Goal: Task Accomplishment & Management: Complete application form

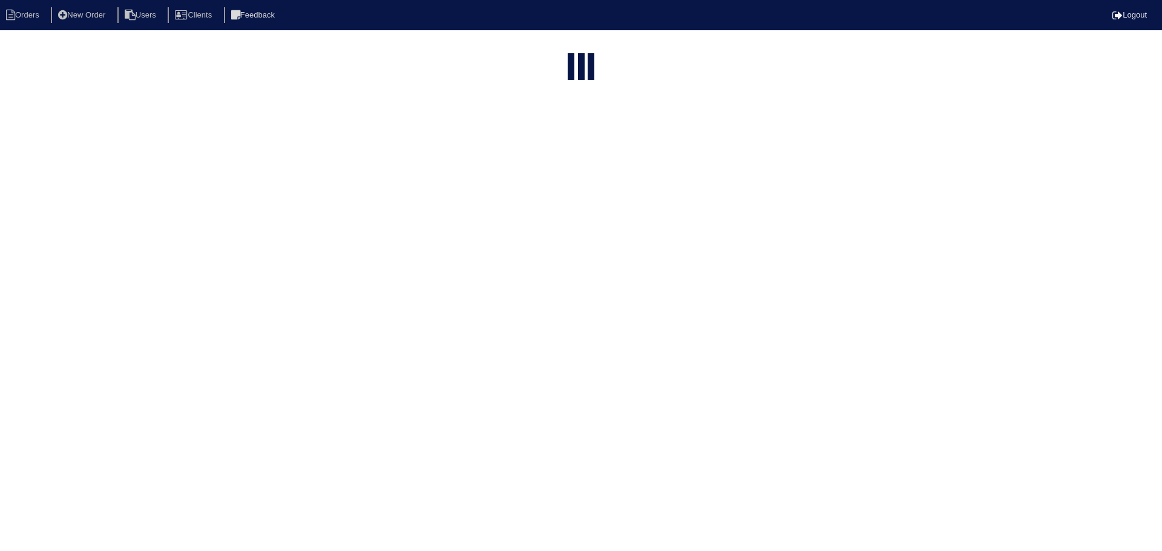
select select "15"
click at [557, 138] on input "195" at bounding box center [549, 146] width 133 height 17
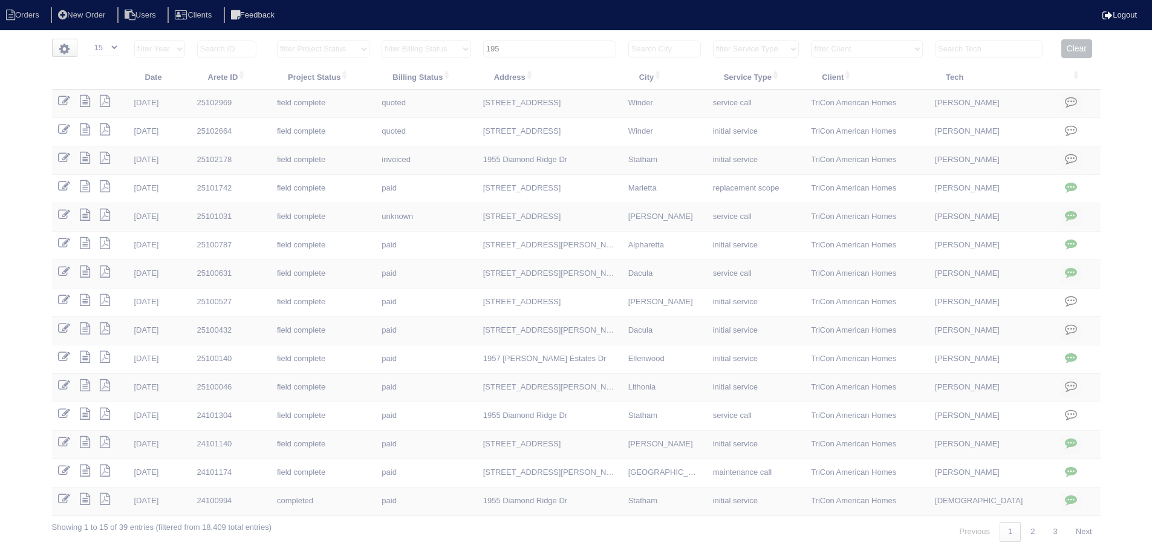
click at [557, 50] on input "195" at bounding box center [549, 49] width 133 height 17
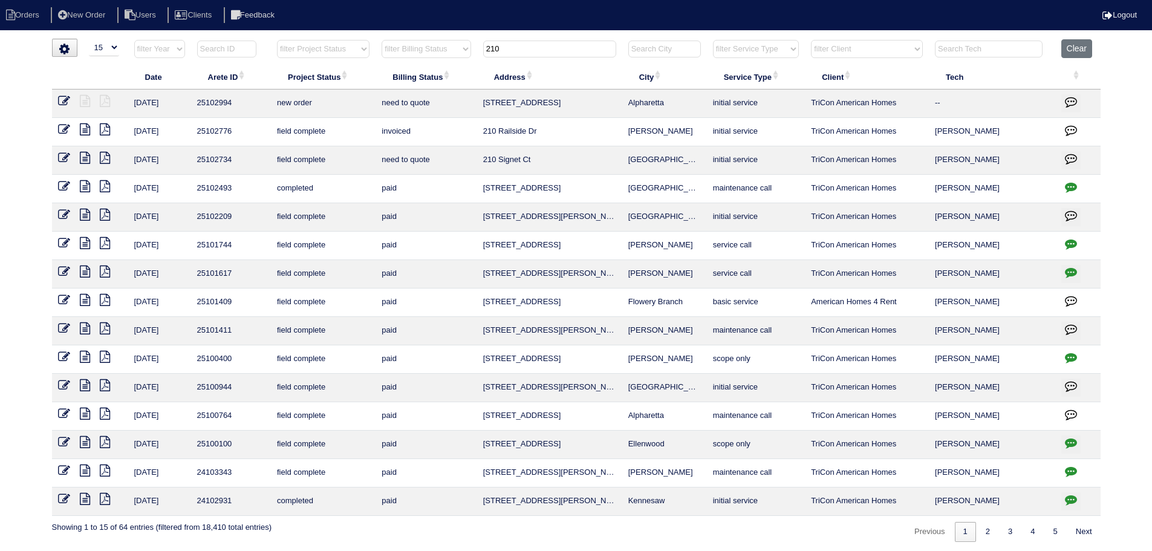
type input "210"
click at [82, 159] on icon at bounding box center [85, 158] width 10 height 12
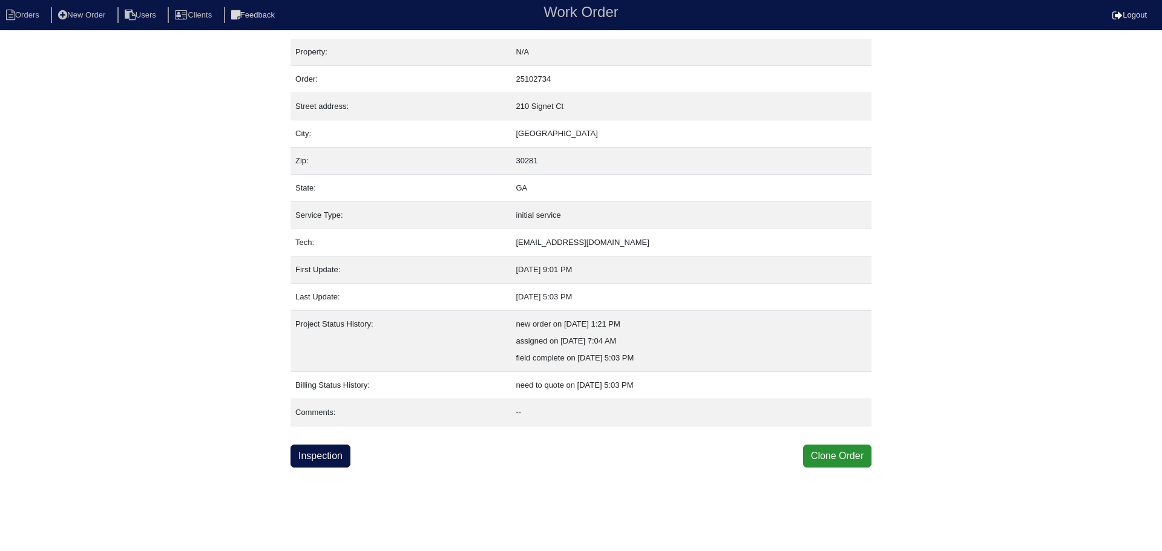
click at [313, 441] on div "Property: N/A Order: 25102734 Street address: [STREET_ADDRESS] City: [GEOGRAPHI…" at bounding box center [580, 253] width 581 height 429
click at [312, 454] on link "Inspection" at bounding box center [320, 456] width 60 height 23
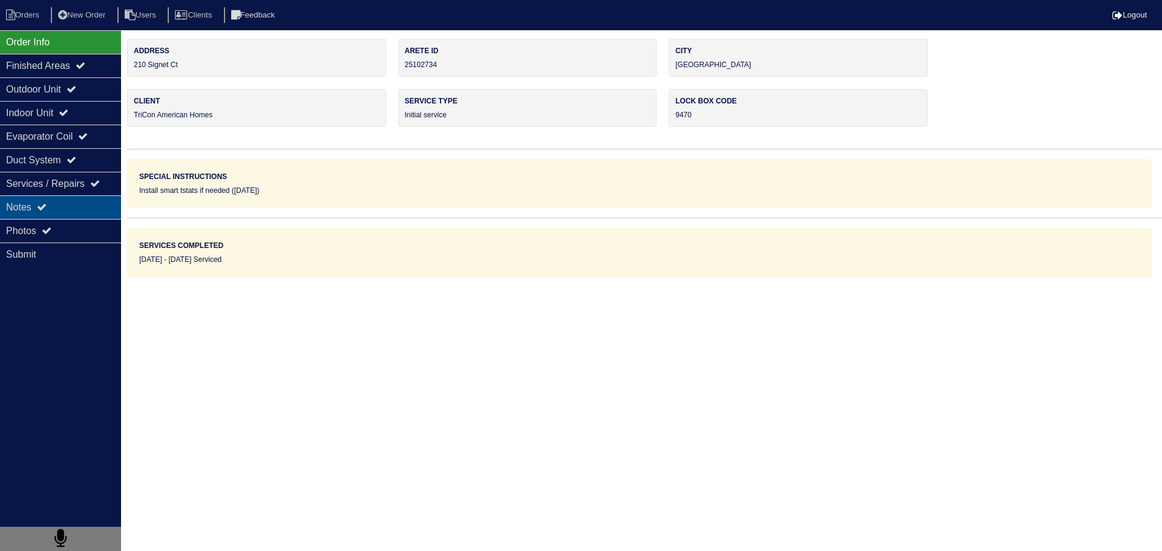
click at [63, 206] on div "Notes" at bounding box center [60, 207] width 121 height 24
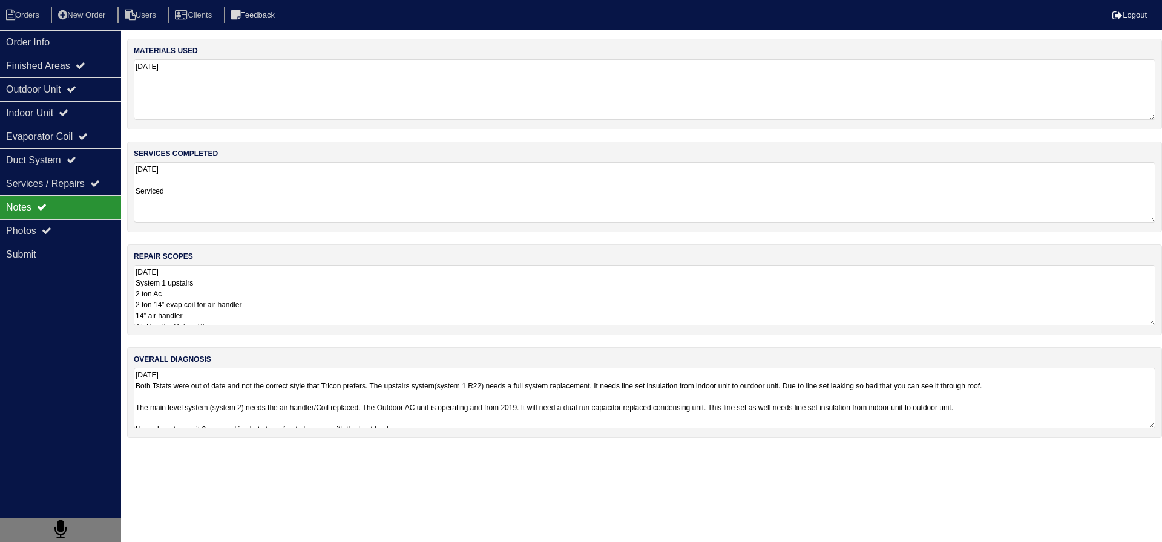
click at [296, 295] on textarea "07/29/2025 System 1 upstairs 2 ton Ac 2 ton 14” evap coil for air handler 14” a…" at bounding box center [644, 295] width 1021 height 60
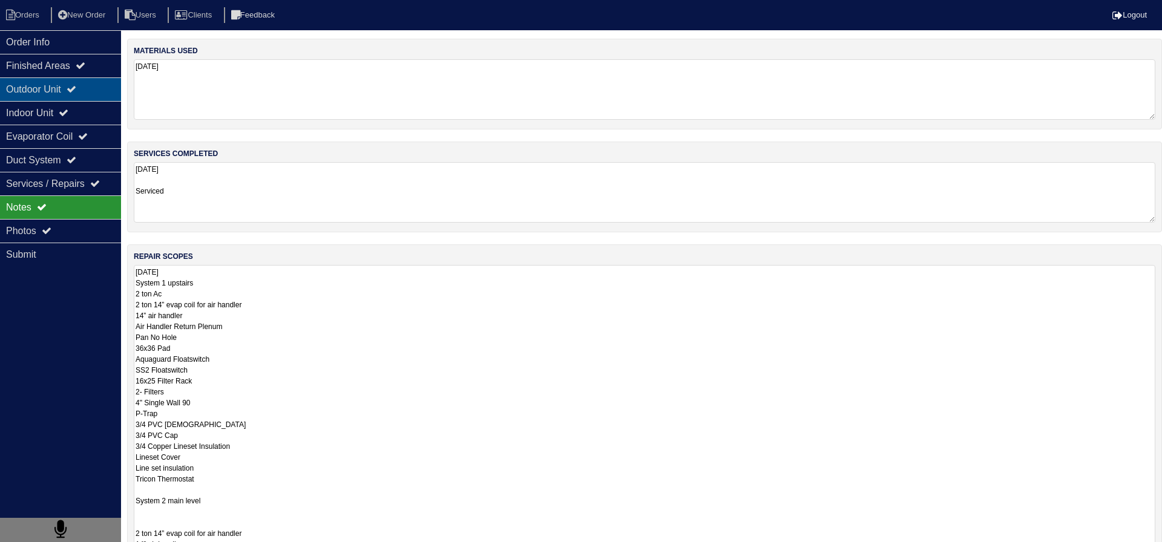
click at [115, 93] on div "Outdoor Unit" at bounding box center [60, 89] width 121 height 24
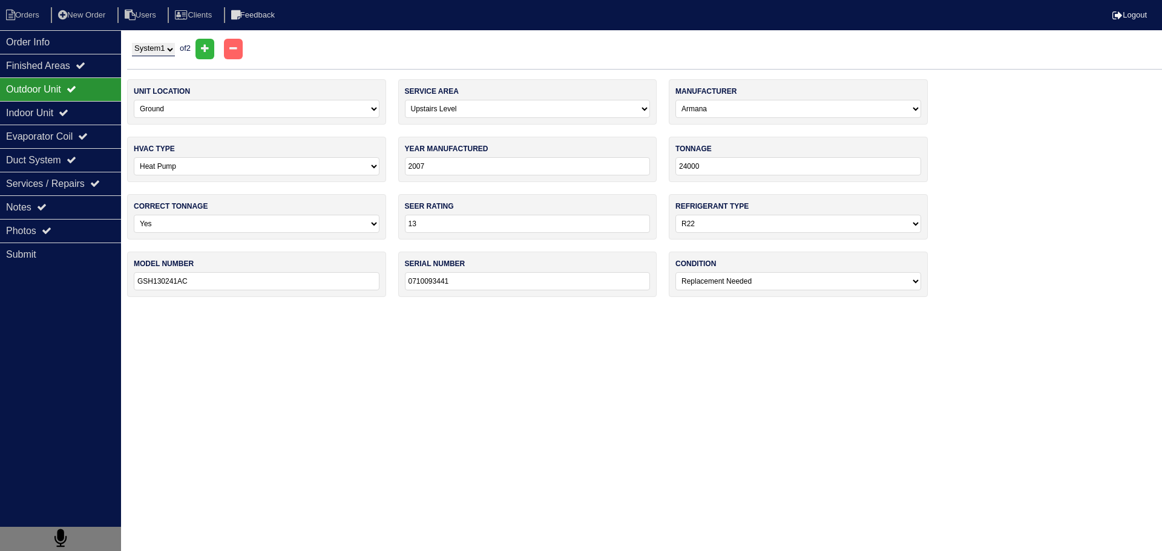
click at [169, 45] on select "System 1 System 2" at bounding box center [153, 49] width 43 height 13
select select "2"
click at [132, 43] on select "System 1 System 2" at bounding box center [153, 49] width 43 height 13
select select "0"
select select "Goodman"
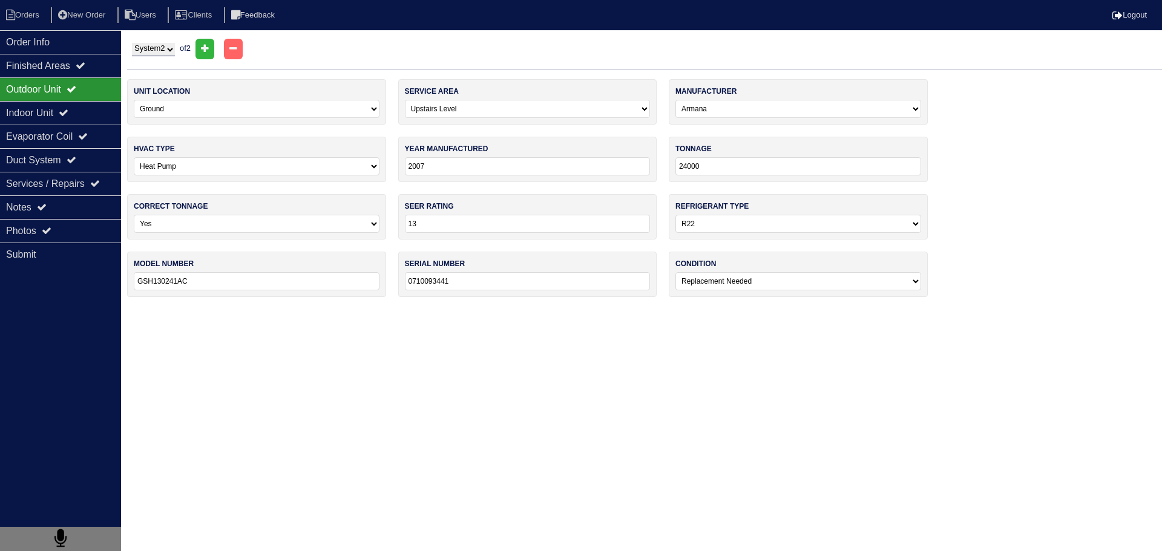
type input "2018"
type input "18"
type input "14"
select select "1"
type input "GSZ140181KF"
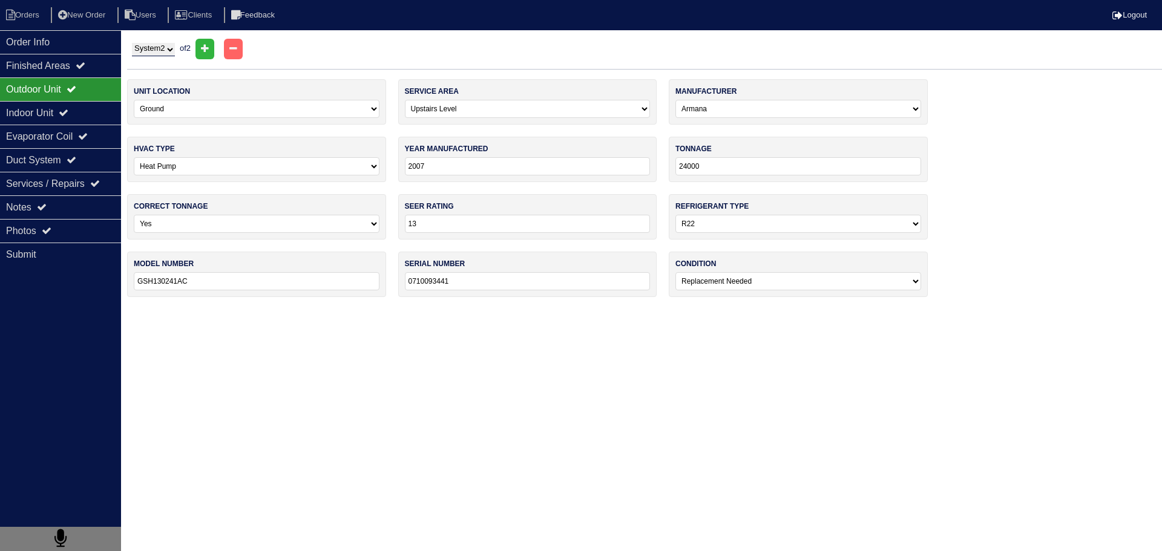
type input "1812172632"
select select "0"
click at [110, 117] on div "Indoor Unit" at bounding box center [60, 113] width 121 height 24
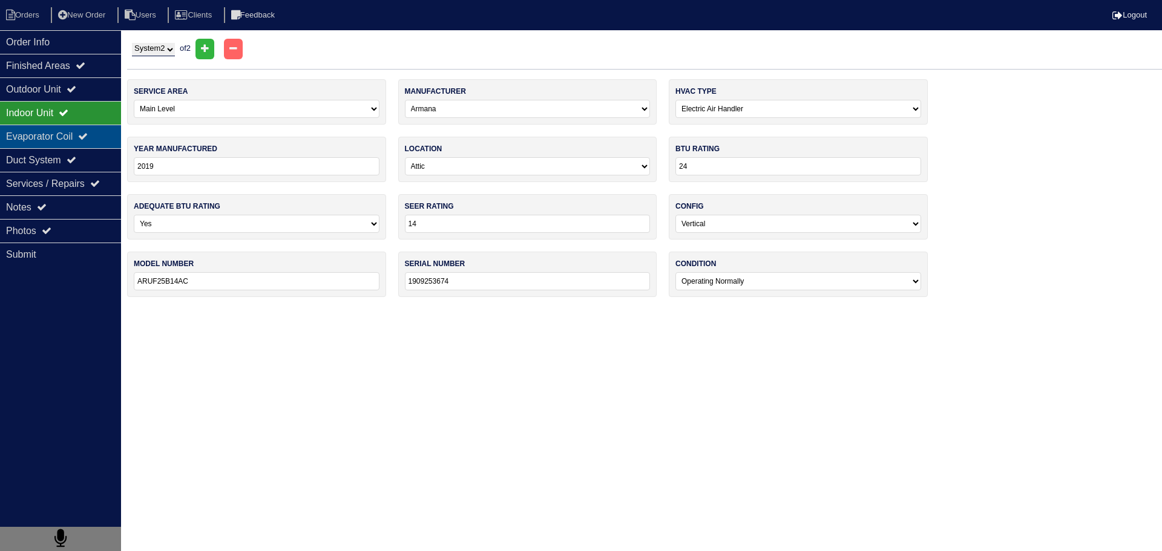
click at [88, 133] on icon at bounding box center [83, 136] width 10 height 10
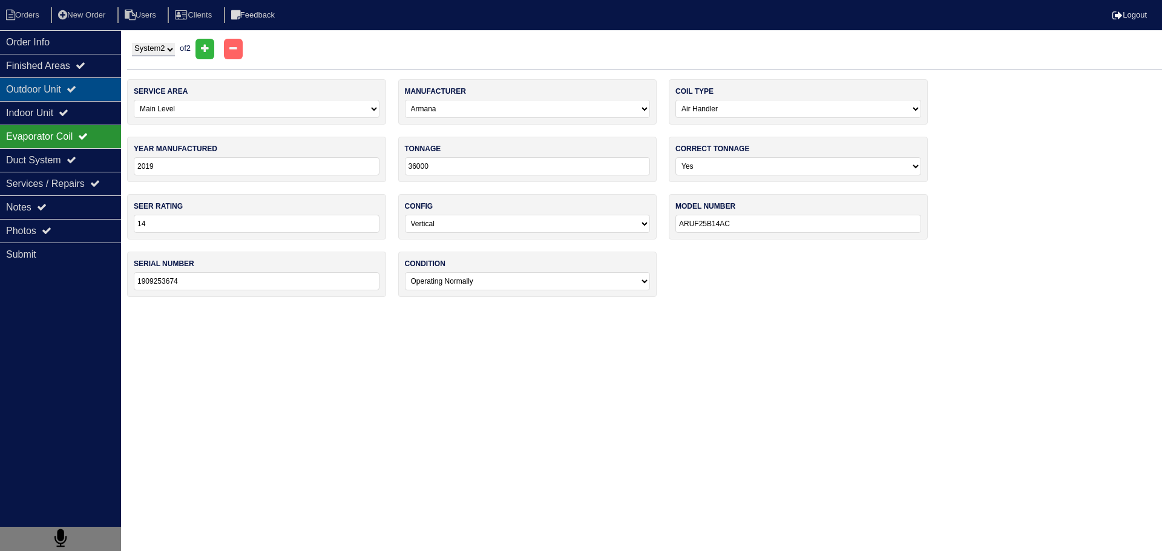
click at [100, 95] on div "Outdoor Unit" at bounding box center [60, 89] width 121 height 24
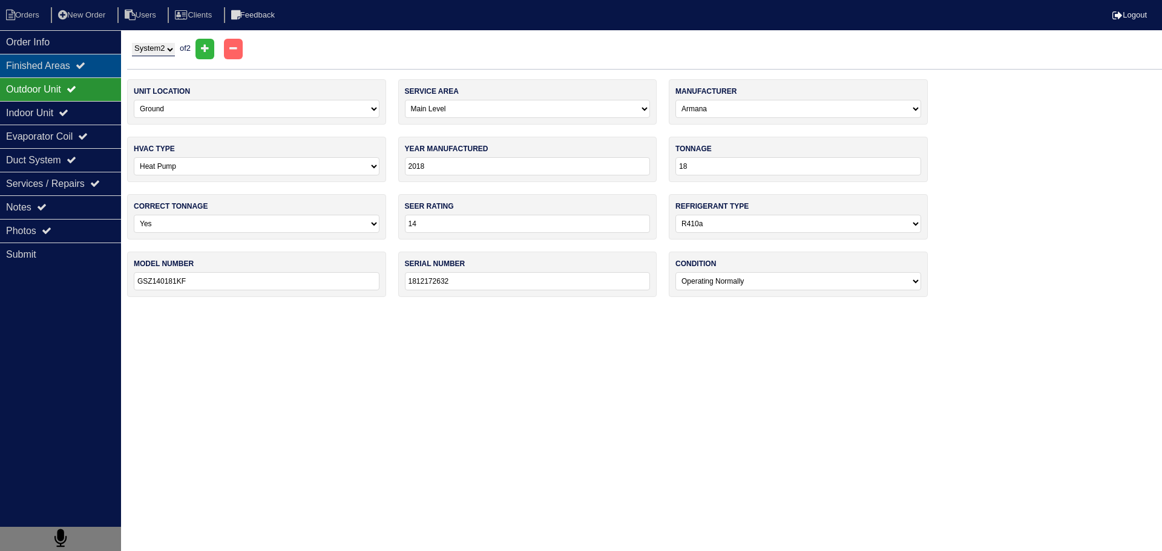
click at [96, 71] on div "Finished Areas" at bounding box center [60, 66] width 121 height 24
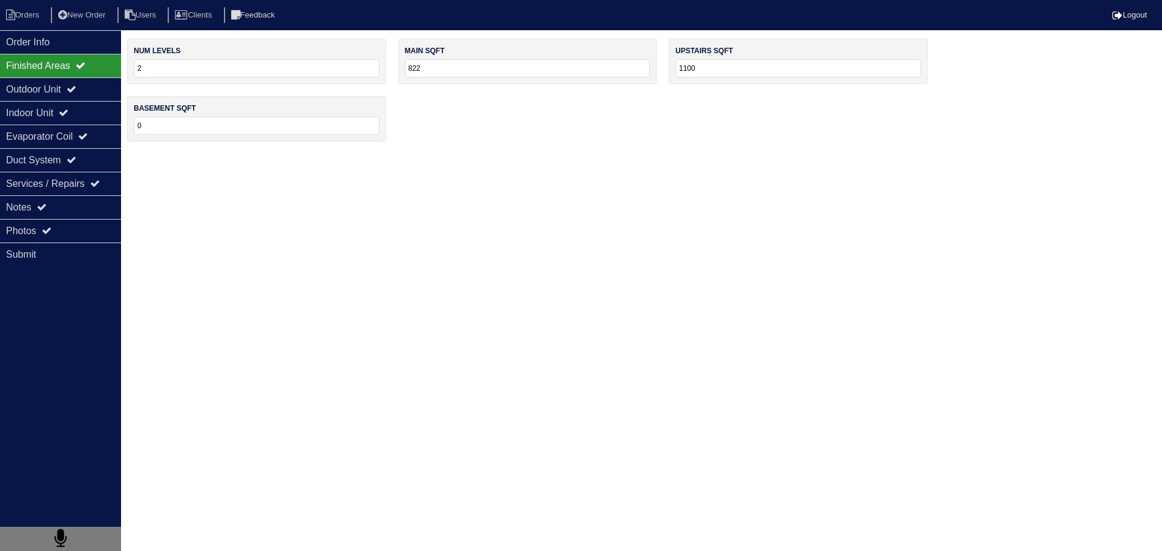
click at [91, 28] on nav "Orders New Order Users Clients Feedback Logout" at bounding box center [581, 15] width 1162 height 30
click at [67, 96] on div "Outdoor Unit" at bounding box center [60, 89] width 121 height 24
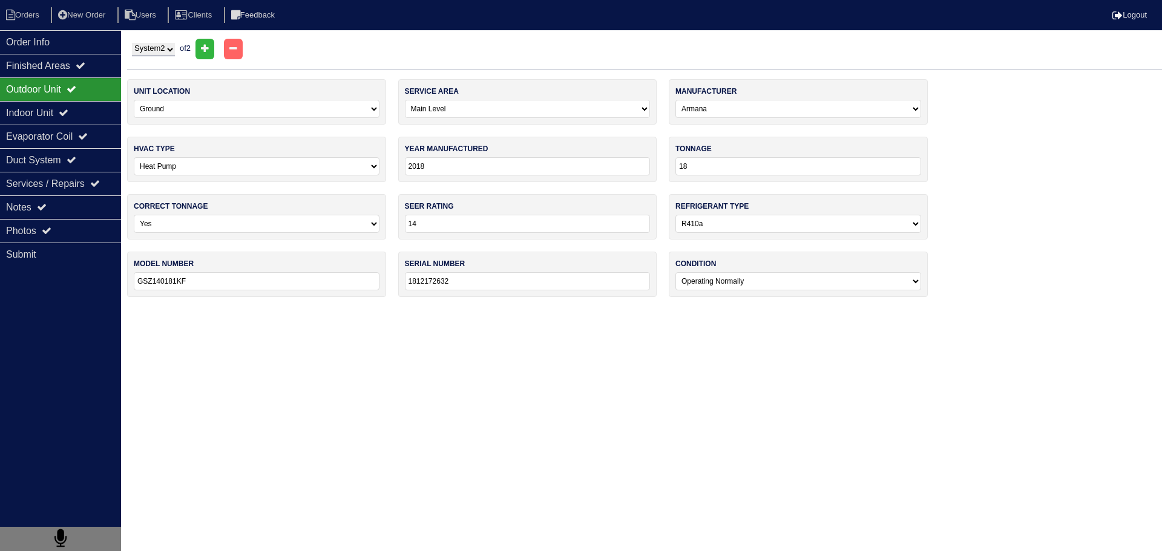
click at [157, 42] on div "System 1 System 2 of 2" at bounding box center [644, 49] width 1035 height 21
click at [157, 55] on select "System 1 System 2" at bounding box center [153, 49] width 43 height 13
select select "1"
click at [132, 43] on select "System 1 System 2" at bounding box center [153, 49] width 43 height 13
select select "1"
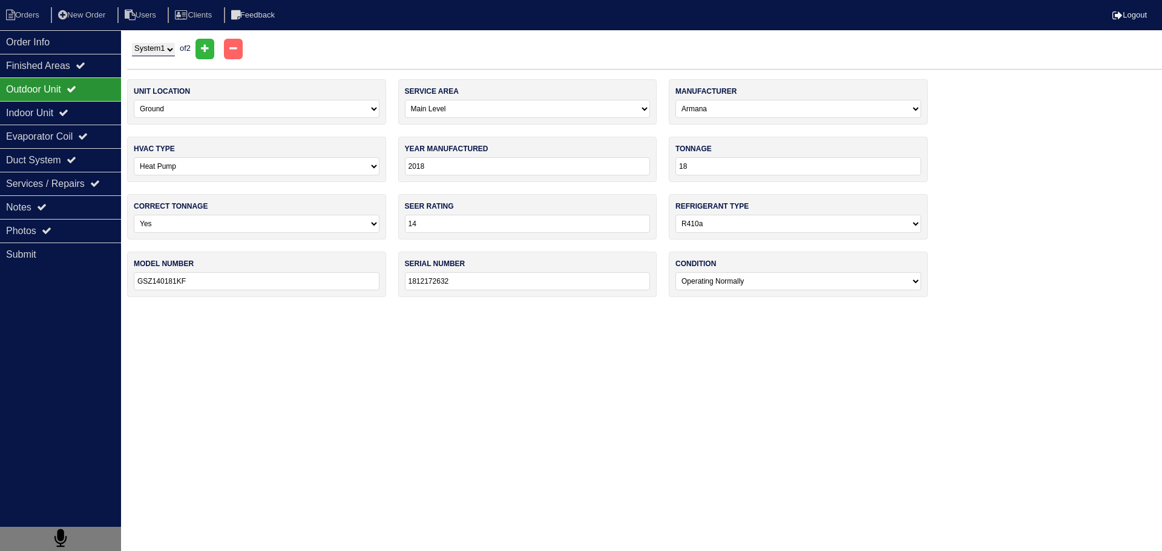
select select "Armana"
type input "2007"
type input "24000"
type input "13"
select select "0"
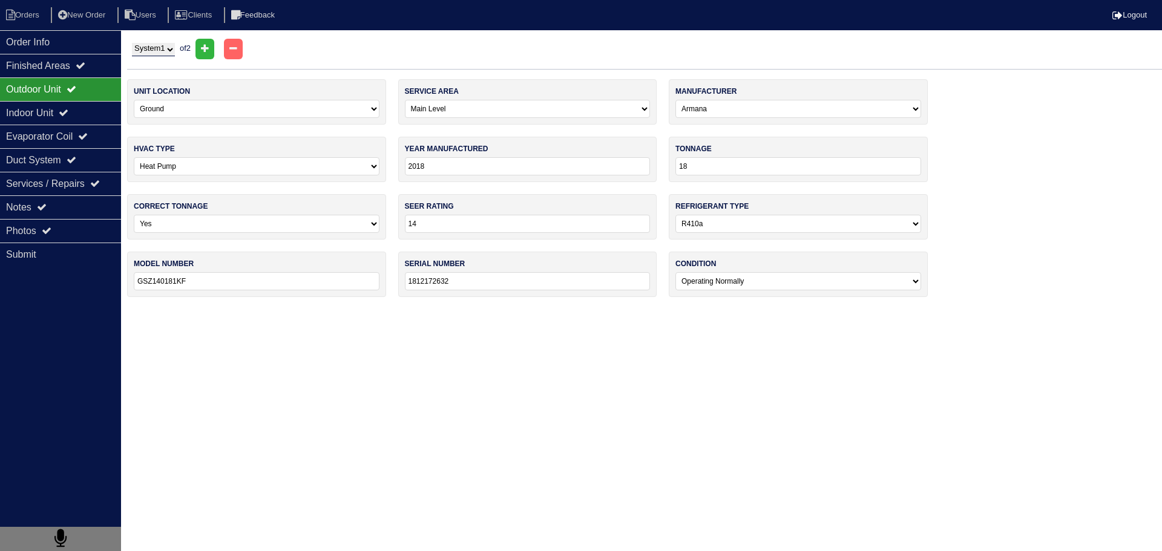
type input "GSH130241AC"
type input "0710093441"
select select "2"
click at [112, 100] on div "Outdoor Unit" at bounding box center [60, 89] width 121 height 24
click at [106, 115] on div "Indoor Unit" at bounding box center [60, 113] width 121 height 24
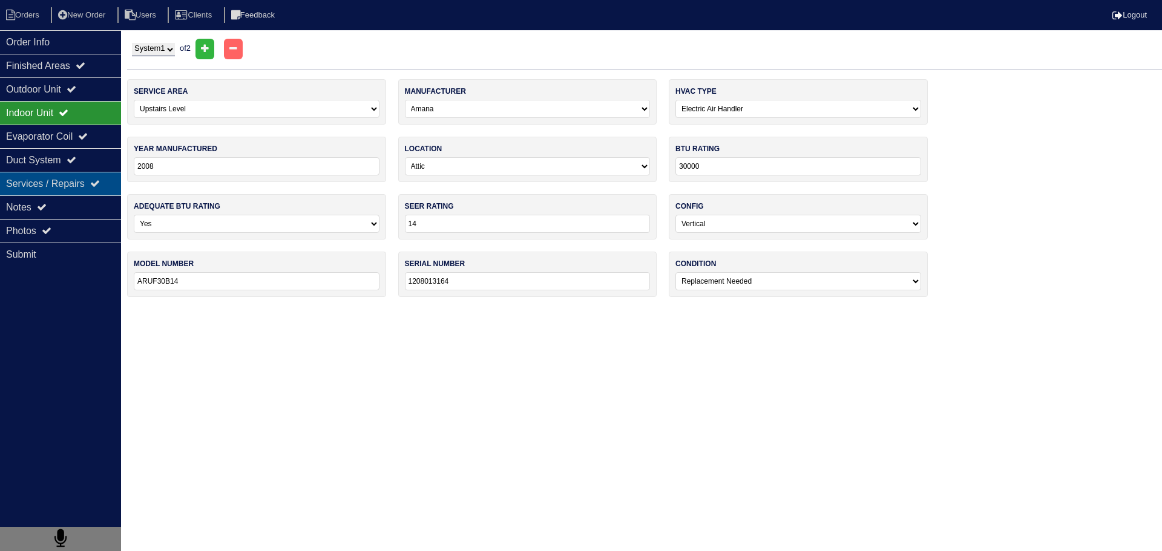
click at [87, 150] on div "Duct System" at bounding box center [60, 160] width 121 height 24
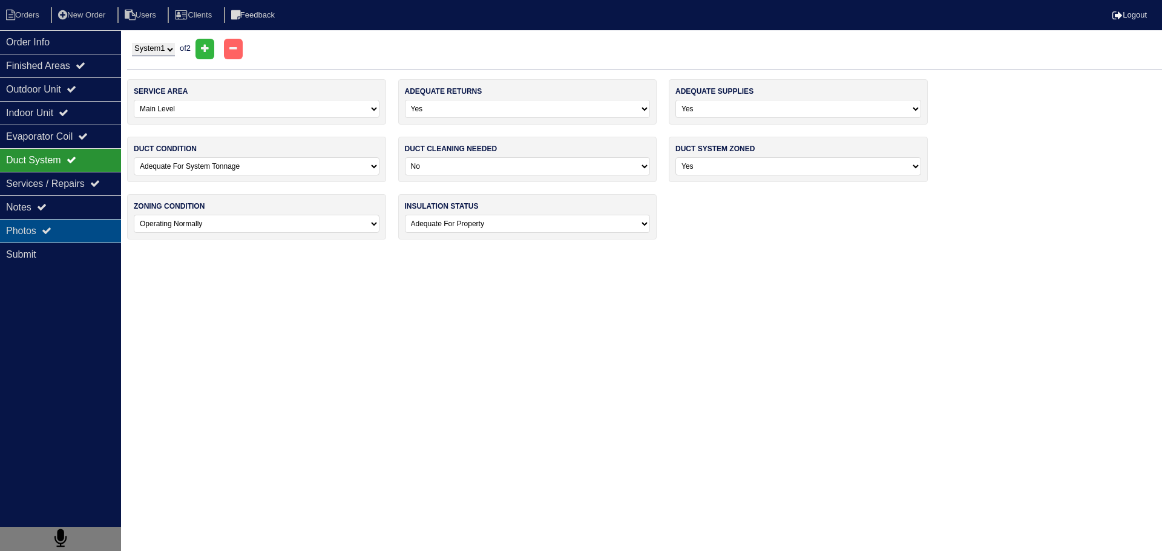
click at [71, 223] on div "Photos" at bounding box center [60, 231] width 121 height 24
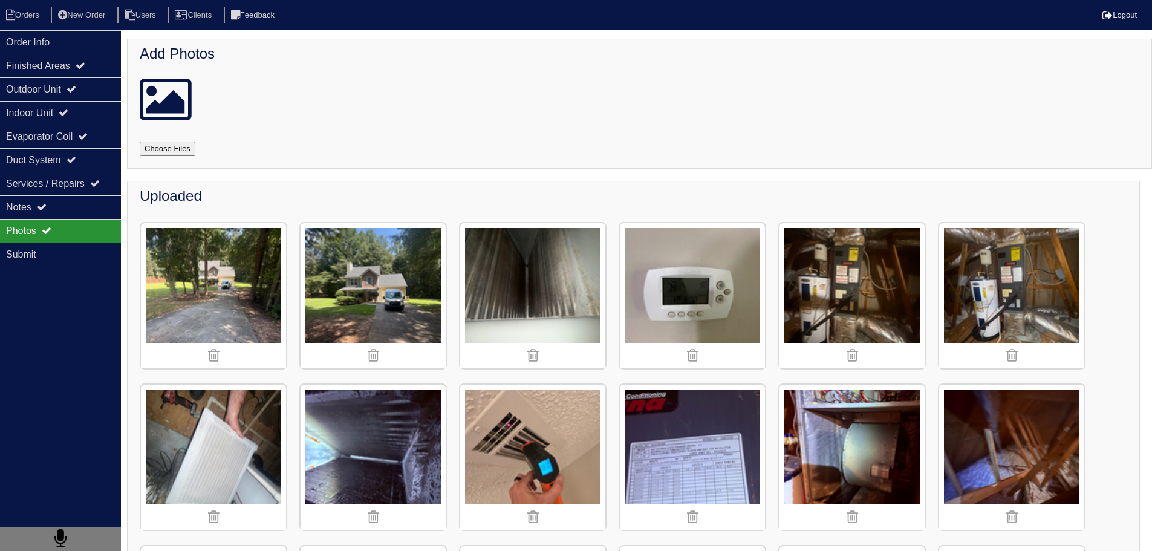
click at [330, 290] on img at bounding box center [373, 295] width 145 height 145
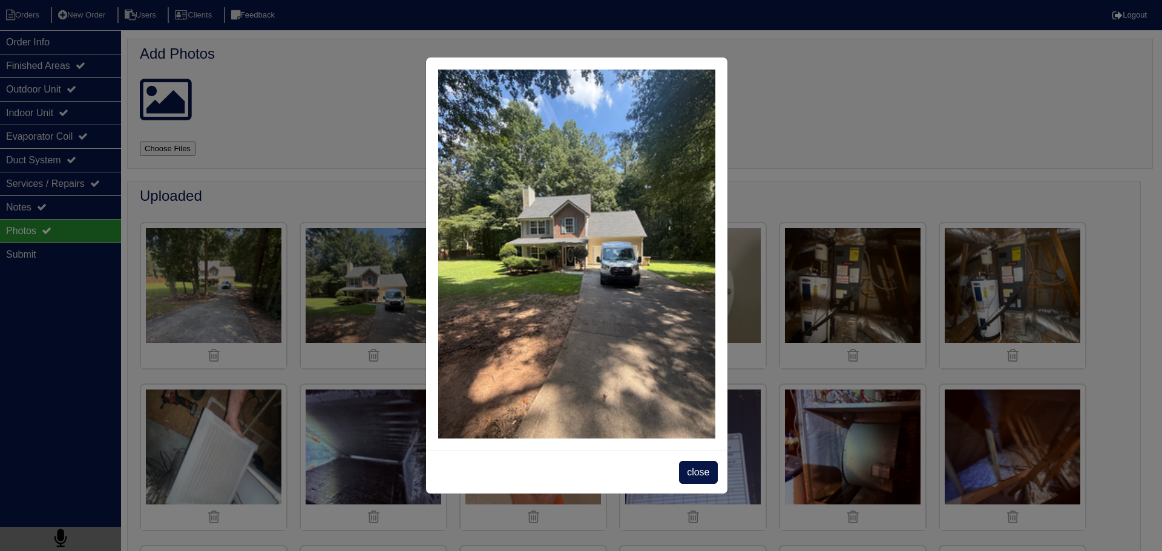
click at [699, 465] on span "close" at bounding box center [698, 472] width 38 height 23
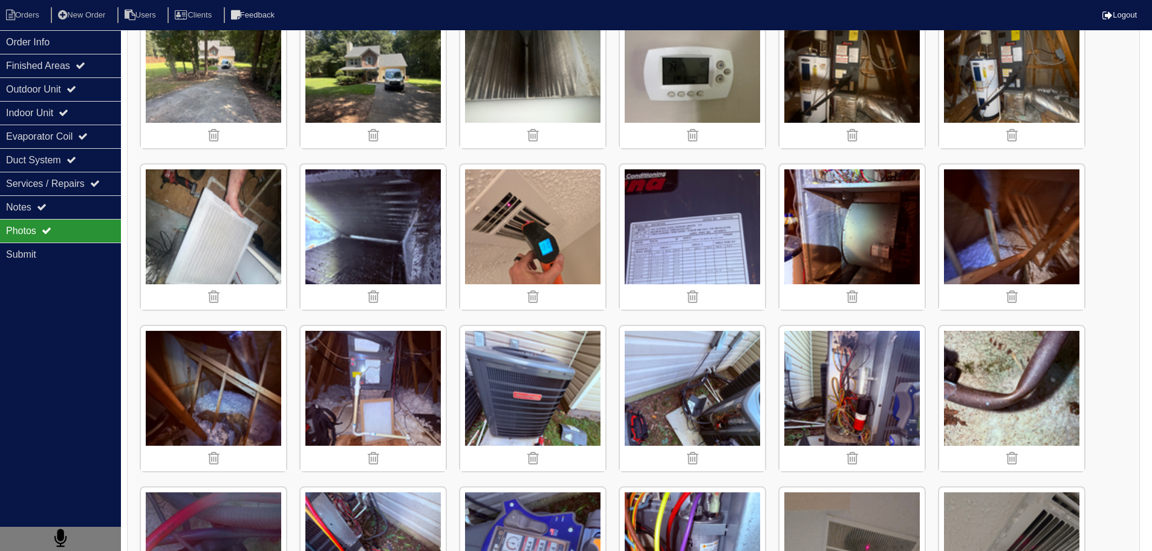
scroll to position [242, 0]
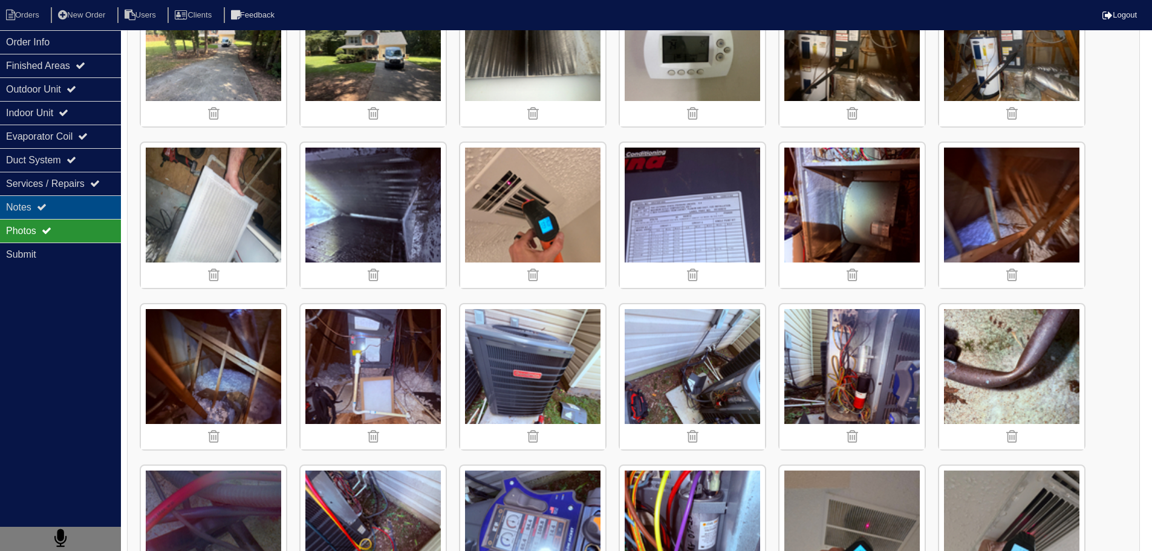
click at [54, 203] on div "Notes" at bounding box center [60, 207] width 121 height 24
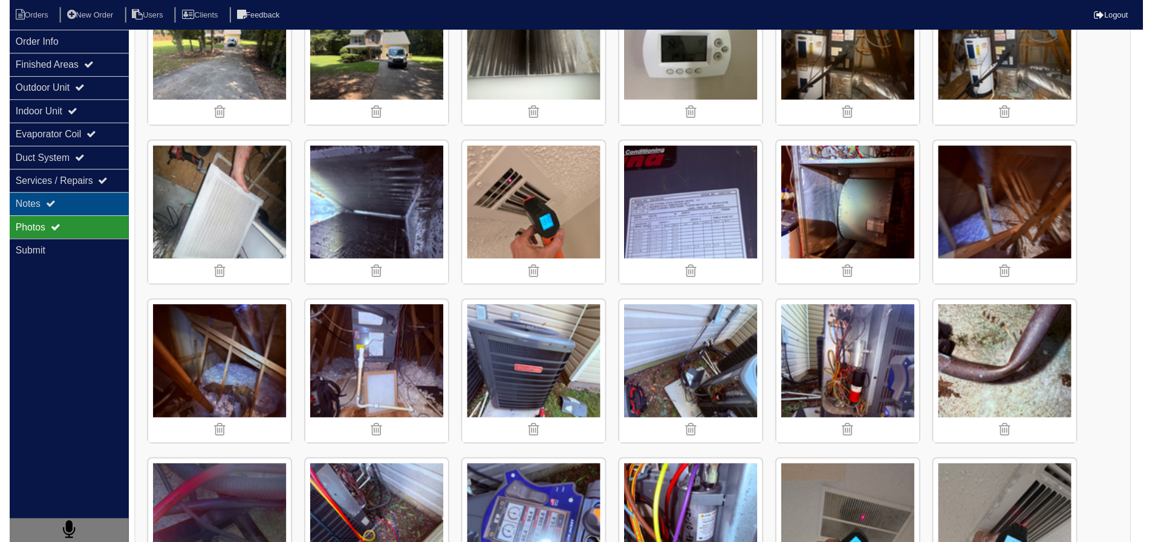
scroll to position [0, 0]
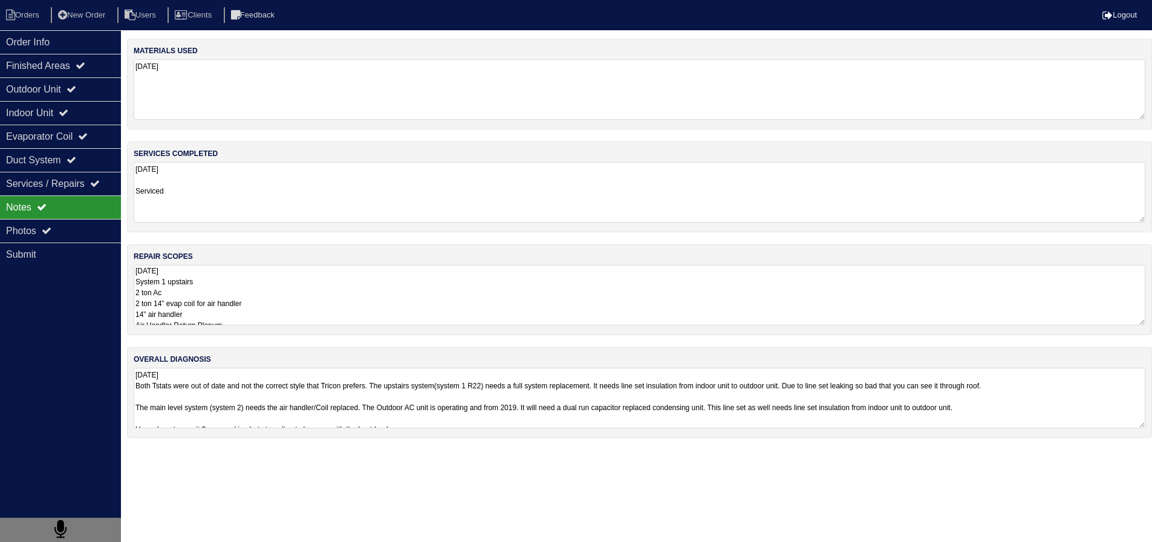
click at [252, 286] on textarea "07/29/2025 System 1 upstairs 2 ton Ac 2 ton 14” evap coil for air handler 14” a…" at bounding box center [640, 295] width 1012 height 60
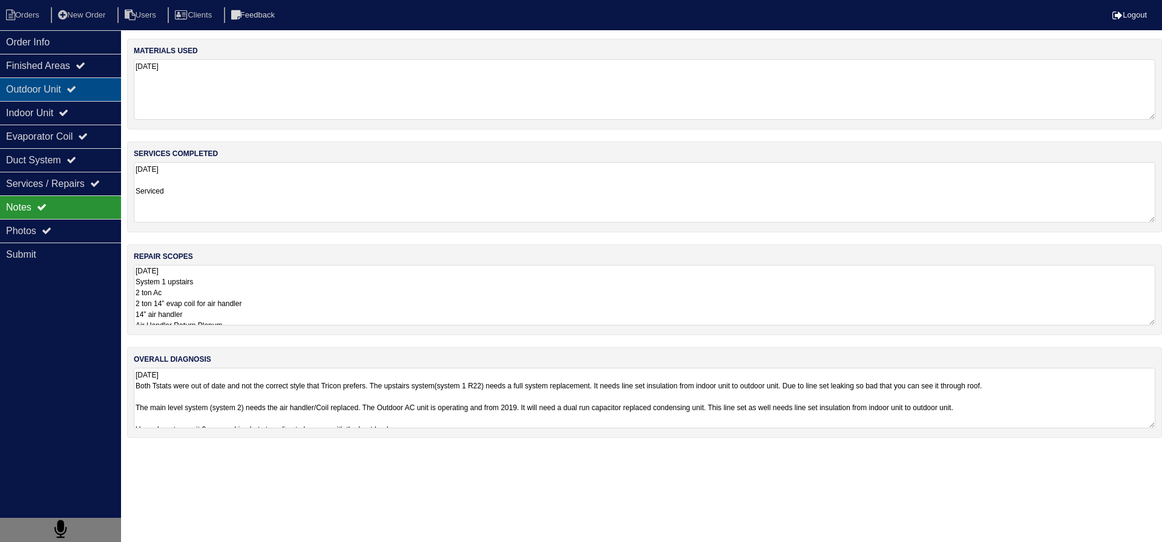
click at [89, 93] on div "Outdoor Unit" at bounding box center [60, 89] width 121 height 24
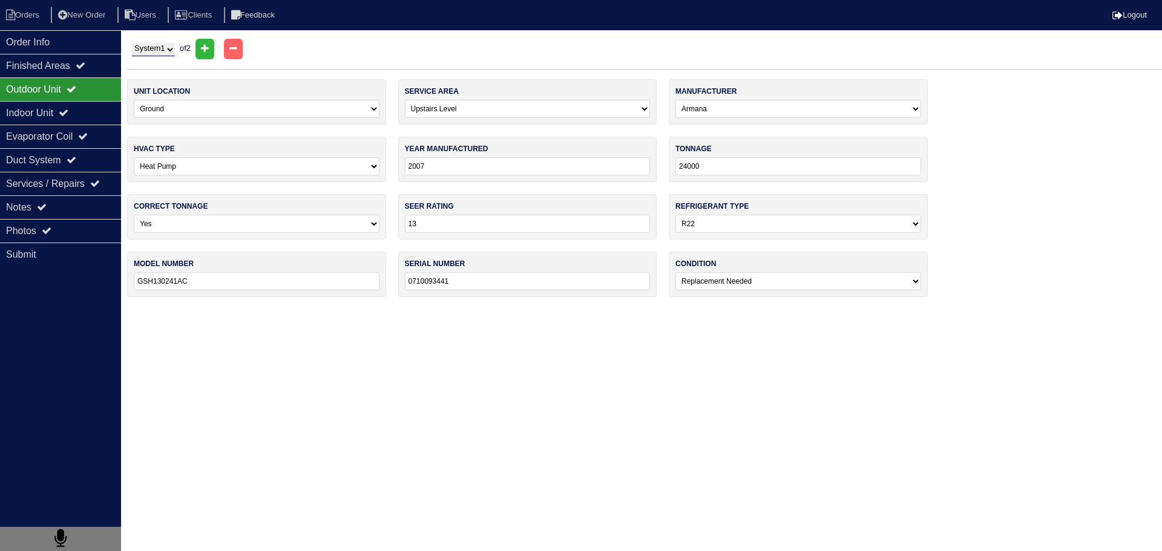
click at [175, 34] on html "Orders New Order Users Clients Feedback Logout Orders New Order Users Clients M…" at bounding box center [581, 154] width 1162 height 309
click at [162, 51] on select "System 1 System 2" at bounding box center [153, 49] width 43 height 13
select select "2"
click at [132, 43] on select "System 1 System 2" at bounding box center [153, 49] width 43 height 13
select select "0"
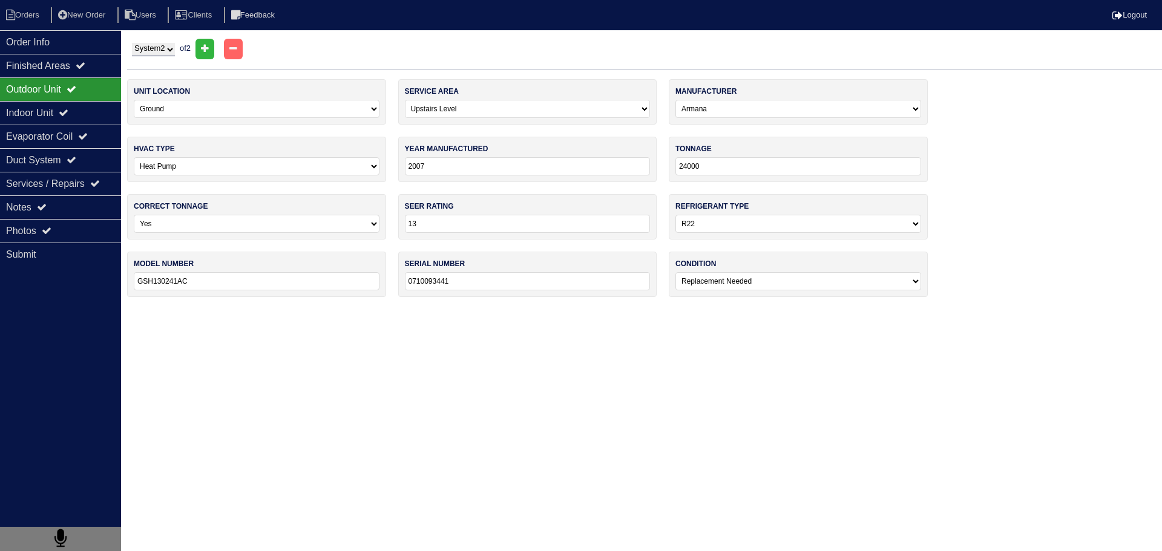
select select "Goodman"
type input "2018"
type input "18"
type input "14"
select select "1"
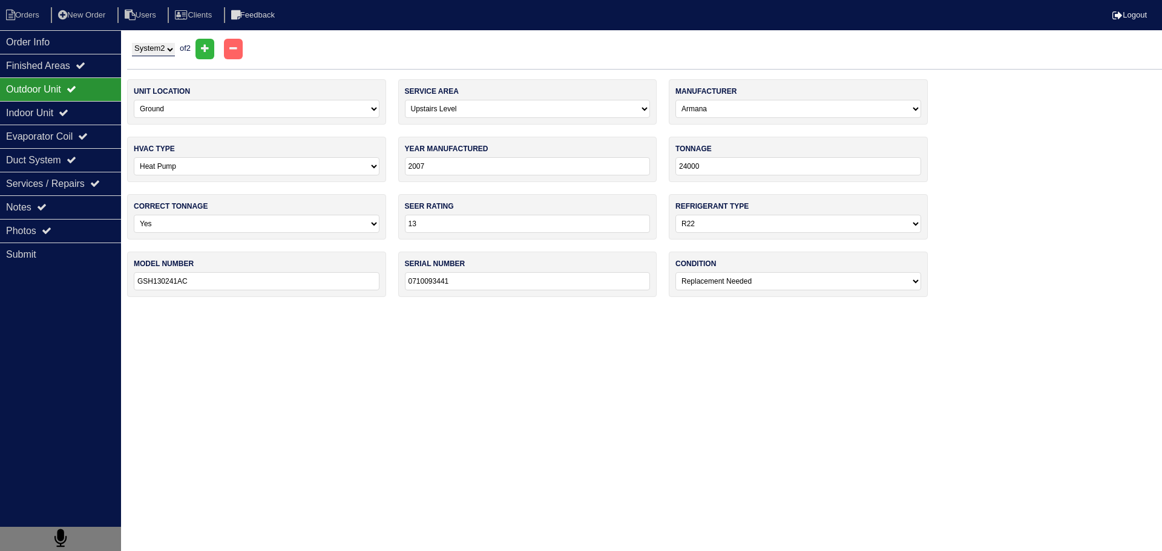
type input "GSZ140181KF"
type input "1812172632"
select select "0"
click at [162, 50] on select "System 1 System 2" at bounding box center [153, 49] width 43 height 13
select select "1"
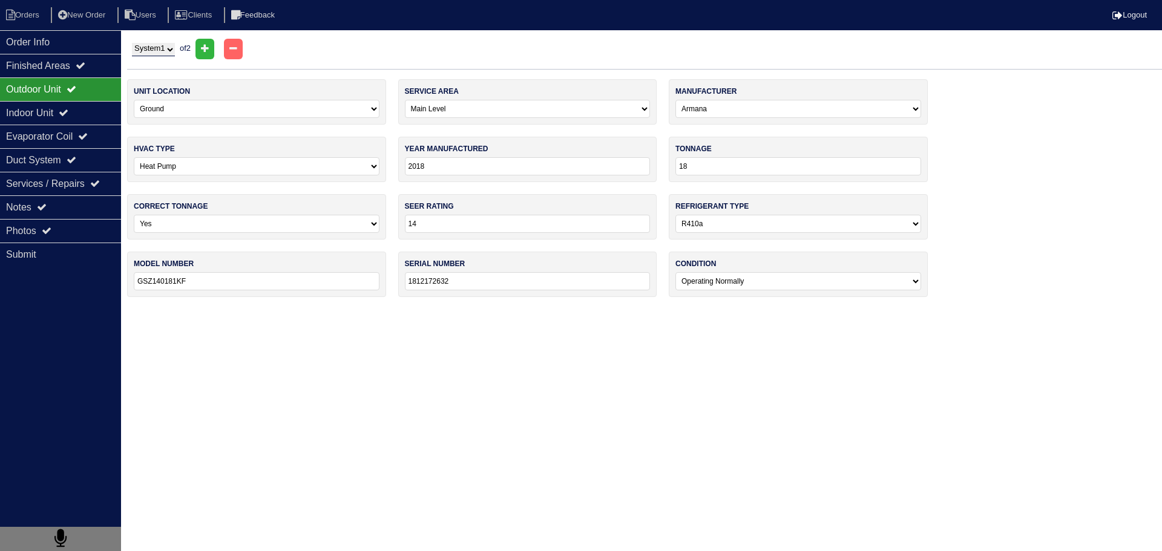
click at [132, 43] on select "System 1 System 2" at bounding box center [153, 49] width 43 height 13
select select "1"
select select "Armana"
type input "2007"
type input "24000"
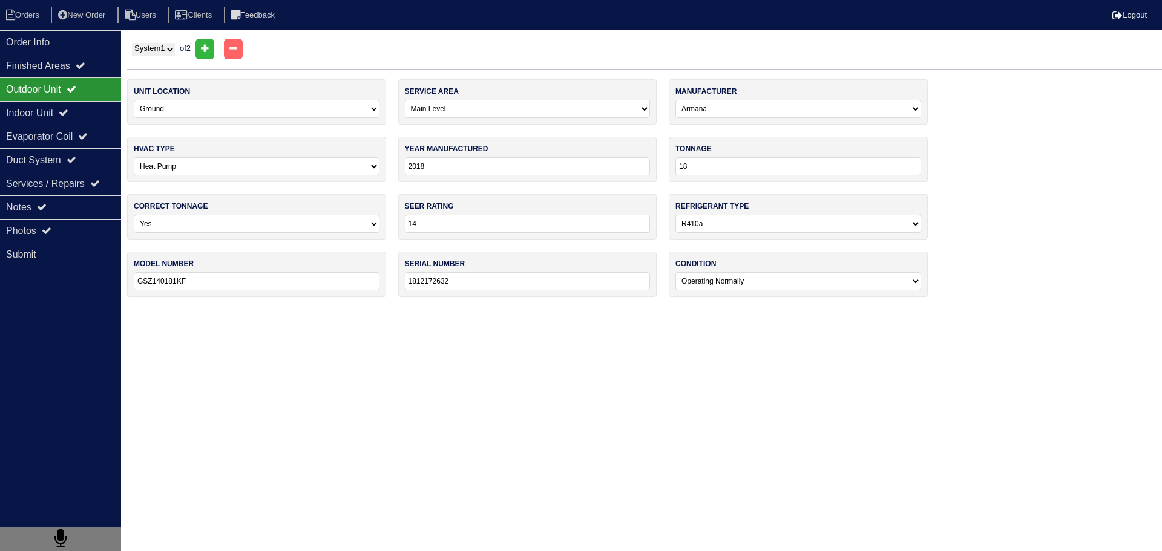
type input "13"
select select "0"
type input "GSH130241AC"
type input "0710093441"
select select "2"
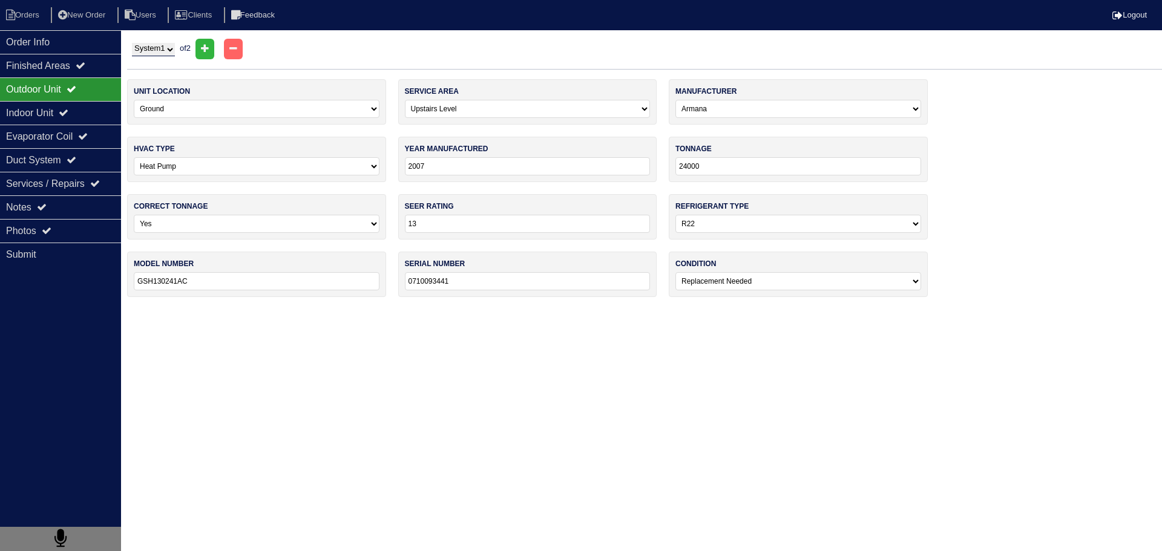
click at [158, 49] on select "System 1 System 2" at bounding box center [153, 49] width 43 height 13
select select "2"
click at [132, 43] on select "System 1 System 2" at bounding box center [153, 49] width 43 height 13
select select "0"
select select "Goodman"
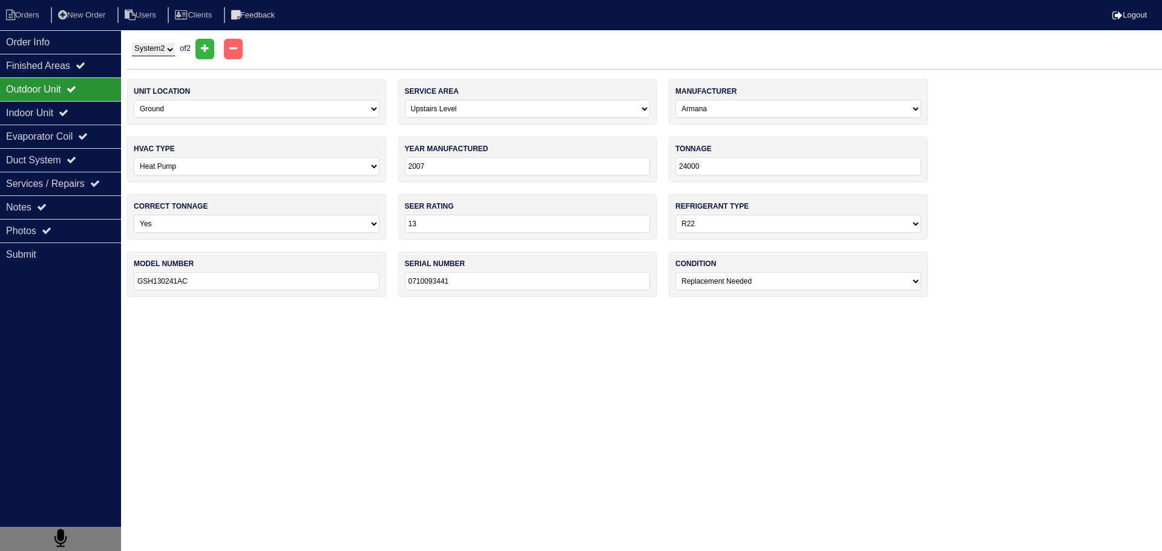
type input "2018"
type input "18"
type input "14"
select select "1"
type input "GSZ140181KF"
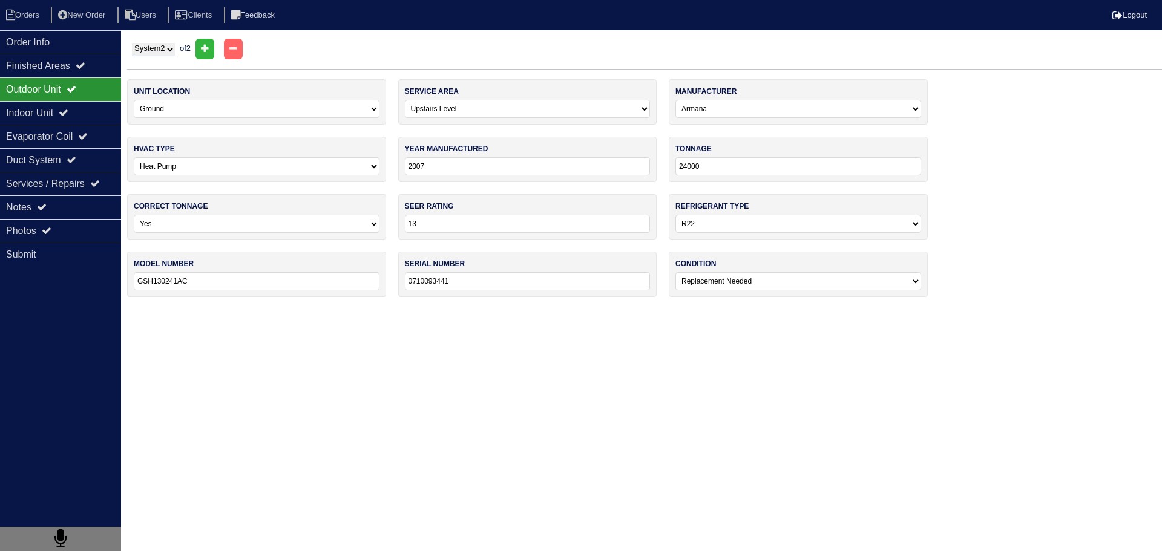
type input "1812172632"
select select "0"
drag, startPoint x: 88, startPoint y: 202, endPoint x: 94, endPoint y: 206, distance: 7.4
click at [85, 202] on div "Notes" at bounding box center [60, 207] width 121 height 24
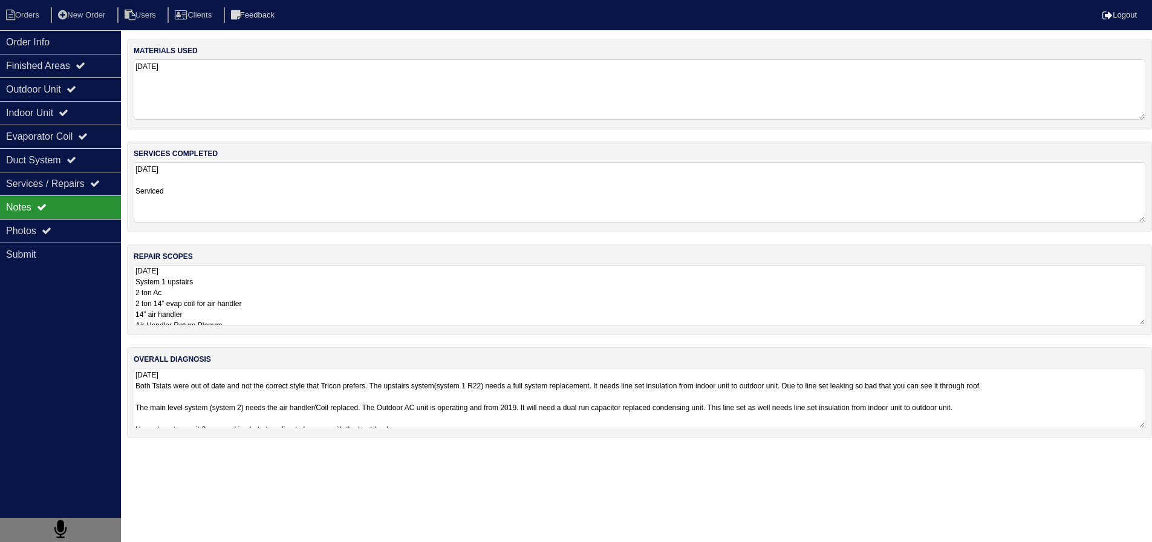
click at [226, 310] on textarea "07/29/2025 System 1 upstairs 2 ton Ac 2 ton 14” evap coil for air handler 14” a…" at bounding box center [640, 295] width 1012 height 60
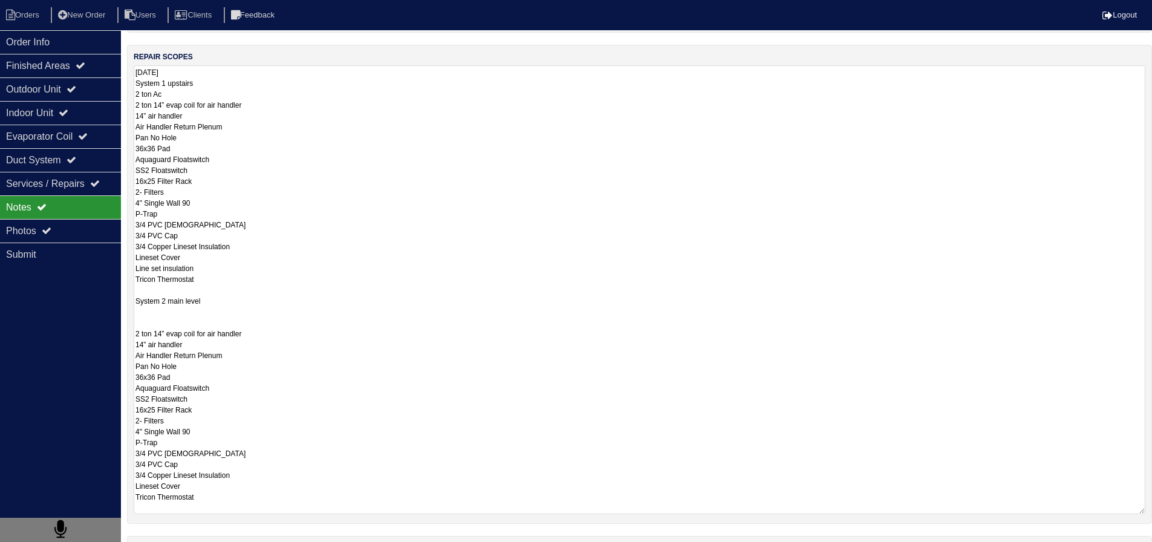
scroll to position [242, 0]
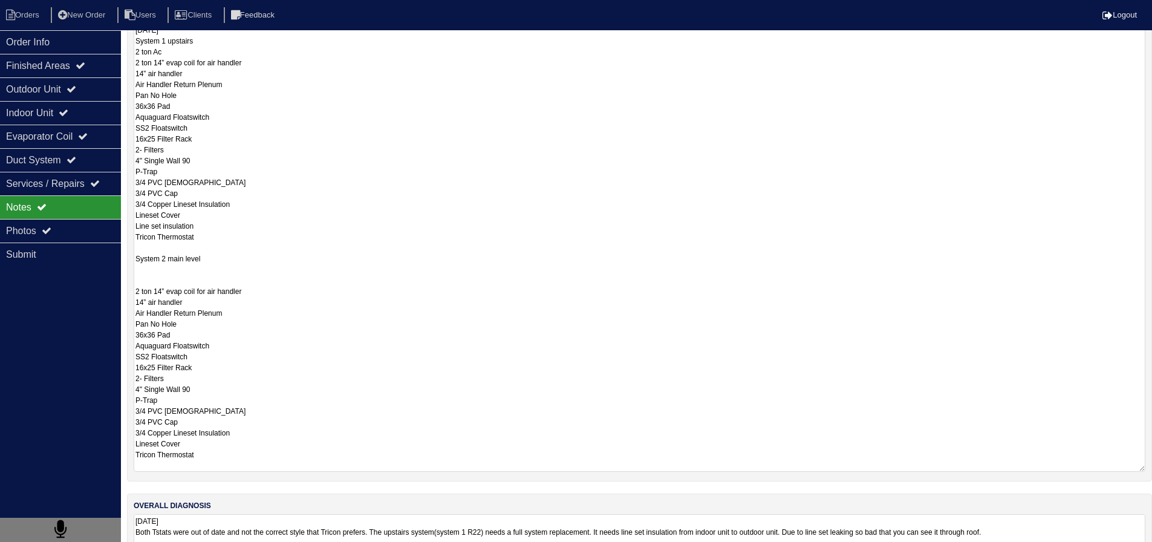
drag, startPoint x: 197, startPoint y: 304, endPoint x: 124, endPoint y: 291, distance: 74.3
click at [124, 291] on div "Order Info Finished Areas Outdoor Unit Indoor Unit Evaporator Coil Duct System …" at bounding box center [576, 197] width 1152 height 800
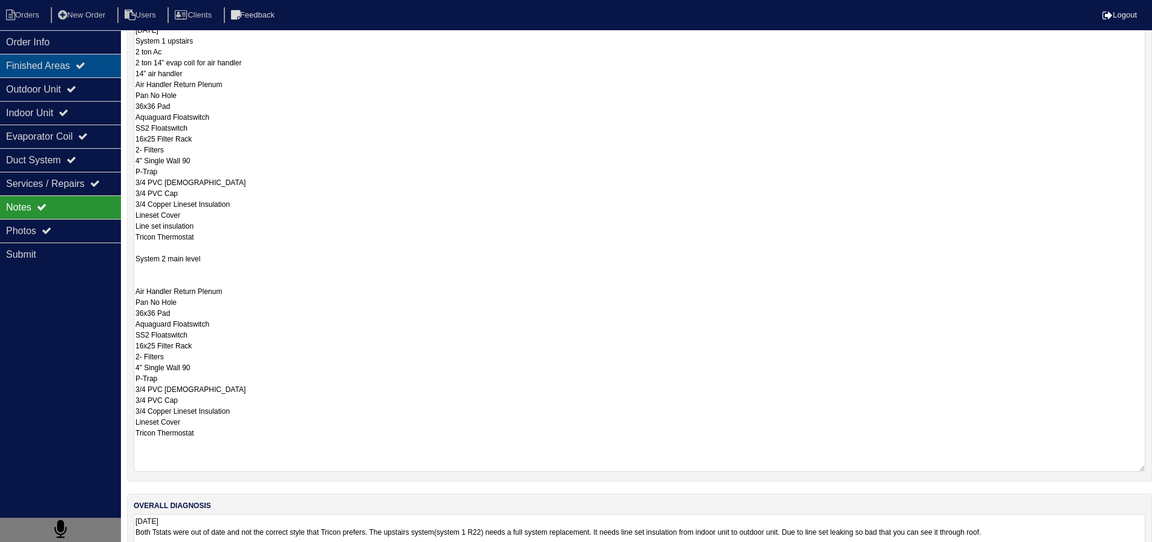
type textarea "07/29/2025 System 1 upstairs 2 ton Ac 2 ton 14” evap coil for air handler 14” a…"
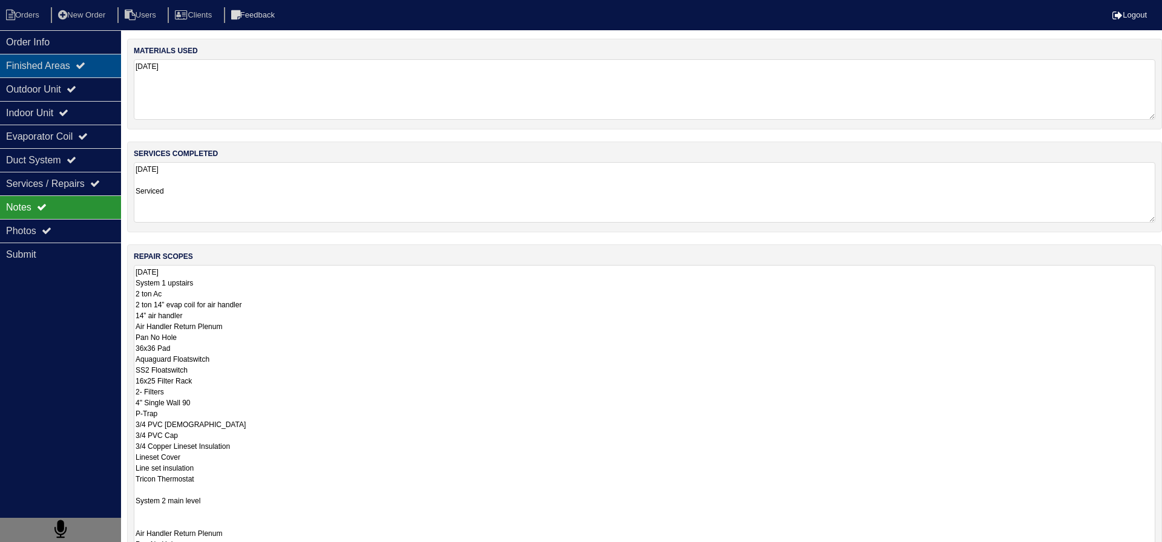
click at [79, 69] on div "Finished Areas" at bounding box center [60, 66] width 121 height 24
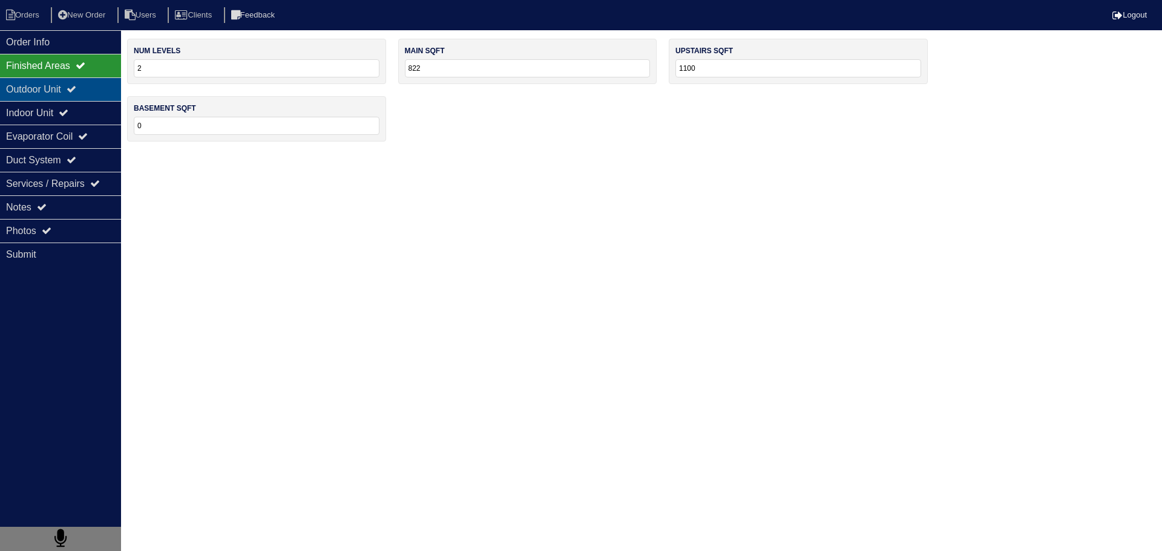
click at [74, 82] on div "Outdoor Unit" at bounding box center [60, 89] width 121 height 24
select select "2"
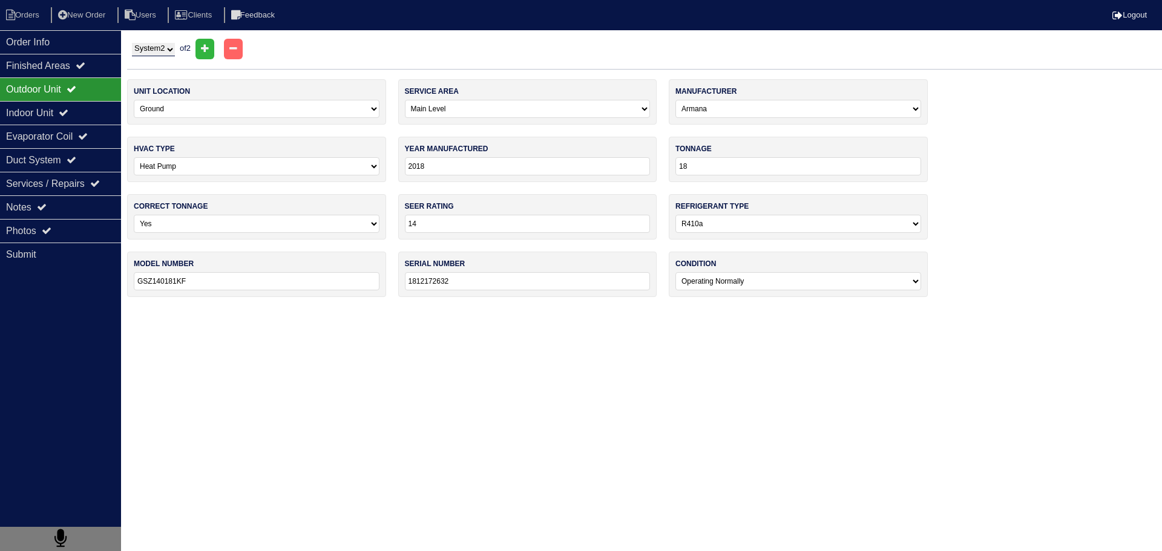
click at [169, 51] on select "System 1 System 2" at bounding box center [153, 49] width 43 height 13
click at [88, 105] on div "Indoor Unit" at bounding box center [60, 113] width 121 height 24
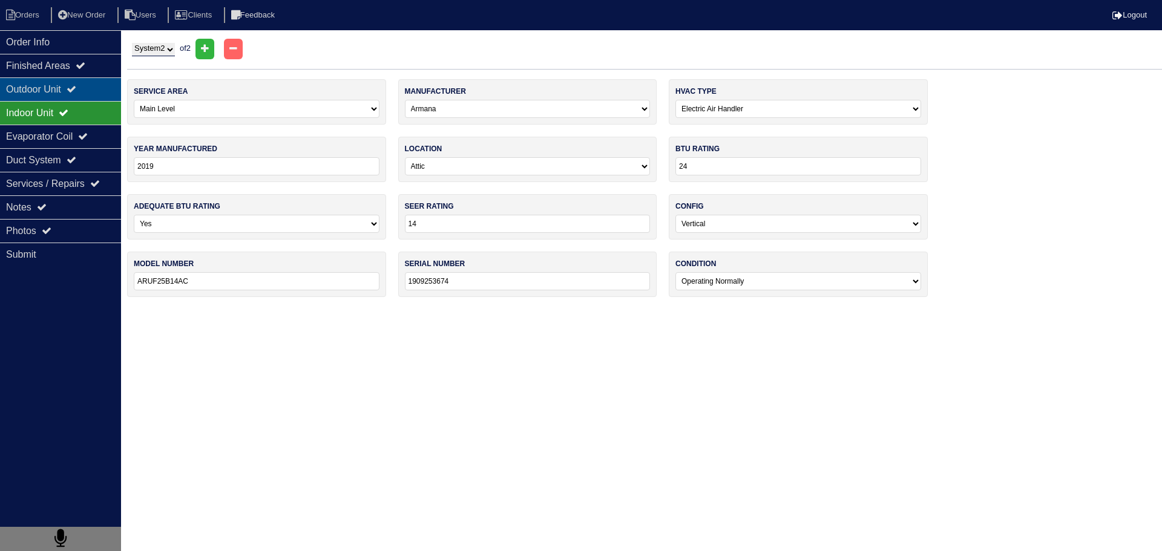
click at [85, 99] on div "Outdoor Unit" at bounding box center [60, 89] width 121 height 24
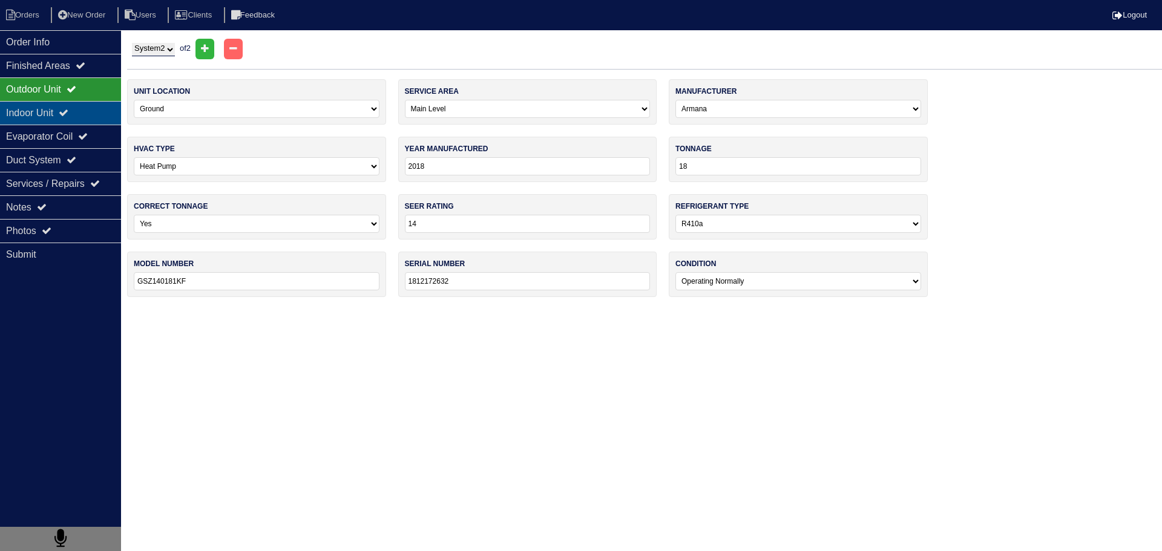
click at [84, 116] on div "Indoor Unit" at bounding box center [60, 113] width 121 height 24
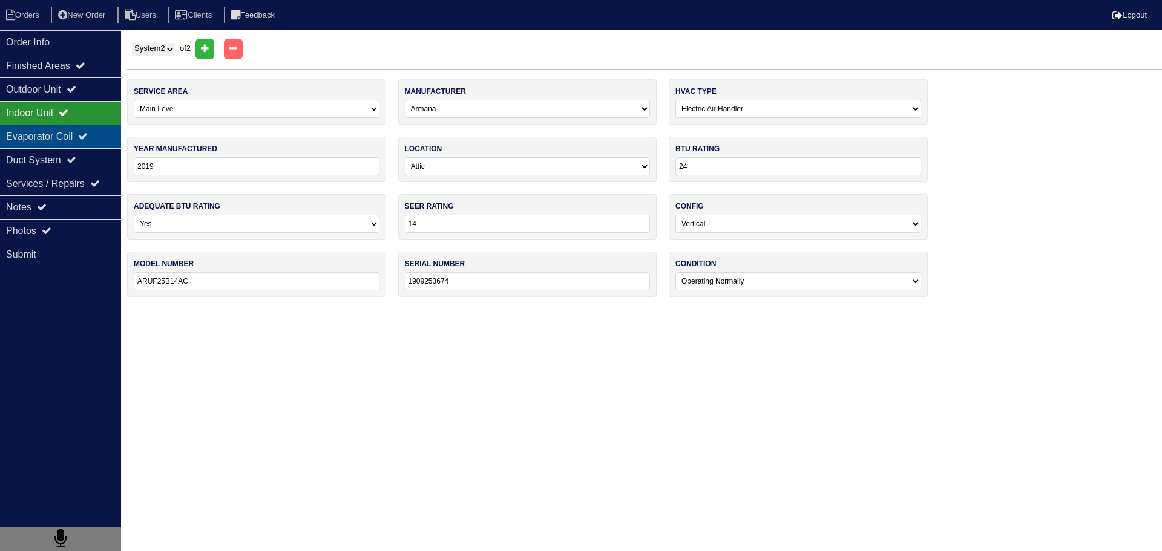
click at [82, 132] on div "Evaporator Coil" at bounding box center [60, 137] width 121 height 24
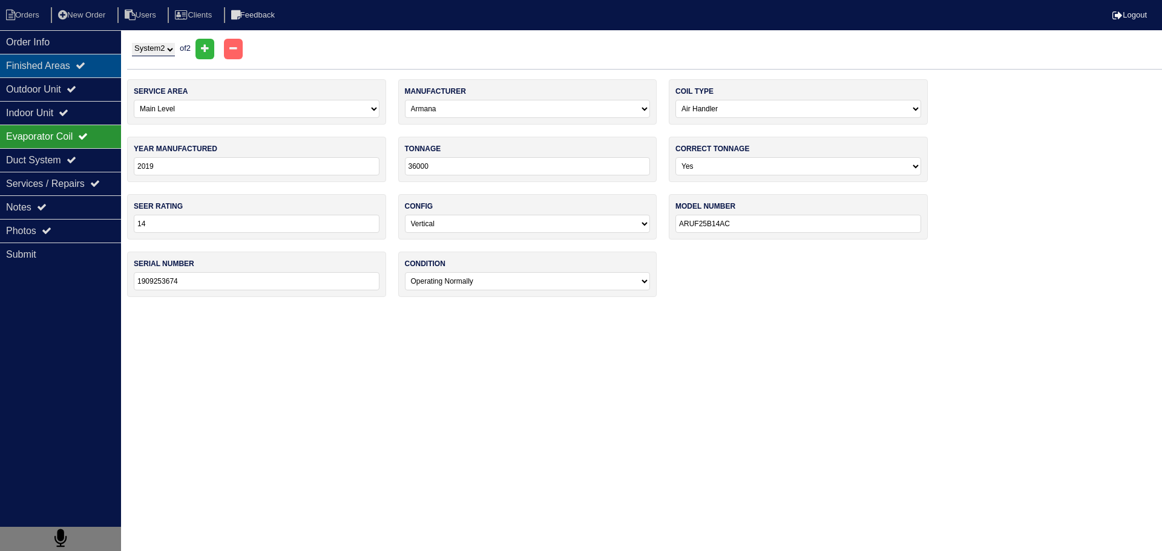
click at [76, 71] on div "Finished Areas" at bounding box center [60, 66] width 121 height 24
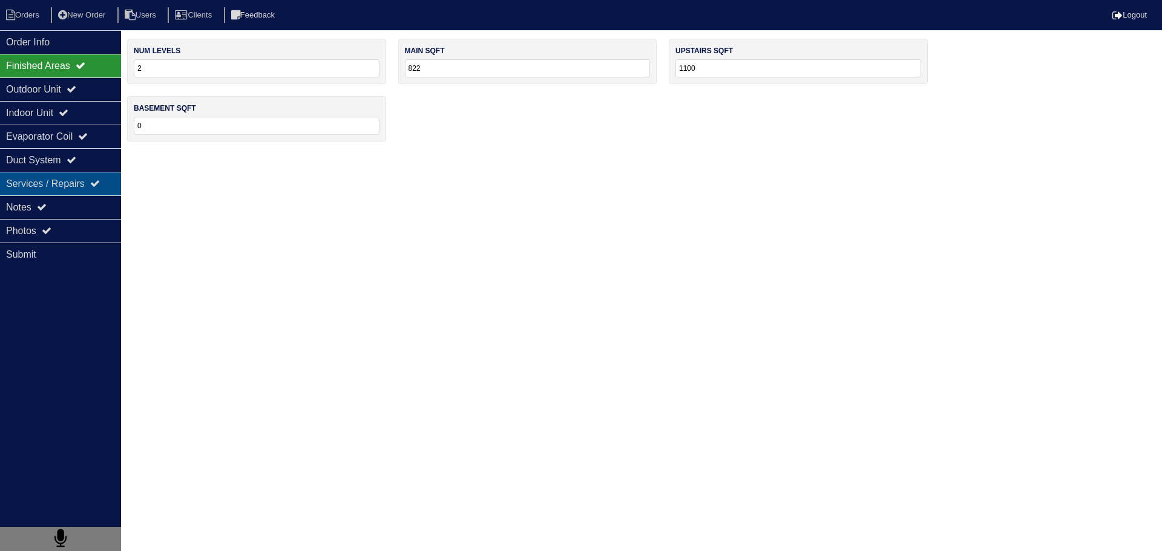
click at [73, 189] on div "Services / Repairs" at bounding box center [60, 184] width 121 height 24
select select "2"
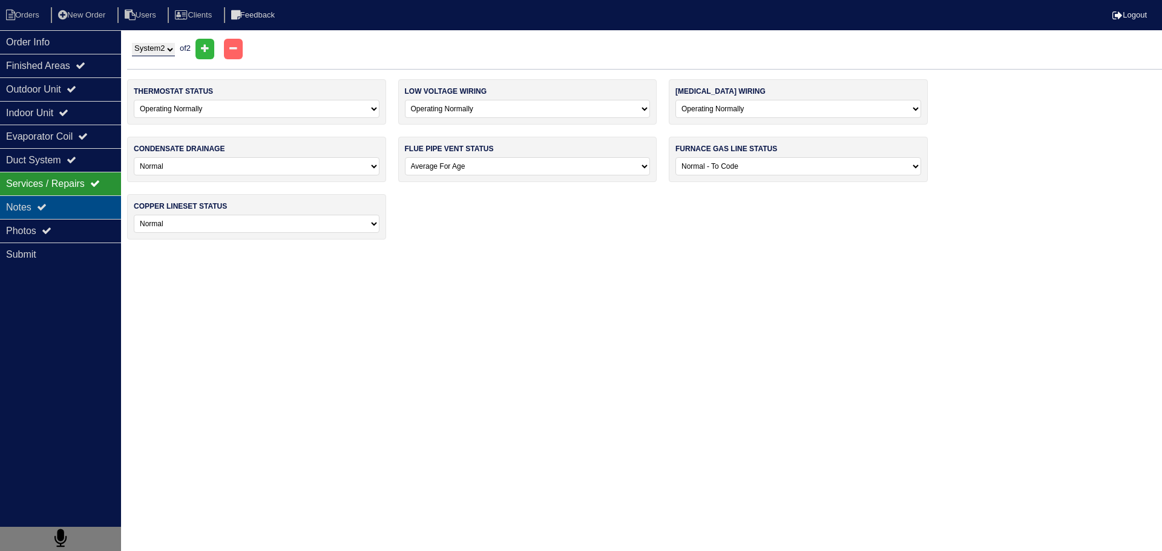
click at [70, 201] on div "Notes" at bounding box center [60, 207] width 121 height 24
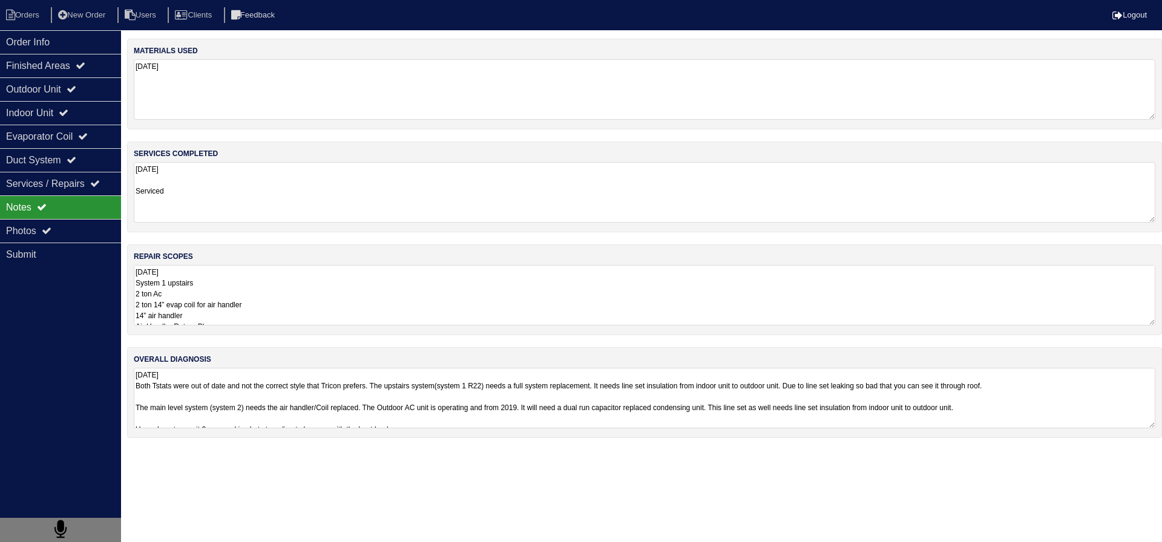
click at [211, 286] on textarea "07/29/2025 System 1 upstairs 2 ton Ac 2 ton 14” evap coil for air handler 14” a…" at bounding box center [644, 295] width 1021 height 60
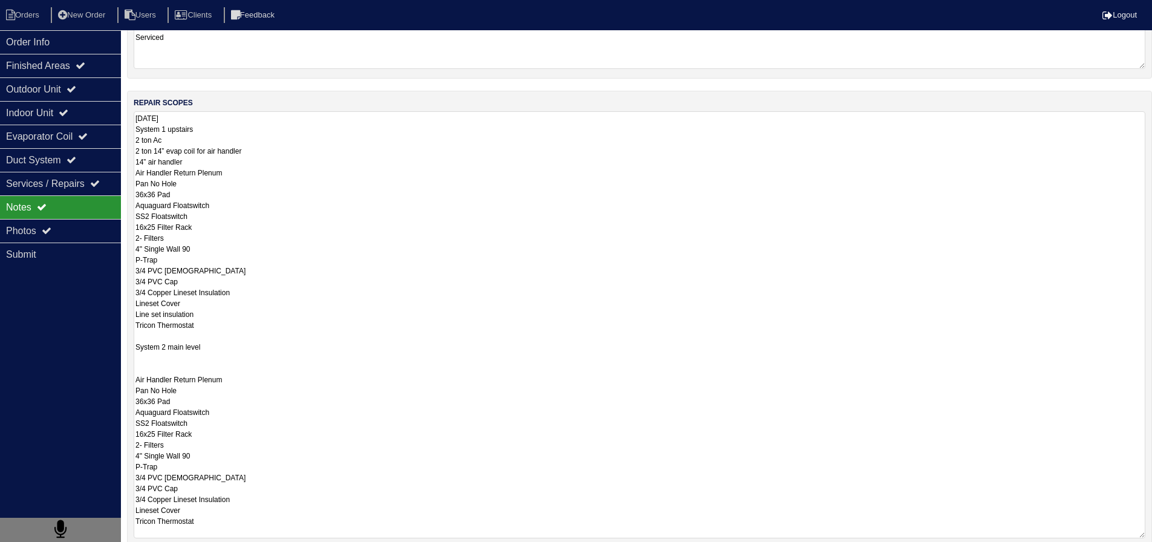
scroll to position [242, 0]
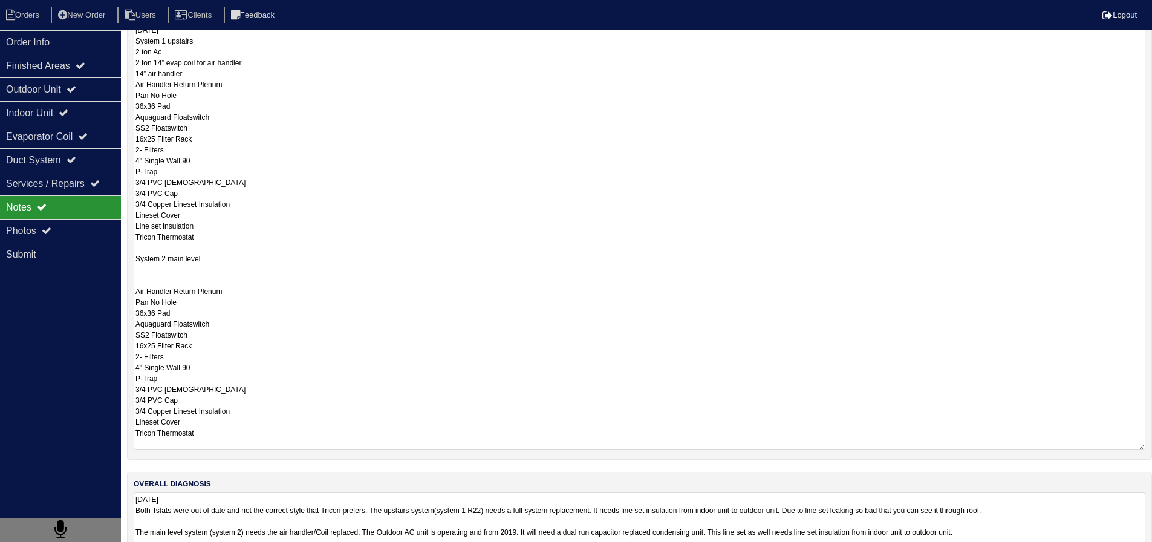
drag, startPoint x: 211, startPoint y: 437, endPoint x: 131, endPoint y: 255, distance: 199.4
click at [131, 255] on div "repair scopes 07/29/2025 System 1 upstairs 2 ton Ac 2 ton 14” evap coil for air…" at bounding box center [639, 230] width 1025 height 457
click at [159, 283] on textarea "07/29/2025 System 1 upstairs 2 ton Ac 2 ton 14” evap coil for air handler 14” a…" at bounding box center [640, 236] width 1012 height 427
drag, startPoint x: 208, startPoint y: 431, endPoint x: 125, endPoint y: 275, distance: 177.0
click at [125, 275] on div "Order Info Finished Areas Outdoor Unit Indoor Unit Evaporator Coil Duct System …" at bounding box center [576, 186] width 1152 height 778
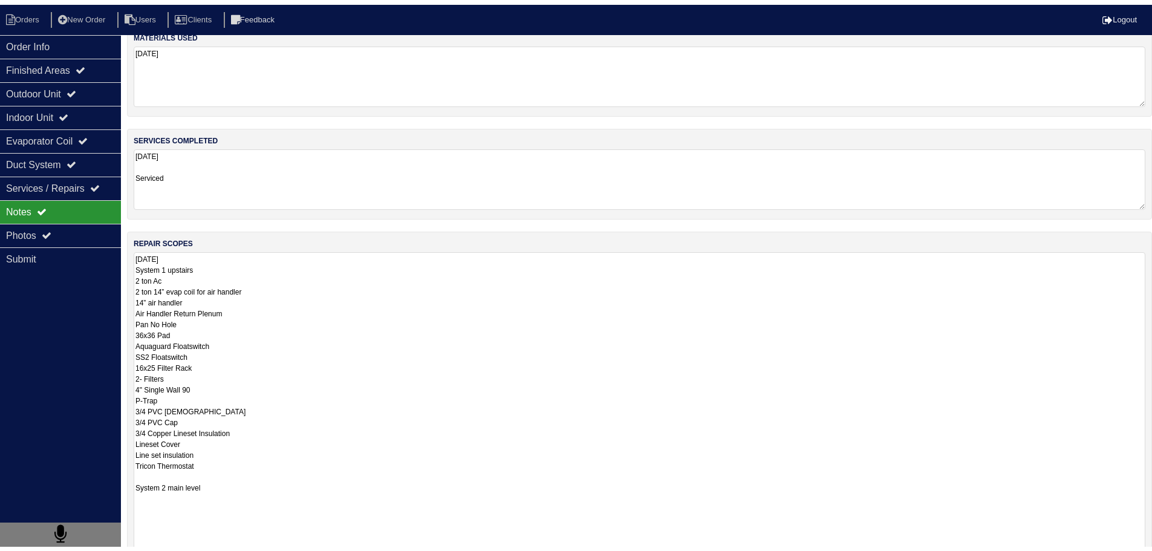
scroll to position [0, 0]
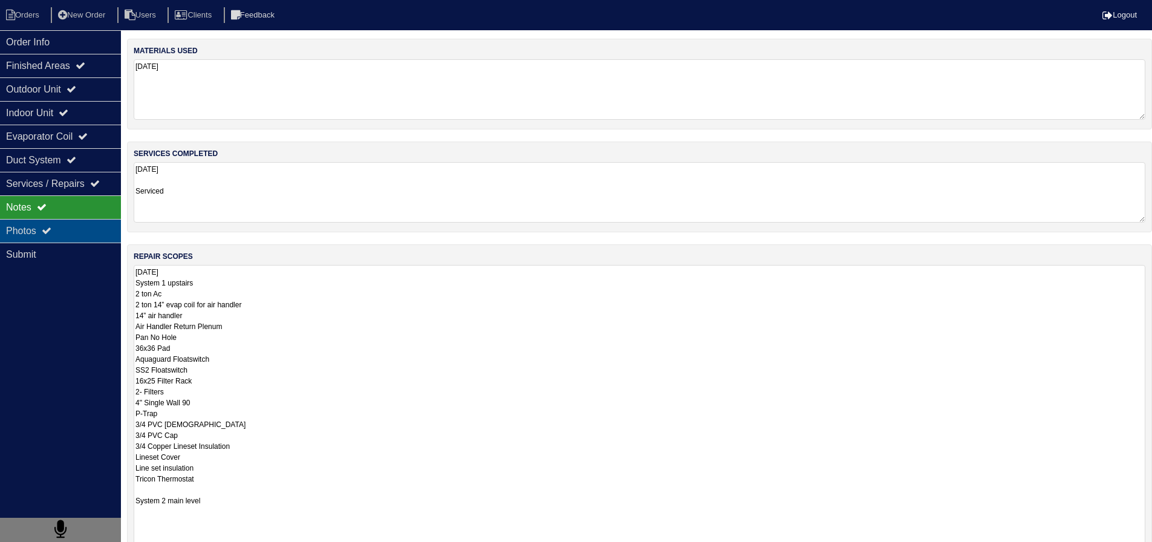
click at [78, 224] on div "Photos" at bounding box center [60, 231] width 121 height 24
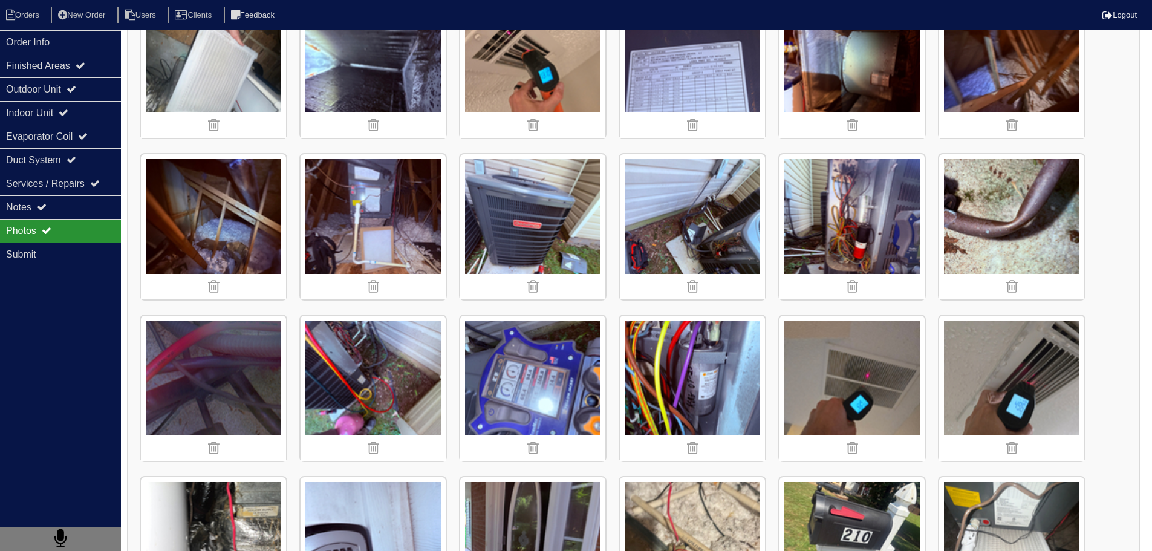
scroll to position [423, 0]
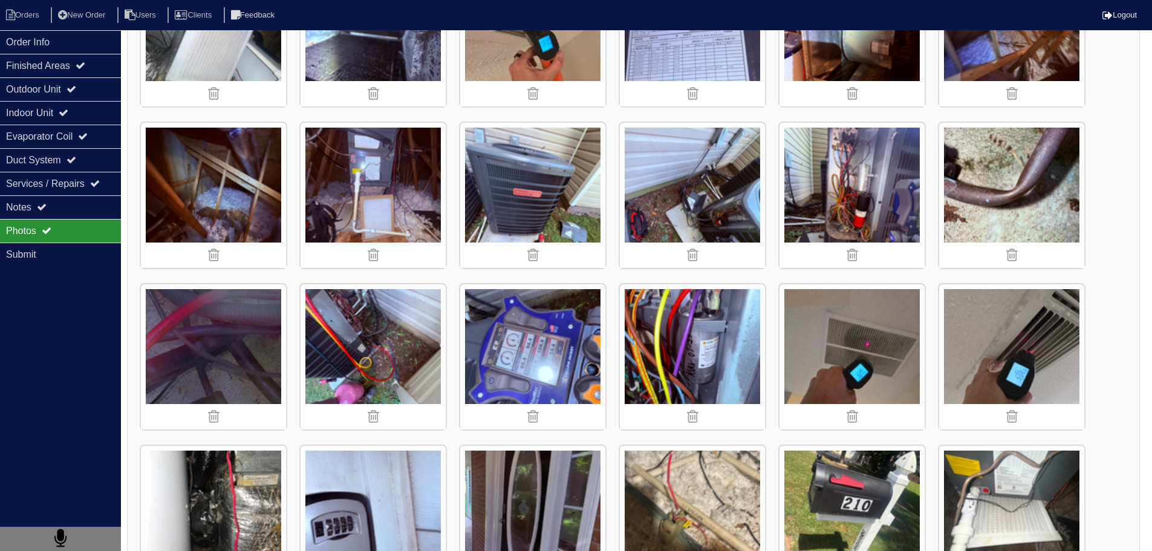
click at [1030, 164] on img at bounding box center [1012, 195] width 145 height 145
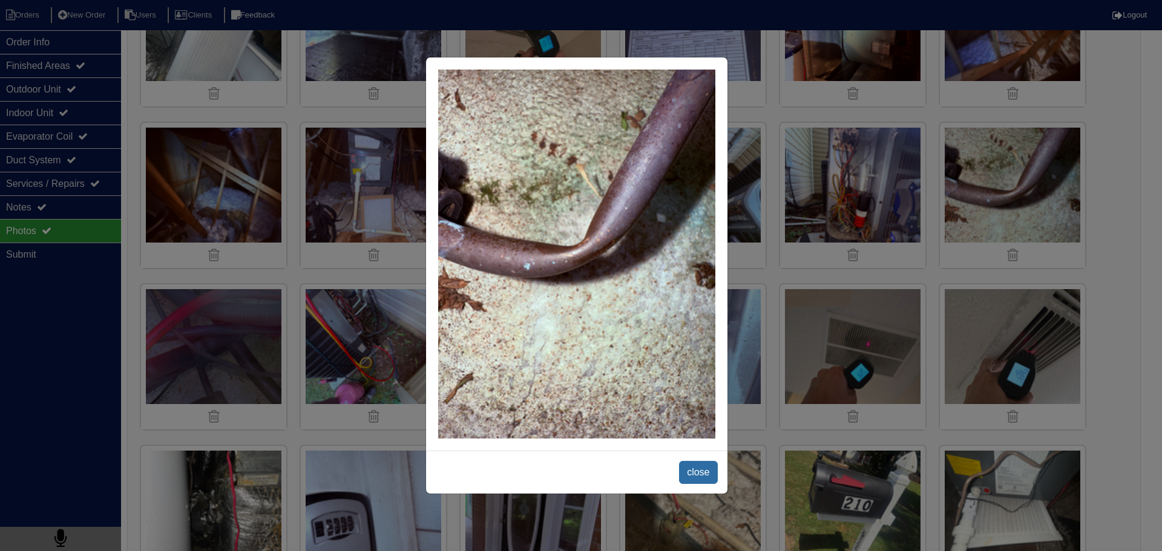
click at [706, 461] on span "close" at bounding box center [698, 472] width 38 height 23
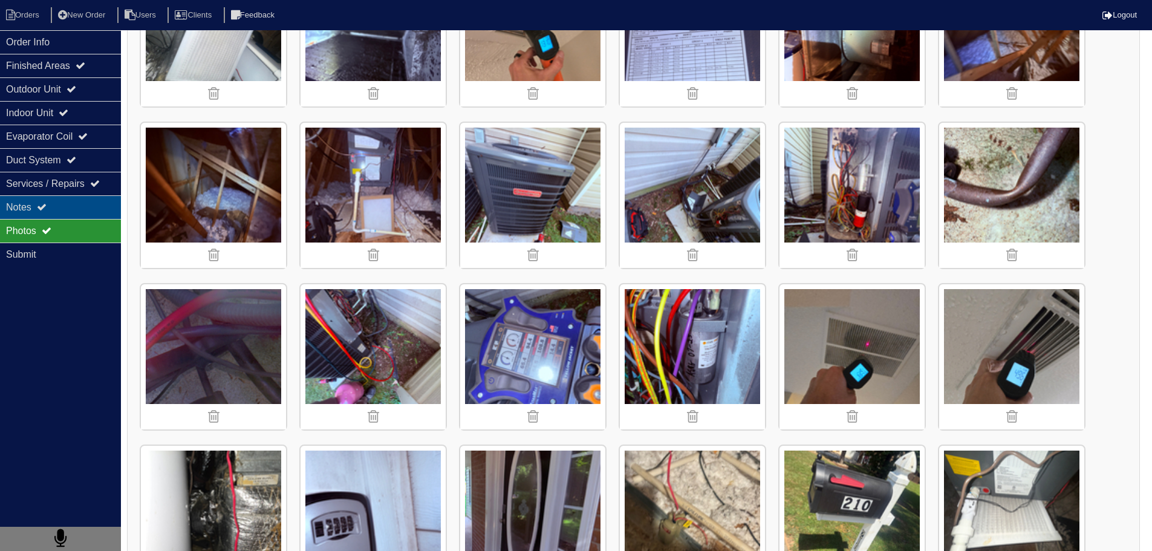
click at [51, 204] on div "Notes" at bounding box center [60, 207] width 121 height 24
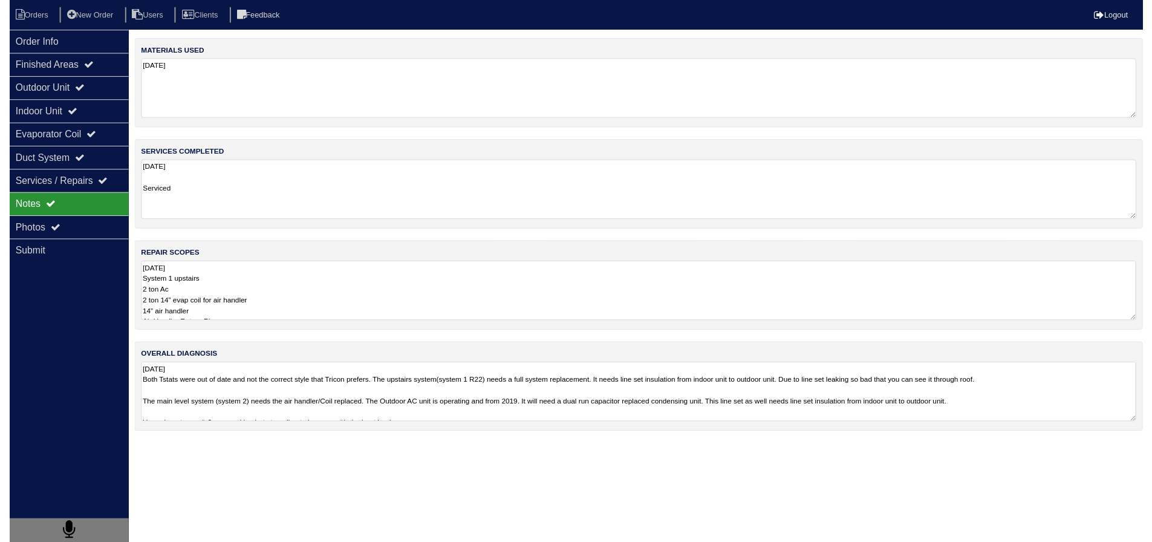
scroll to position [0, 0]
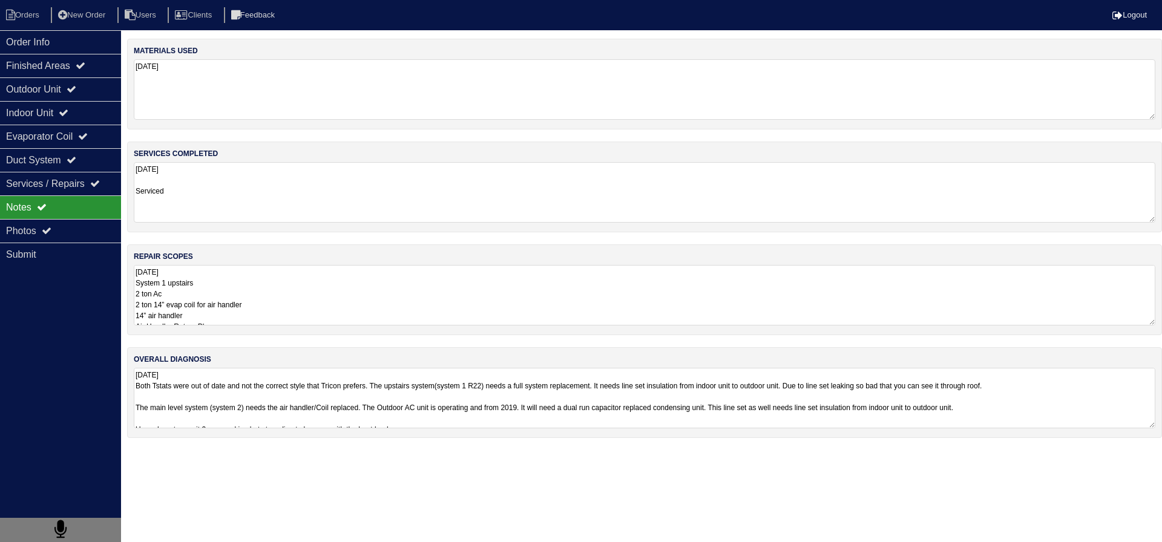
click at [350, 397] on textarea "07/29/2025 Both Tstats were out of date and not the correct style that Tricon p…" at bounding box center [644, 398] width 1021 height 60
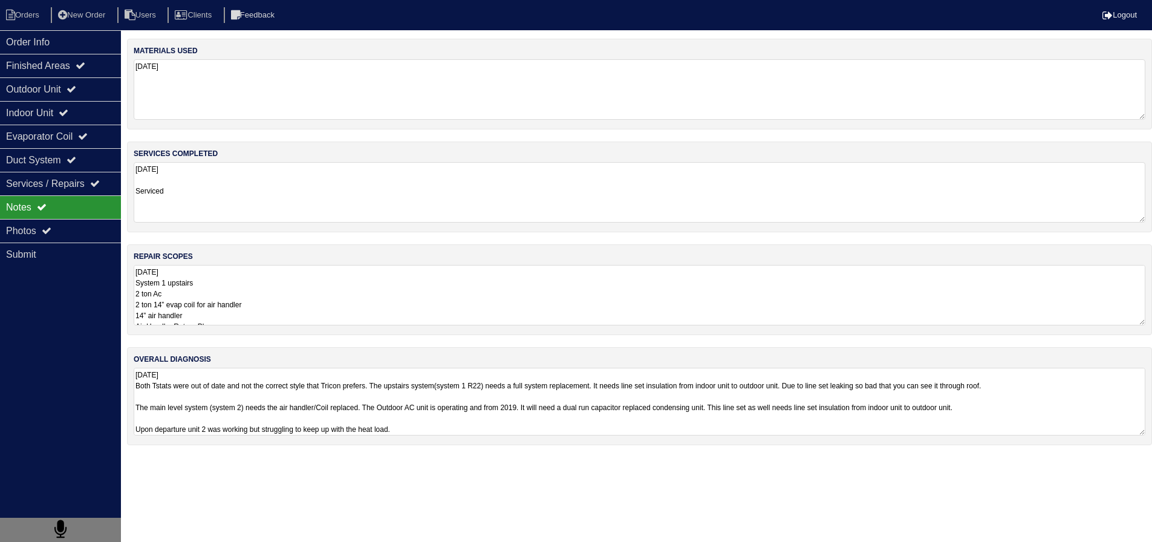
click at [280, 316] on textarea "07/29/2025 System 1 upstairs 2 ton Ac 2 ton 14” evap coil for air handler 14” a…" at bounding box center [640, 295] width 1012 height 60
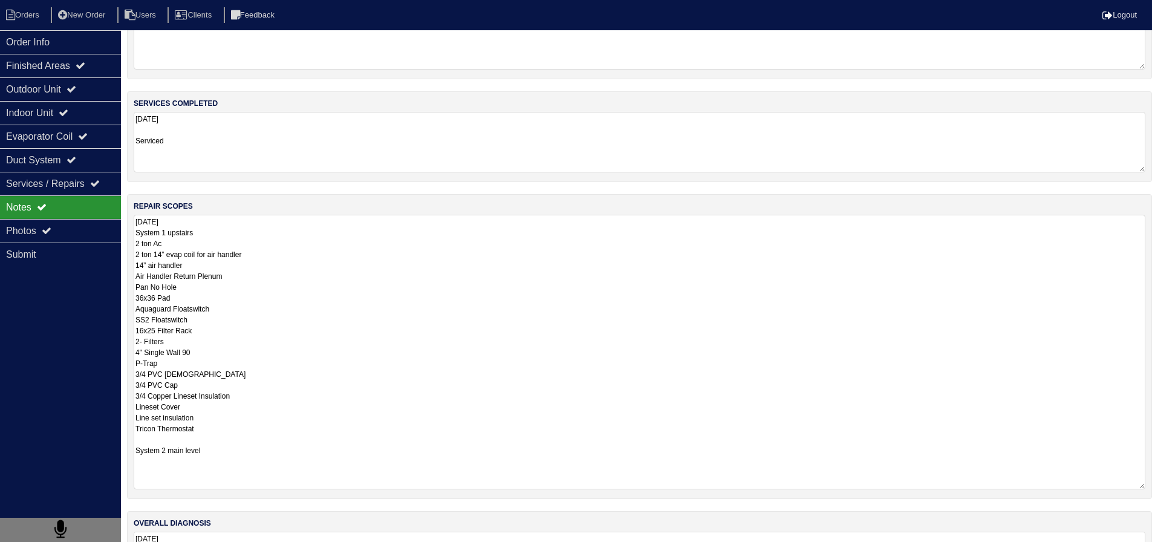
scroll to position [60, 0]
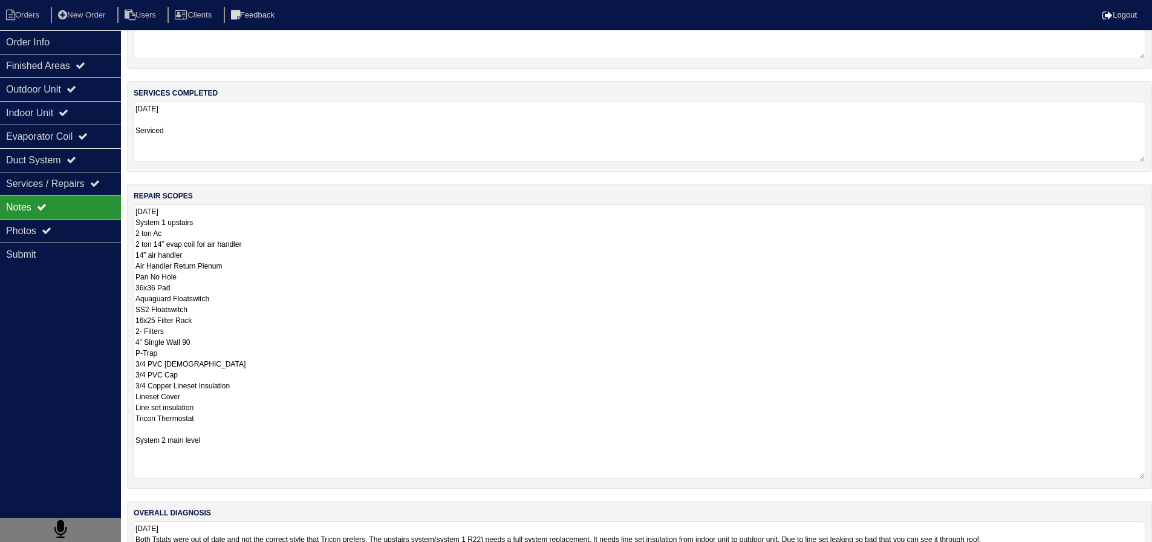
click at [211, 454] on textarea "07/29/2025 System 1 upstairs 2 ton Ac 2 ton 14” evap coil for air handler 14” a…" at bounding box center [640, 341] width 1012 height 275
click at [208, 460] on textarea "07/29/2025 System 1 upstairs 2 ton Ac 2 ton 14” evap coil for air handler 14” a…" at bounding box center [640, 341] width 1012 height 275
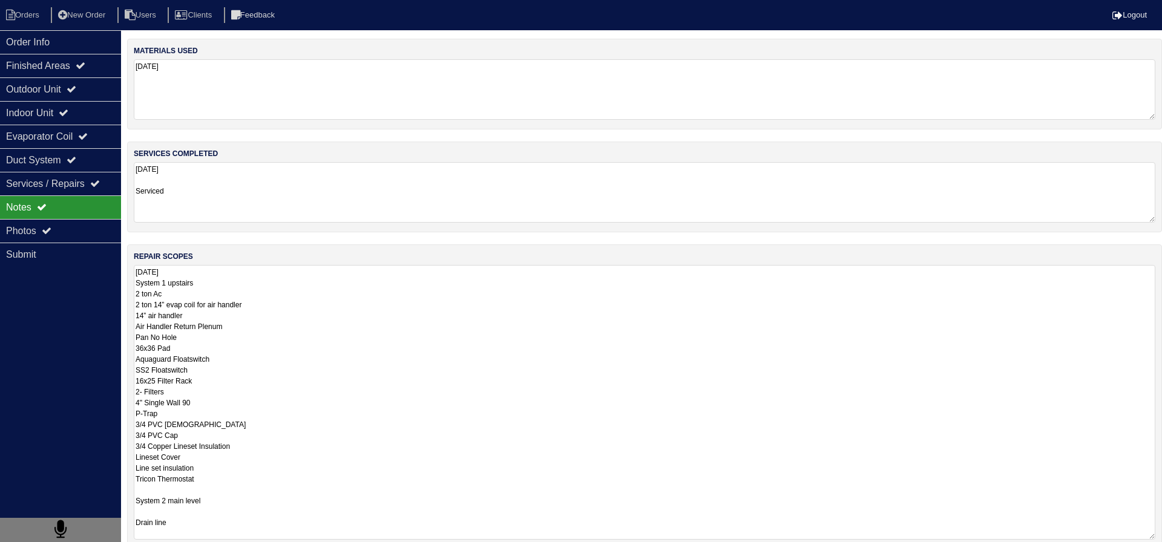
click at [131, 462] on html "Orders New Order Users Clients Feedback Logout Orders New Order Users Clients M…" at bounding box center [581, 332] width 1162 height 664
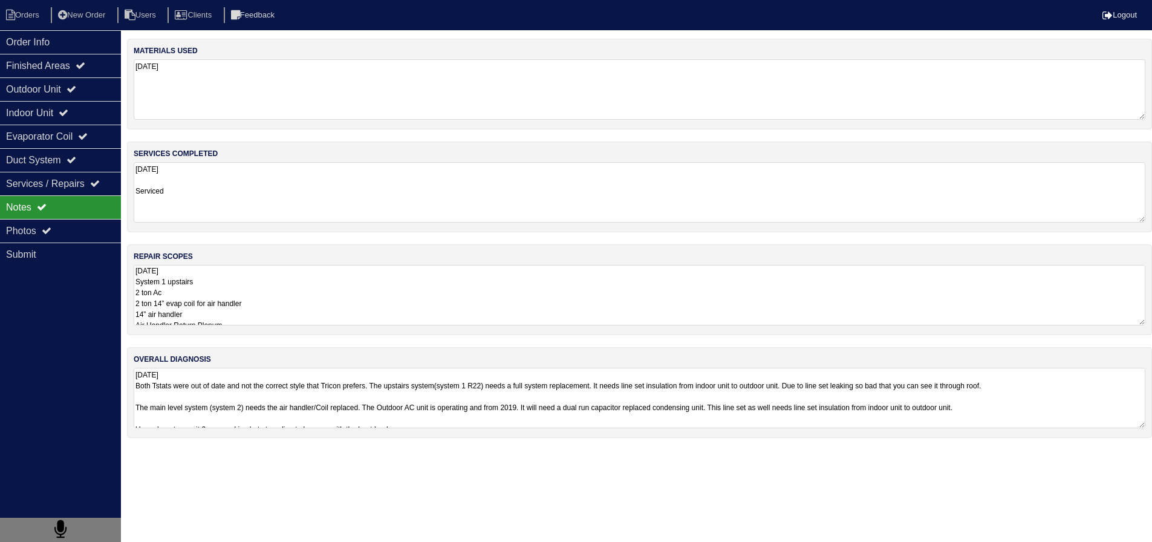
click at [174, 316] on textarea "07/29/2025 System 1 upstairs 2 ton Ac 2 ton 14” evap coil for air handler 14” a…" at bounding box center [640, 295] width 1012 height 60
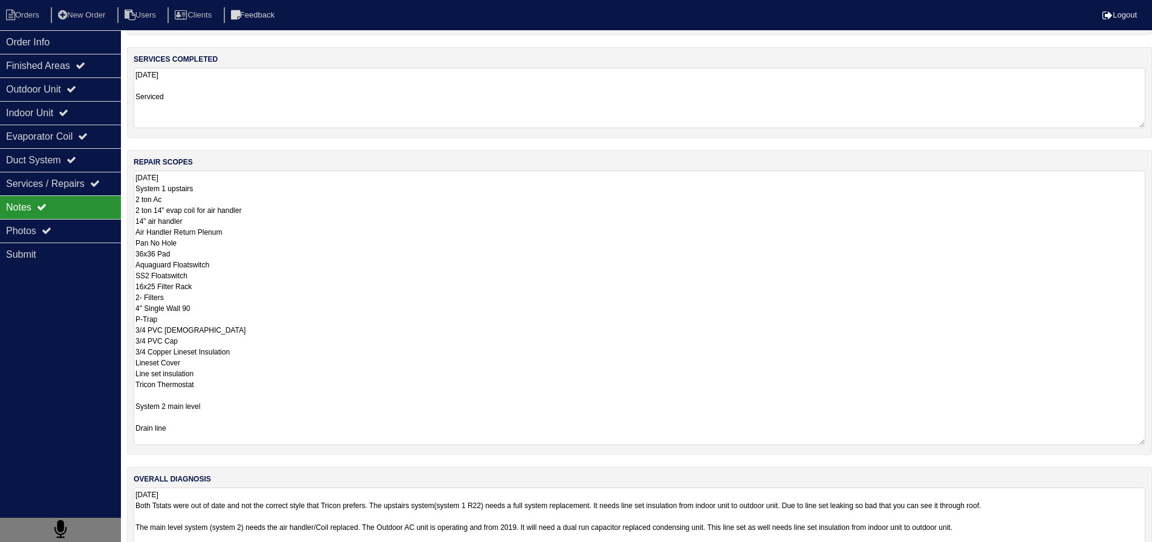
scroll to position [121, 0]
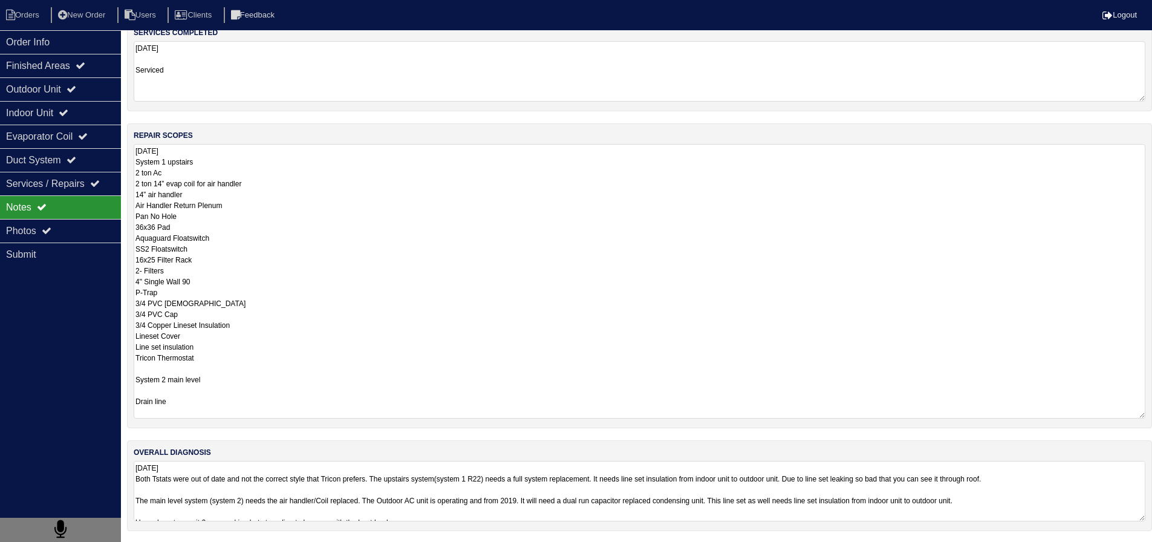
click at [138, 398] on textarea "07/29/2025 System 1 upstairs 2 ton Ac 2 ton 14” evap coil for air handler 14” a…" at bounding box center [640, 281] width 1012 height 275
click at [241, 405] on textarea "07/29/2025 System 1 upstairs 2 ton Ac 2 ton 14” evap coil for air handler 14” a…" at bounding box center [640, 281] width 1012 height 275
click at [162, 401] on textarea "07/29/2025 System 1 upstairs 2 ton Ac 2 ton 14” evap coil for air handler 14” a…" at bounding box center [640, 281] width 1012 height 275
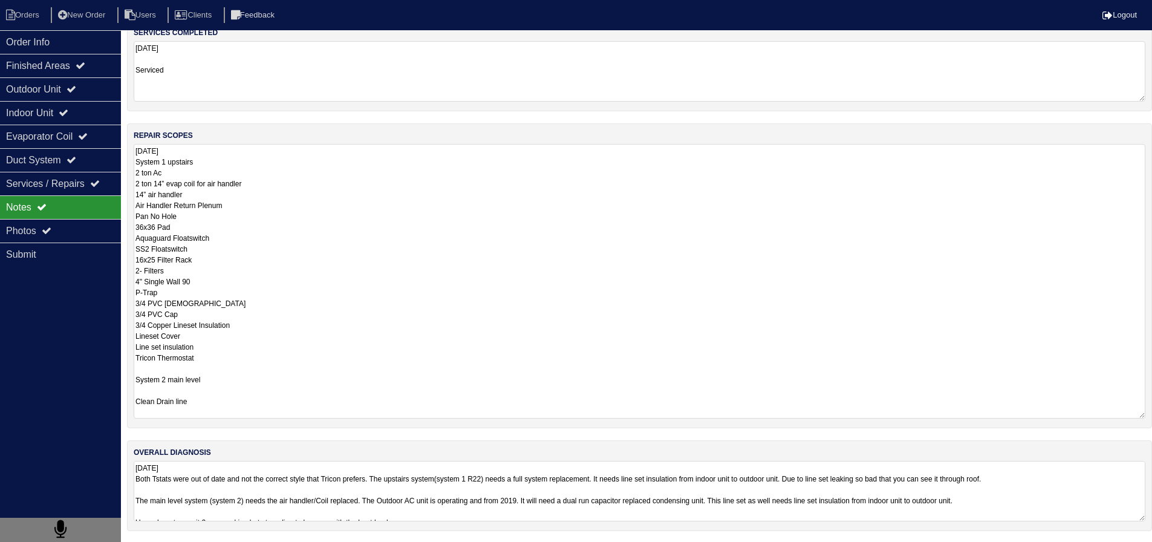
click at [162, 400] on textarea "07/29/2025 System 1 upstairs 2 ton Ac 2 ton 14” evap coil for air handler 14” a…" at bounding box center [640, 281] width 1012 height 275
click at [214, 390] on textarea "07/29/2025 System 1 upstairs 2 ton Ac 2 ton 14” evap coil for air handler 14” a…" at bounding box center [640, 281] width 1012 height 275
click at [217, 398] on textarea "07/29/2025 System 1 upstairs 2 ton Ac 2 ton 14” evap coil for air handler 14” a…" at bounding box center [640, 281] width 1012 height 275
type textarea "07/29/2025 System 1 upstairs 2 ton Ac 2 ton 14” evap coil for air handler 14” a…"
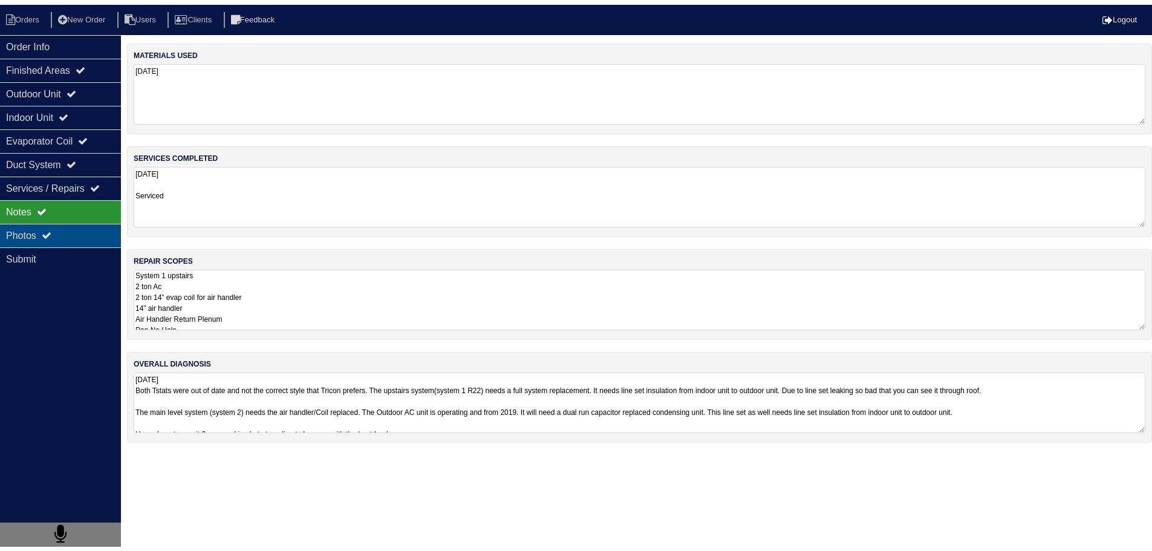
scroll to position [0, 0]
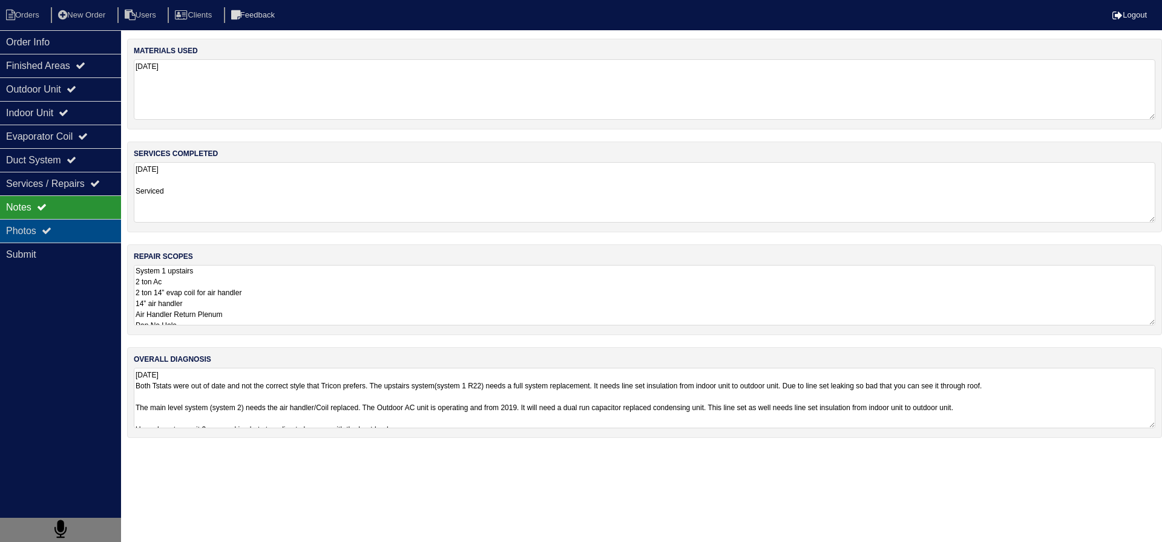
click at [79, 231] on div "Photos" at bounding box center [60, 231] width 121 height 24
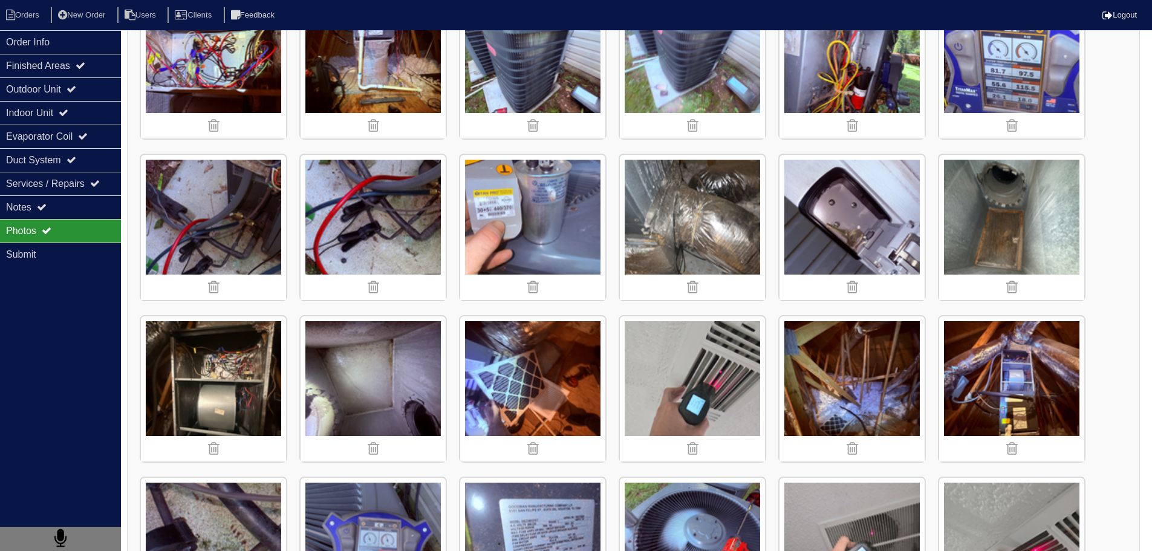
scroll to position [1210, 0]
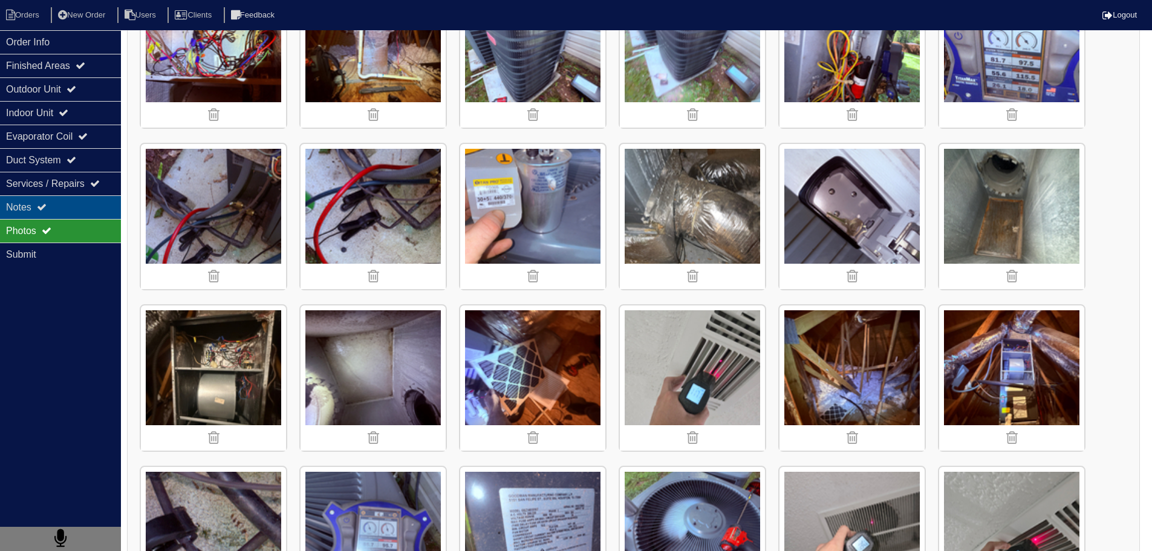
click at [62, 208] on div "Notes" at bounding box center [60, 207] width 121 height 24
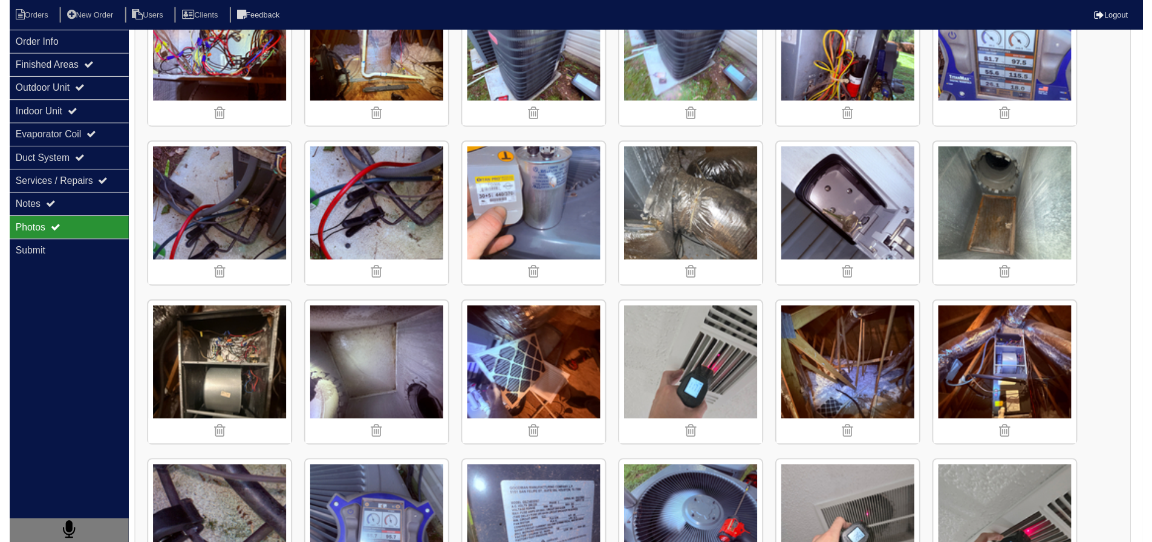
scroll to position [0, 0]
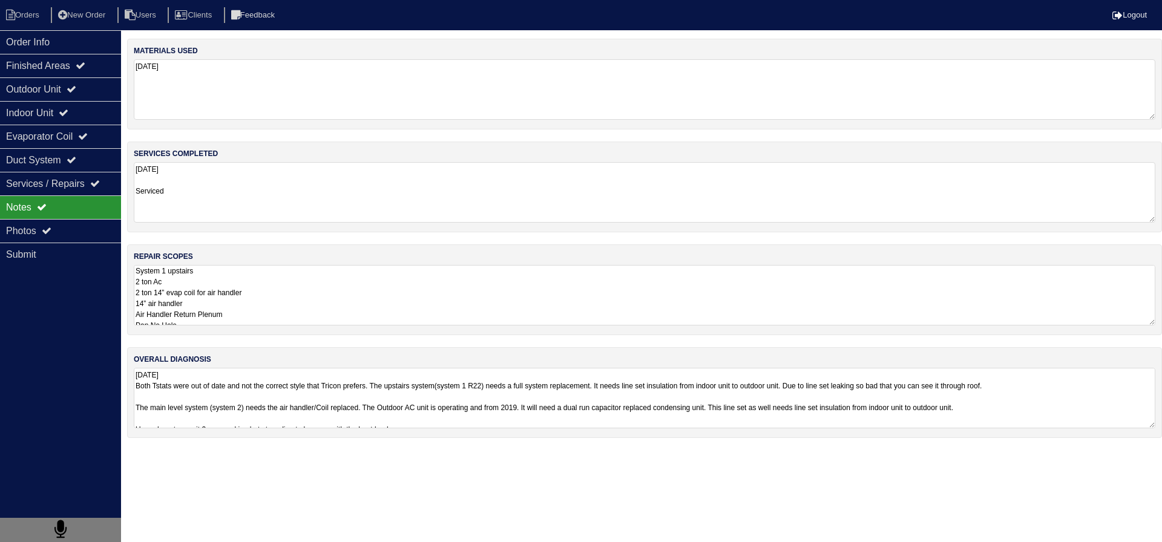
click at [247, 163] on textarea "07/29/2025 Serviced" at bounding box center [644, 192] width 1021 height 60
click at [241, 179] on textarea "07/29/2025 Serviced" at bounding box center [644, 191] width 1021 height 59
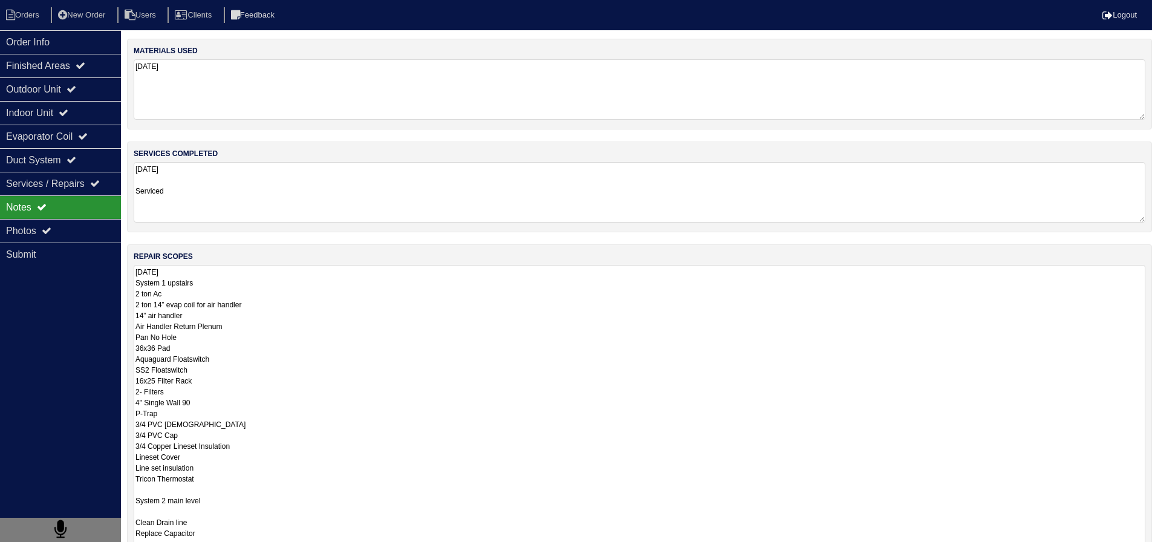
scroll to position [1, 0]
click at [250, 309] on textarea "07/29/2025 System 1 upstairs 2 ton Ac 2 ton 14” evap coil for air handler 14” a…" at bounding box center [640, 408] width 1012 height 286
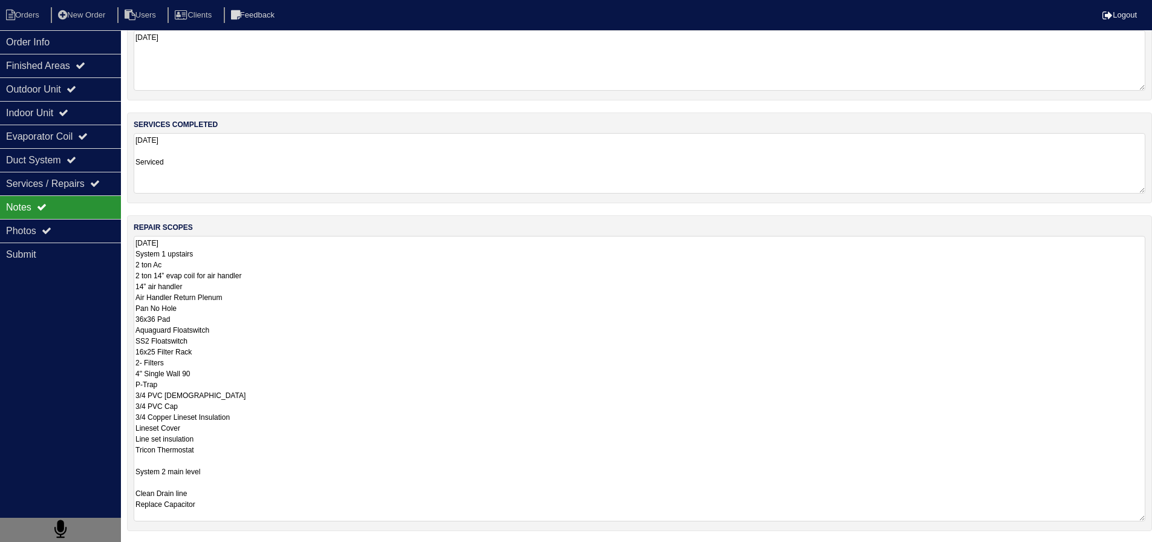
scroll to position [133, 0]
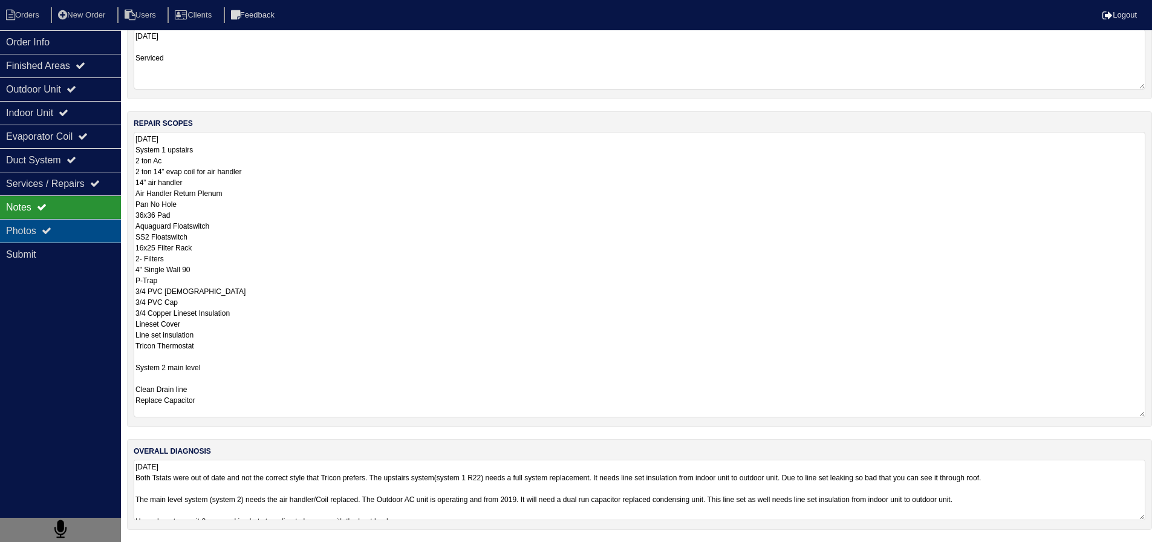
click at [101, 239] on div "Photos" at bounding box center [60, 231] width 121 height 24
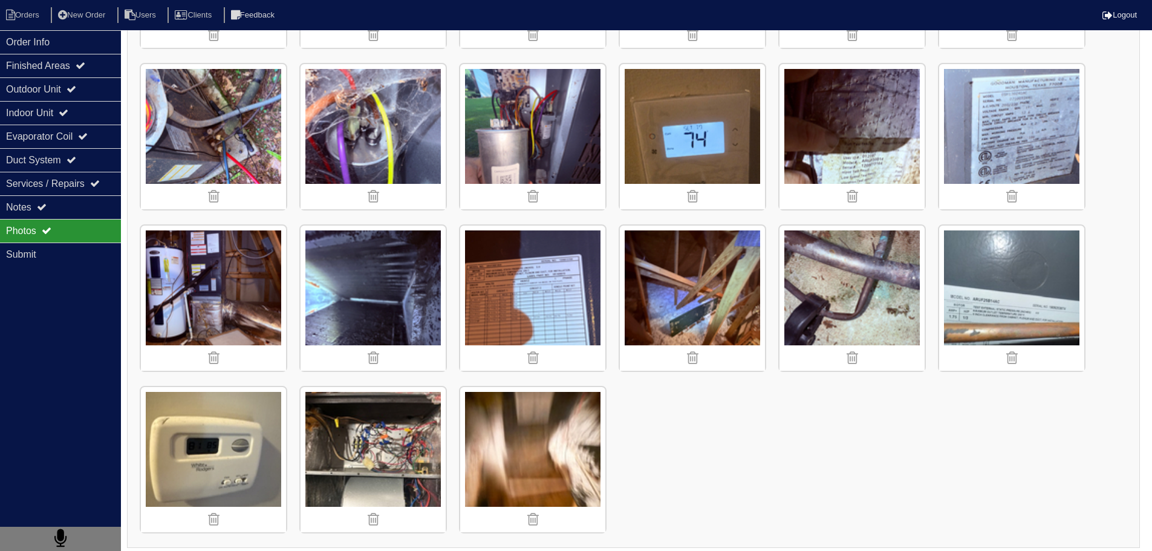
scroll to position [1937, 0]
click at [836, 272] on img at bounding box center [852, 297] width 145 height 145
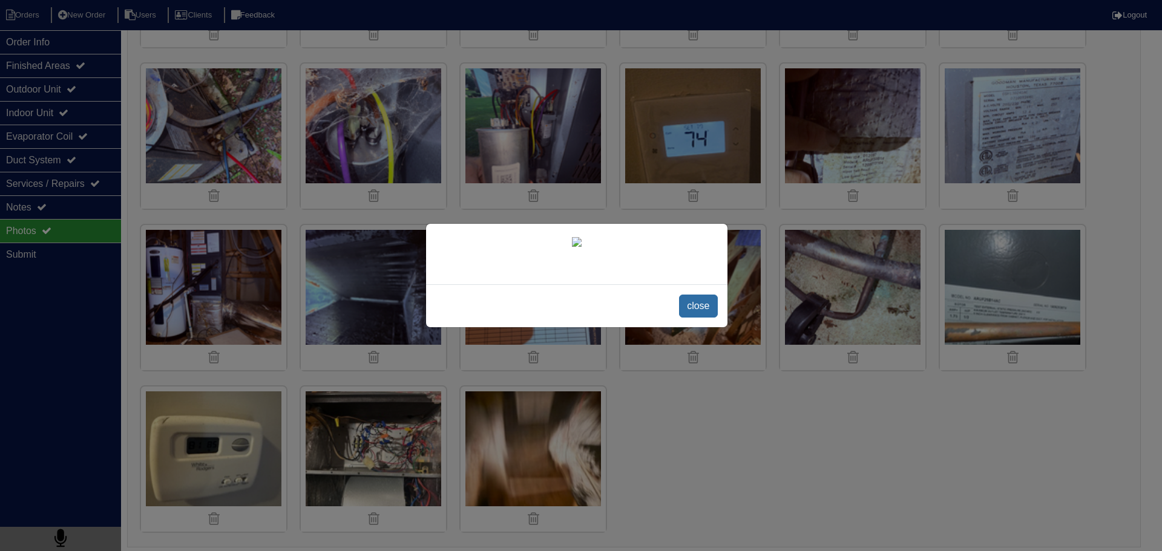
click at [691, 318] on span "close" at bounding box center [698, 306] width 38 height 23
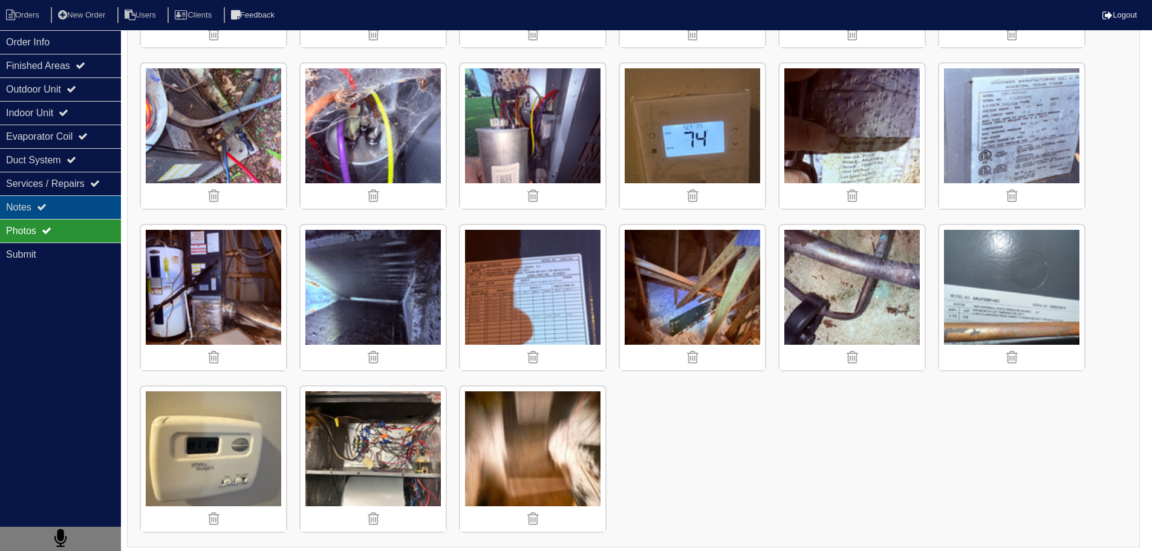
click at [87, 207] on div "Notes" at bounding box center [60, 207] width 121 height 24
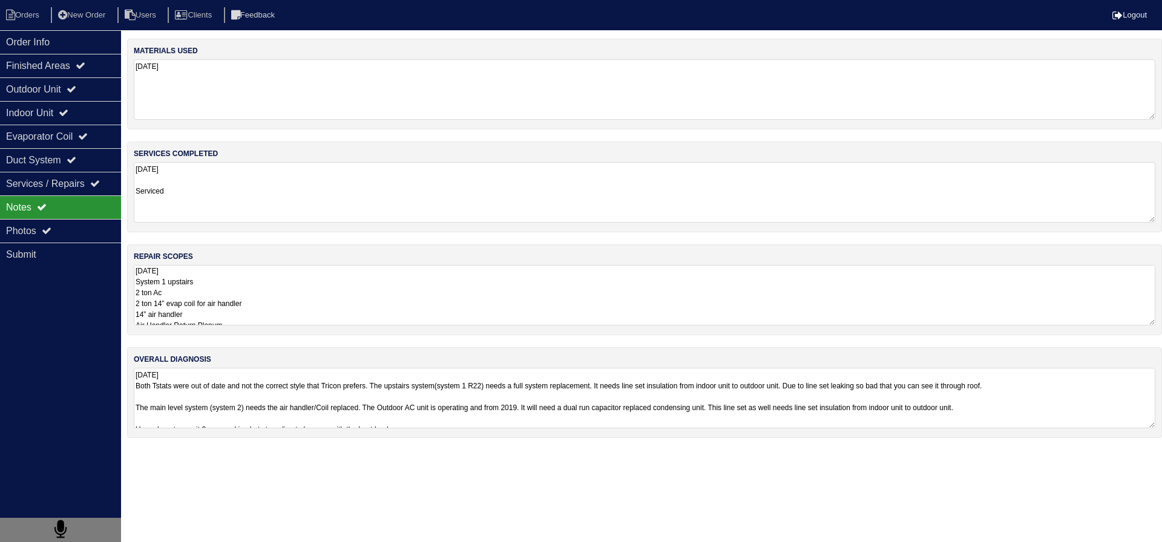
click at [572, 415] on textarea "07/29/2025 Both Tstats were out of date and not the correct style that Tricon p…" at bounding box center [644, 398] width 1021 height 60
drag, startPoint x: 64, startPoint y: 230, endPoint x: 97, endPoint y: 229, distance: 32.7
click at [64, 229] on div "Photos" at bounding box center [60, 231] width 121 height 24
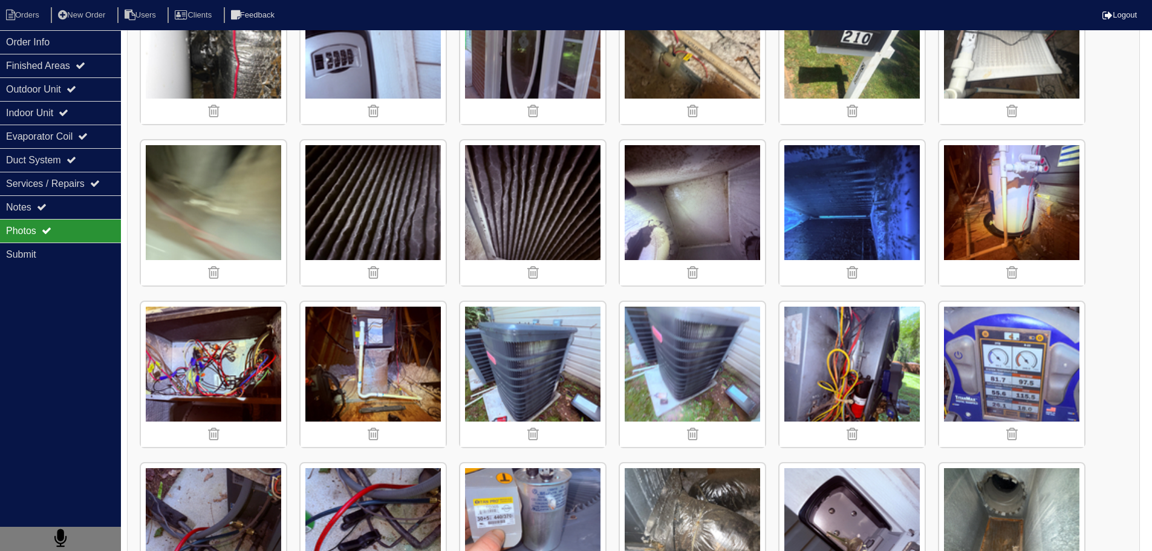
scroll to position [907, 0]
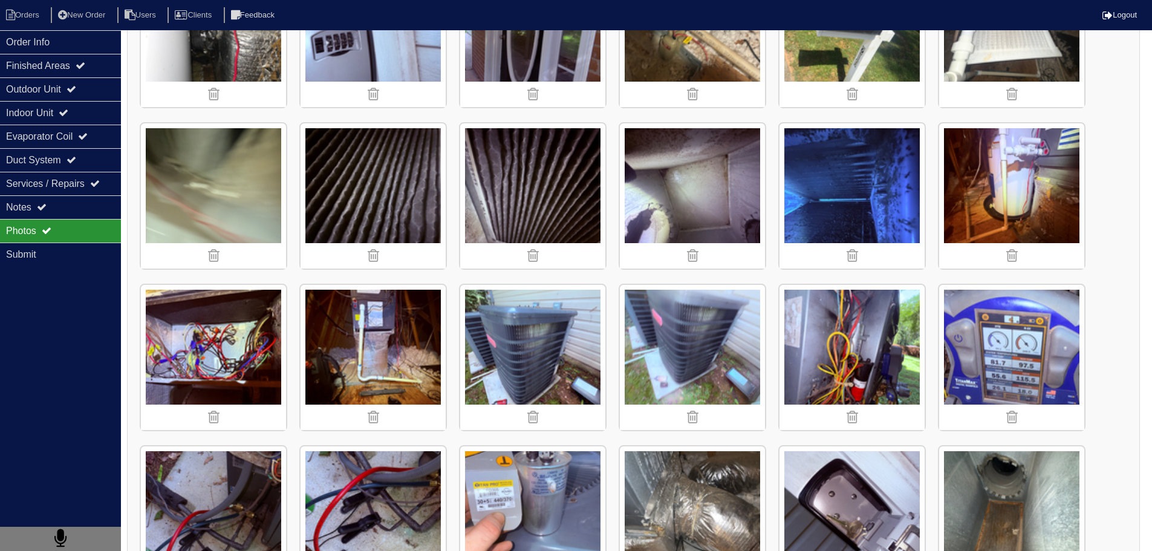
click at [718, 317] on img at bounding box center [692, 357] width 145 height 145
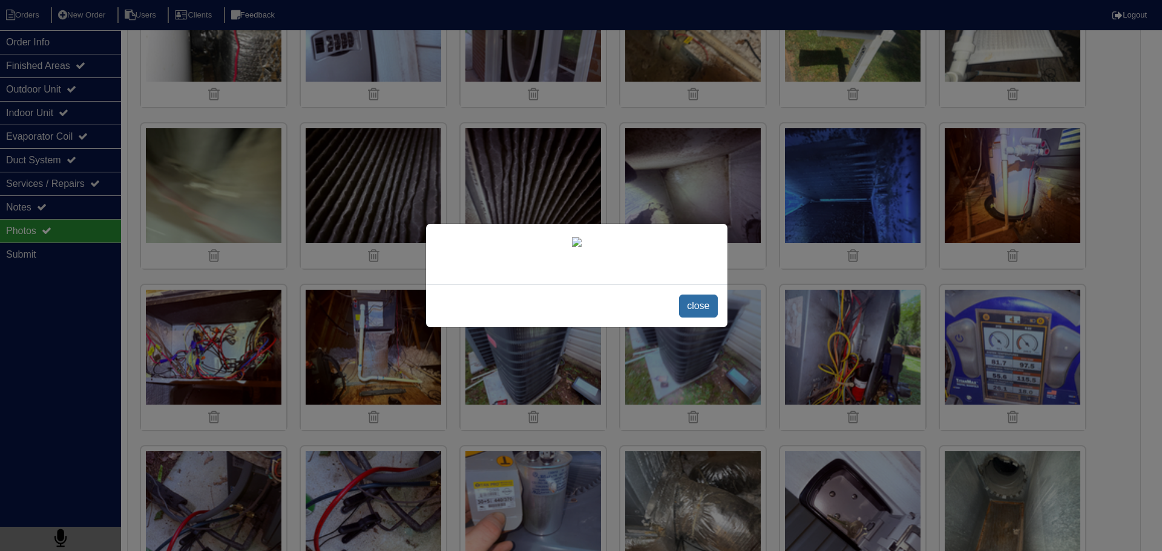
click at [712, 318] on span "close" at bounding box center [698, 306] width 38 height 23
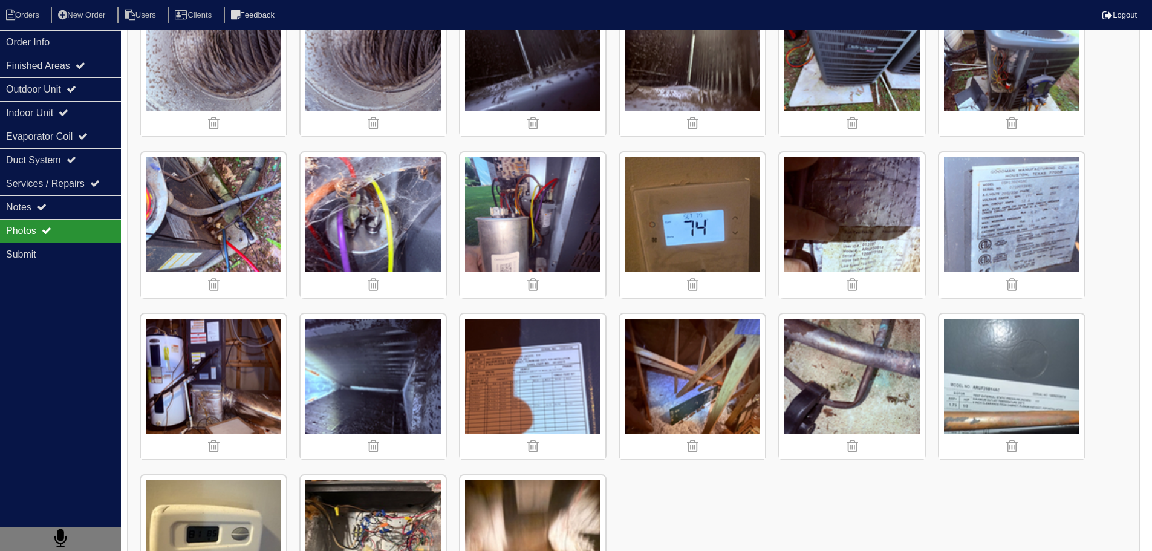
scroll to position [1937, 0]
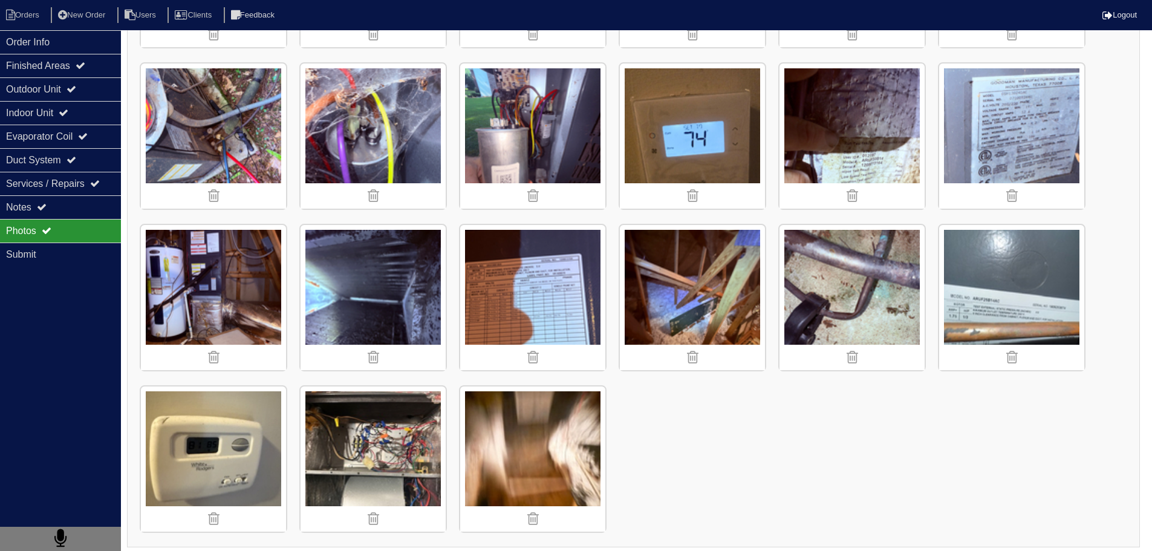
click at [825, 287] on img at bounding box center [852, 297] width 145 height 145
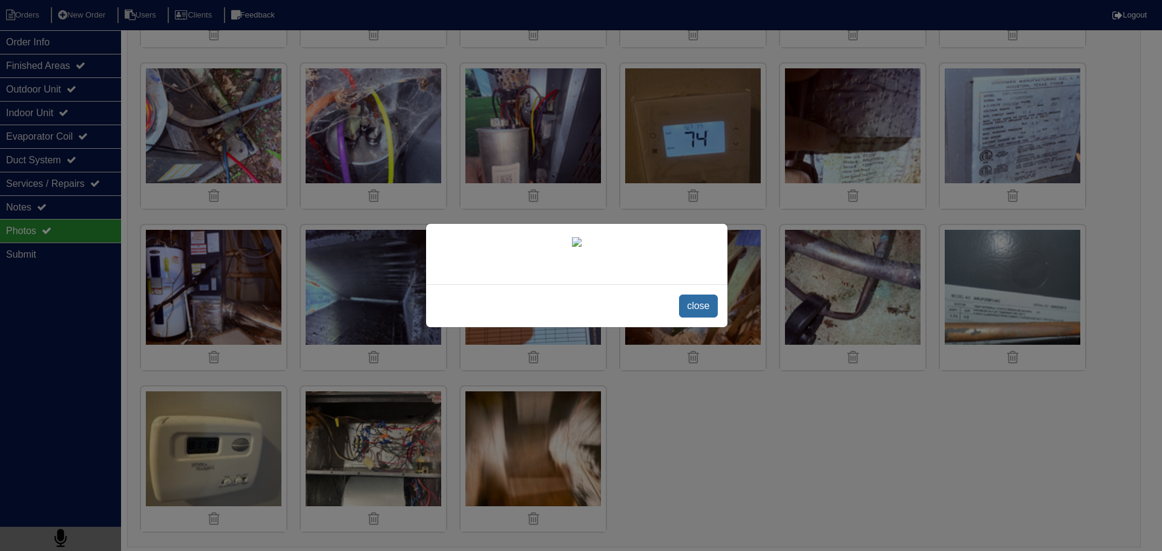
click at [698, 318] on span "close" at bounding box center [698, 306] width 38 height 23
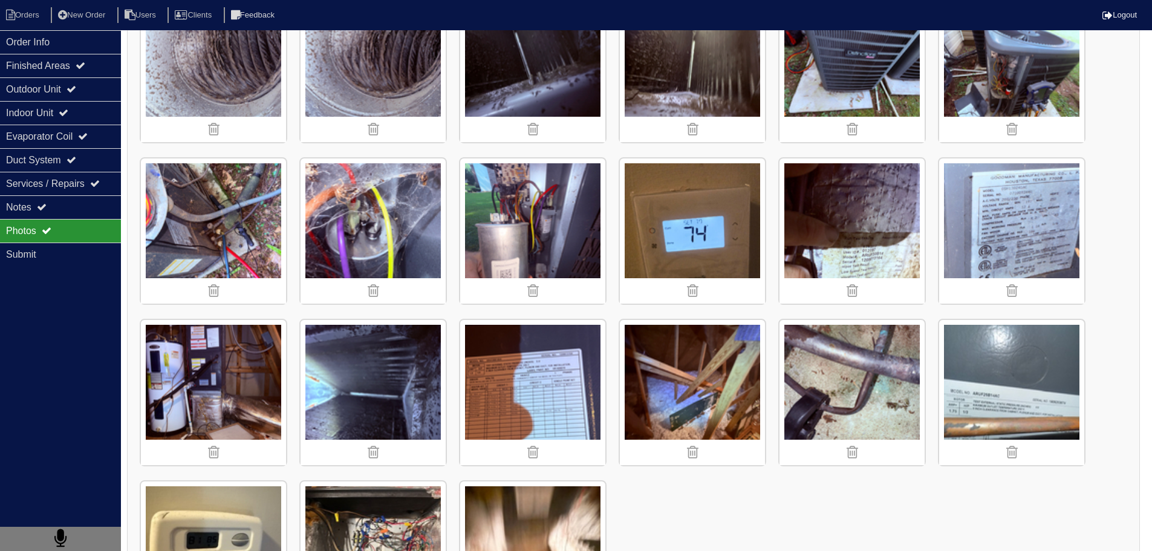
scroll to position [1816, 0]
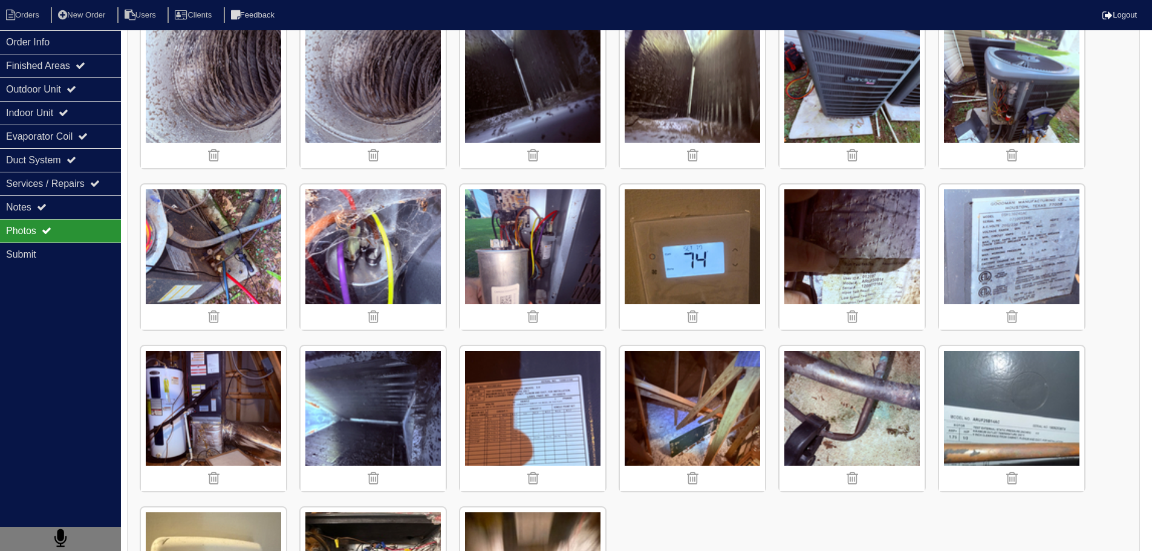
click at [1027, 85] on img at bounding box center [1012, 95] width 145 height 145
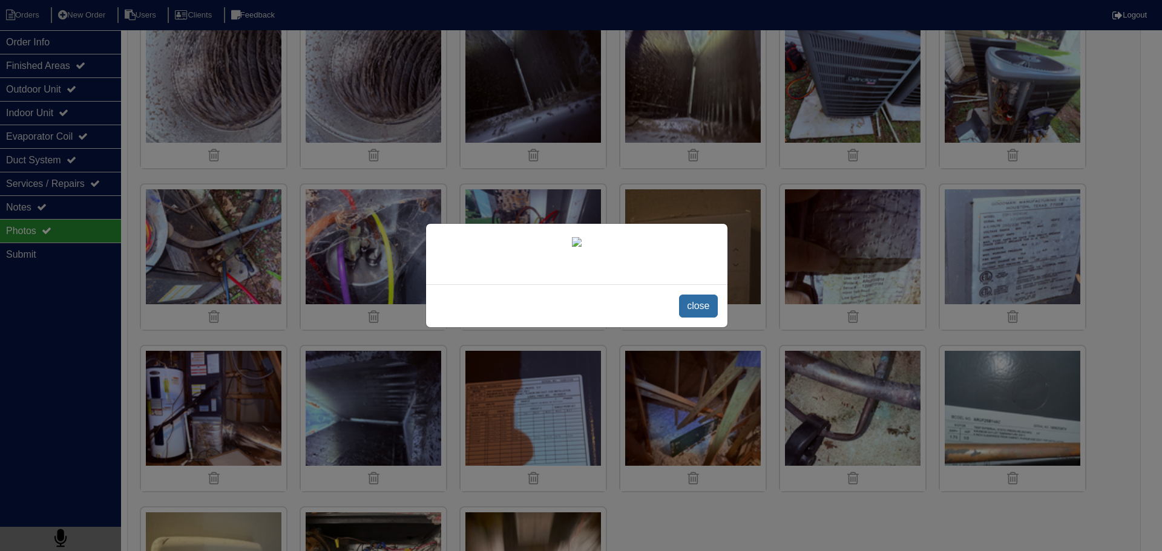
click at [701, 318] on span "close" at bounding box center [698, 306] width 38 height 23
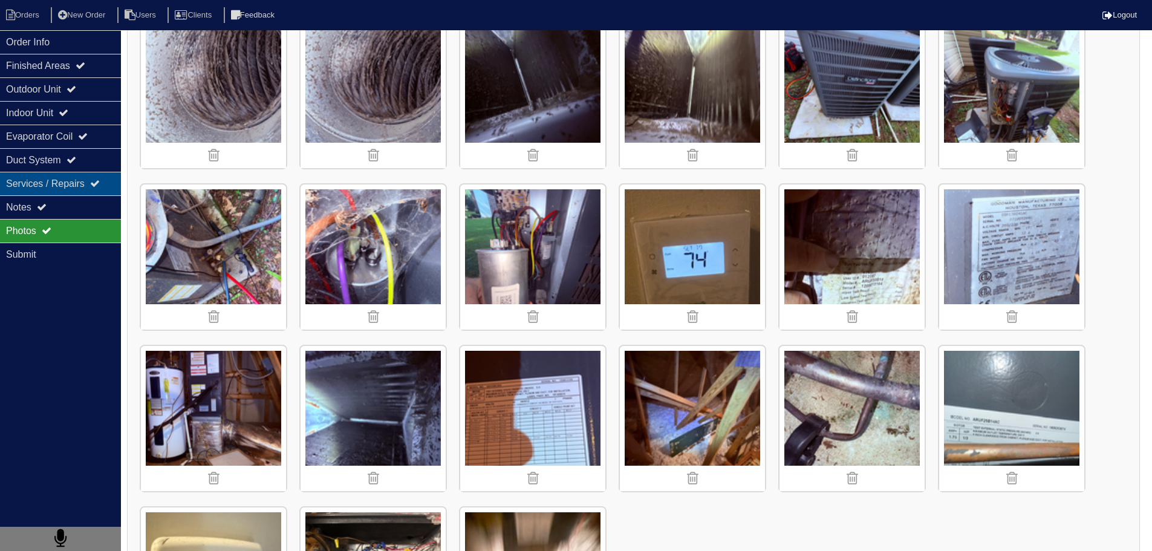
click at [72, 187] on div "Services / Repairs" at bounding box center [60, 184] width 121 height 24
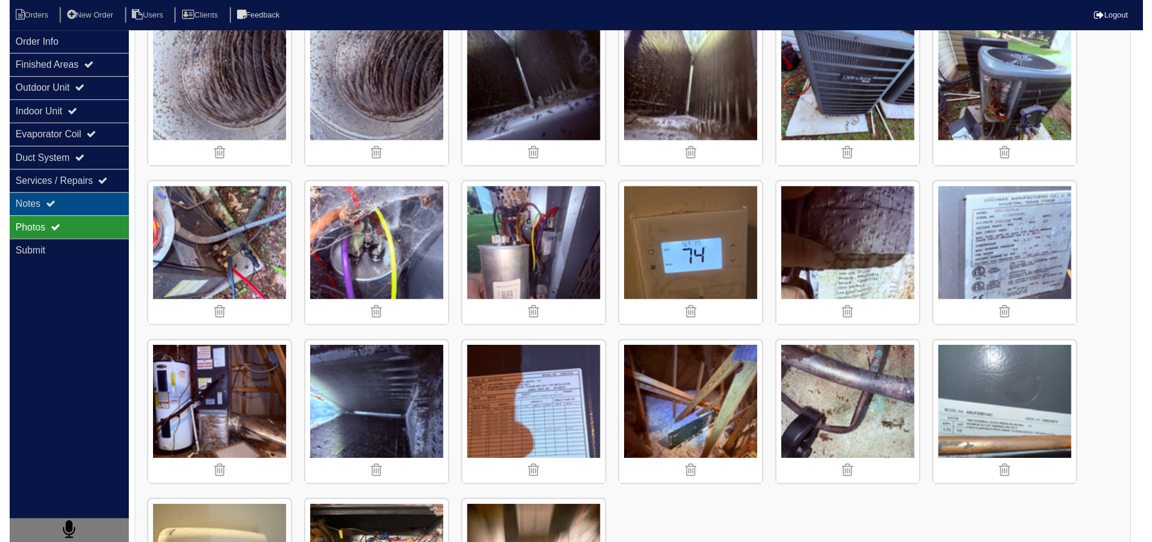
scroll to position [0, 0]
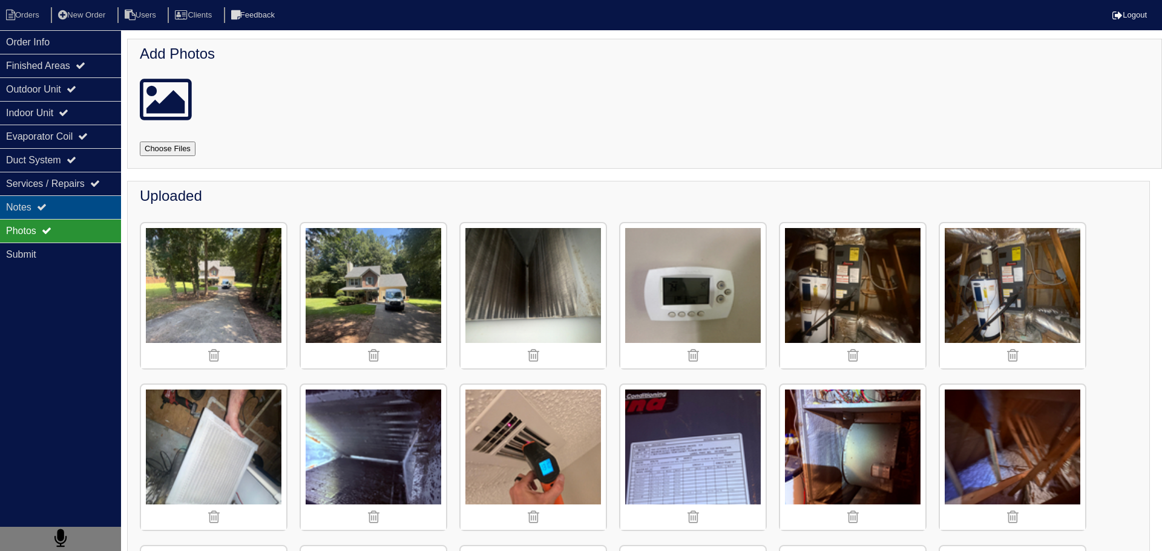
select select "2"
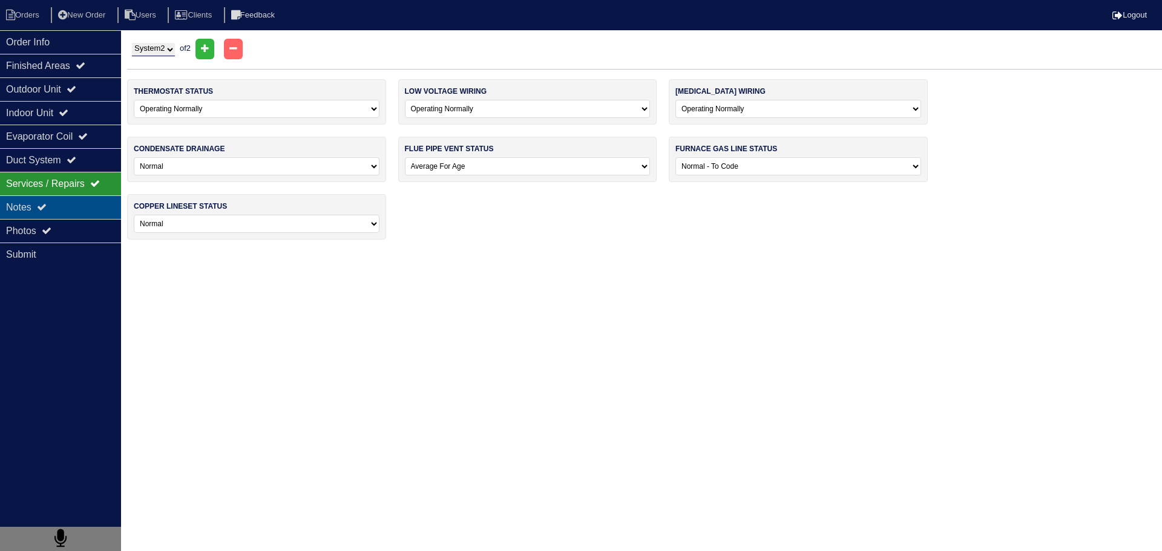
click at [69, 203] on div "Notes" at bounding box center [60, 207] width 121 height 24
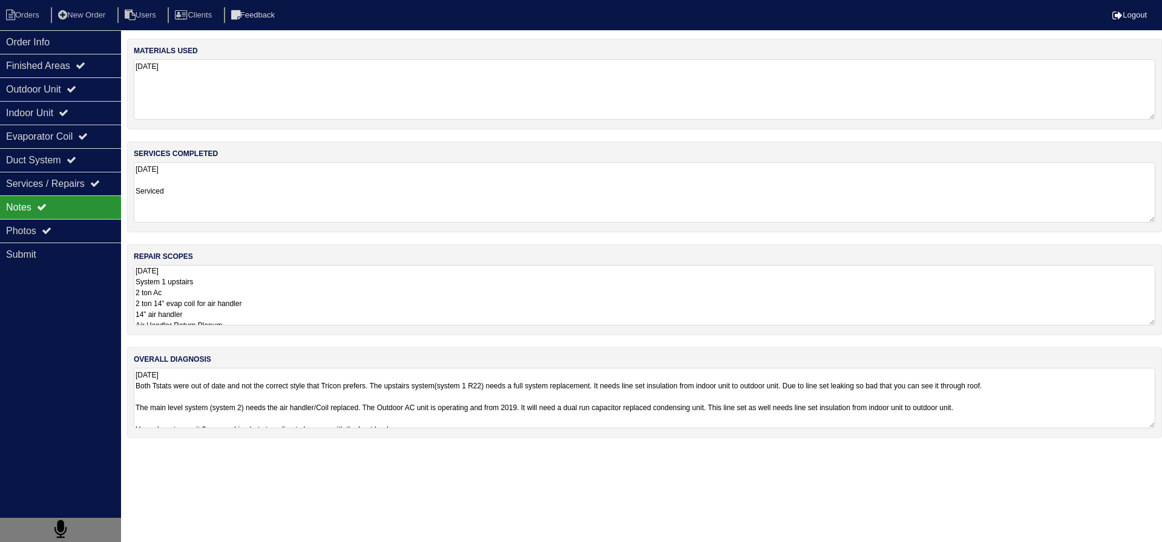
click at [301, 315] on textarea "07/29/2025 System 1 upstairs 2 ton Ac 2 ton 14” evap coil for air handler 14” a…" at bounding box center [644, 295] width 1021 height 60
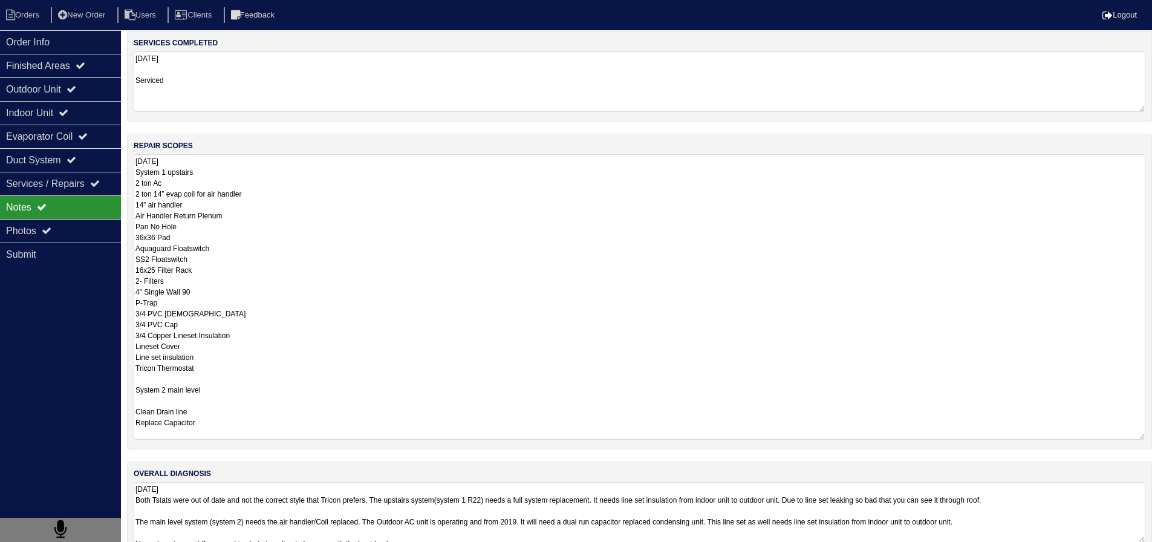
scroll to position [121, 0]
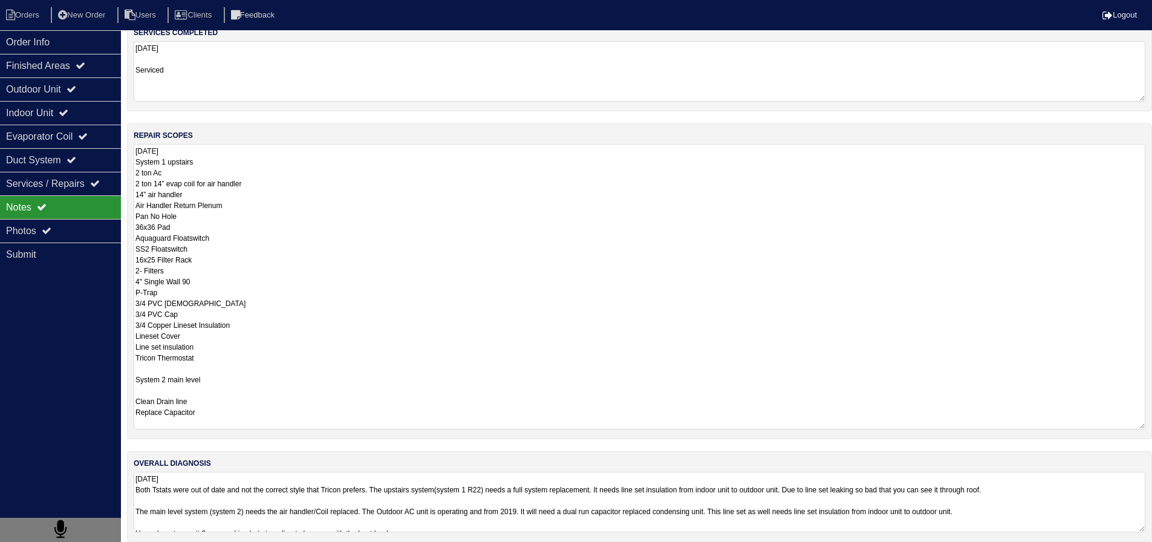
click at [200, 149] on textarea "07/29/2025 System 1 upstairs 2 ton Ac 2 ton 14” evap coil for air handler 14” a…" at bounding box center [640, 287] width 1012 height 286
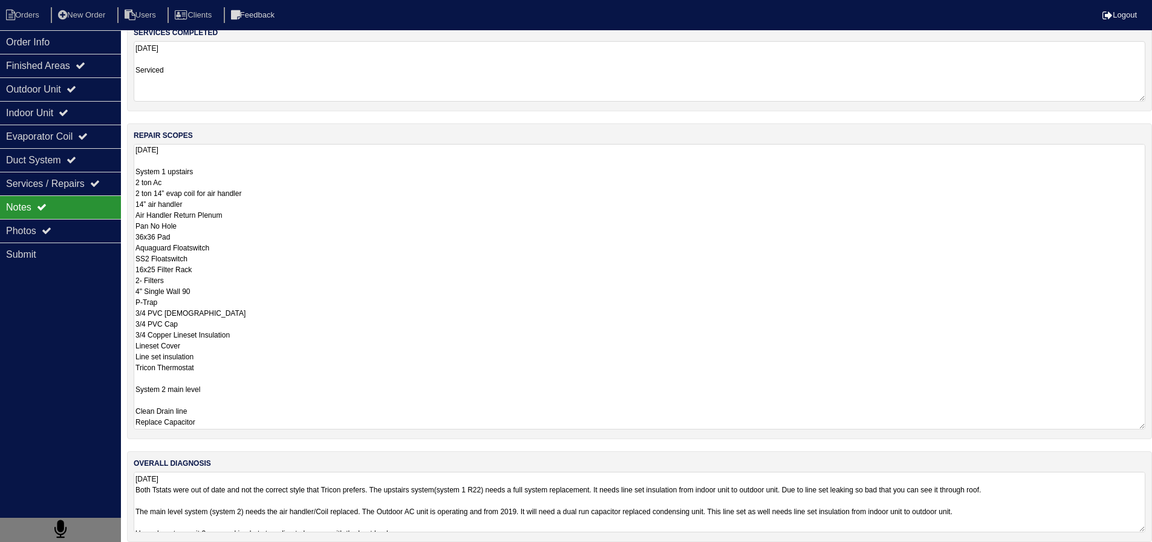
drag, startPoint x: 181, startPoint y: 186, endPoint x: 157, endPoint y: 187, distance: 24.2
click at [157, 187] on textarea "07/29/2025 System 1 upstairs 2 ton Ac 2 ton 14” evap coil for air handler 14” a…" at bounding box center [640, 287] width 1012 height 286
click at [180, 192] on textarea "07/29/2025 System 1 upstairs 2 ton Heat Pump 2 ton 14” evap coil for air handle…" at bounding box center [640, 287] width 1012 height 286
click at [267, 195] on textarea "07/29/2025 System 1 upstairs 2 ton Heat Pump 2 ton 14” evap coil for air handle…" at bounding box center [640, 287] width 1012 height 286
drag, startPoint x: 278, startPoint y: 189, endPoint x: 159, endPoint y: 197, distance: 118.8
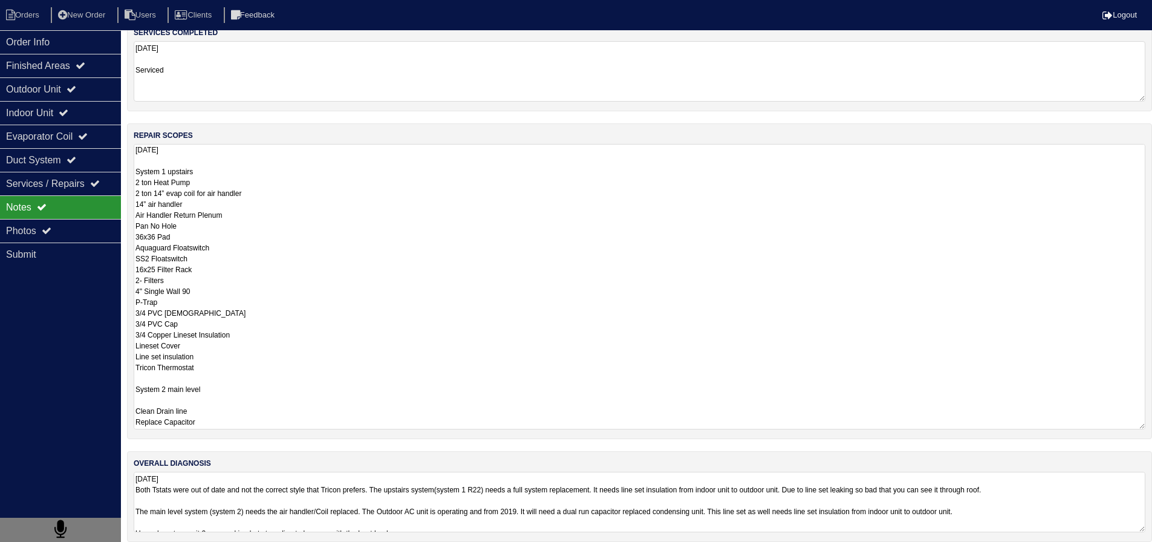
click at [159, 197] on textarea "07/29/2025 System 1 upstairs 2 ton Heat Pump 2 ton 14” evap coil for air handle…" at bounding box center [640, 287] width 1012 height 286
drag, startPoint x: 217, startPoint y: 203, endPoint x: 129, endPoint y: 212, distance: 87.6
click at [129, 212] on div "repair scopes 07/29/2025 System 1 upstairs 2 ton Heat Pump 2 ton Air Handler 17…" at bounding box center [639, 281] width 1025 height 316
click at [211, 205] on textarea "07/29/2025 System 1 upstairs 2 ton Heat Pump 2 ton Air Handler 17" 14” air hand…" at bounding box center [640, 287] width 1012 height 286
drag, startPoint x: 208, startPoint y: 203, endPoint x: 130, endPoint y: 206, distance: 77.5
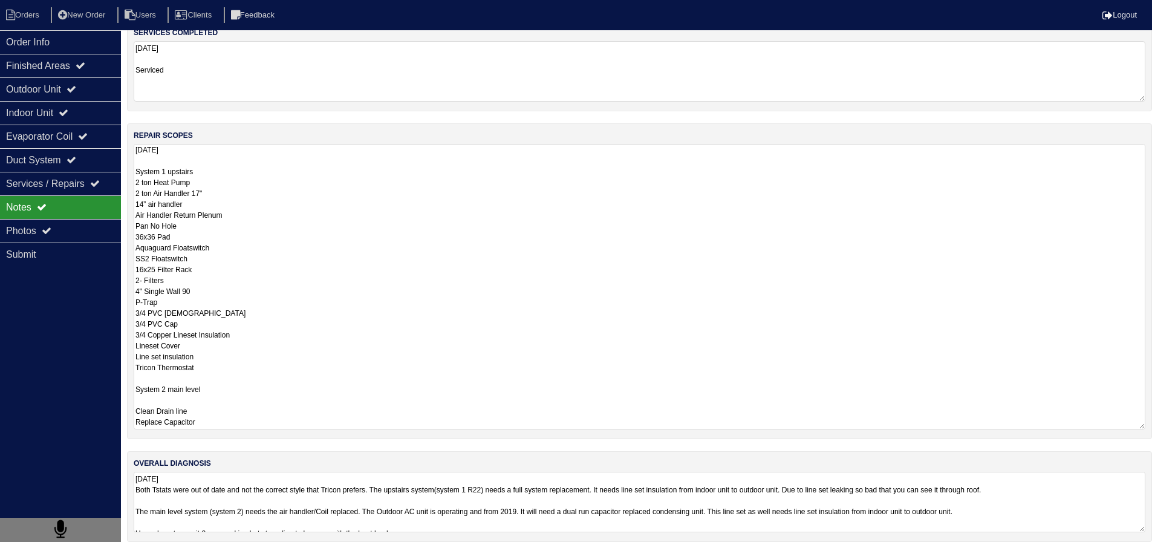
click at [130, 206] on div "repair scopes 07/29/2025 System 1 upstairs 2 ton Heat Pump 2 ton Air Handler 17…" at bounding box center [639, 281] width 1025 height 316
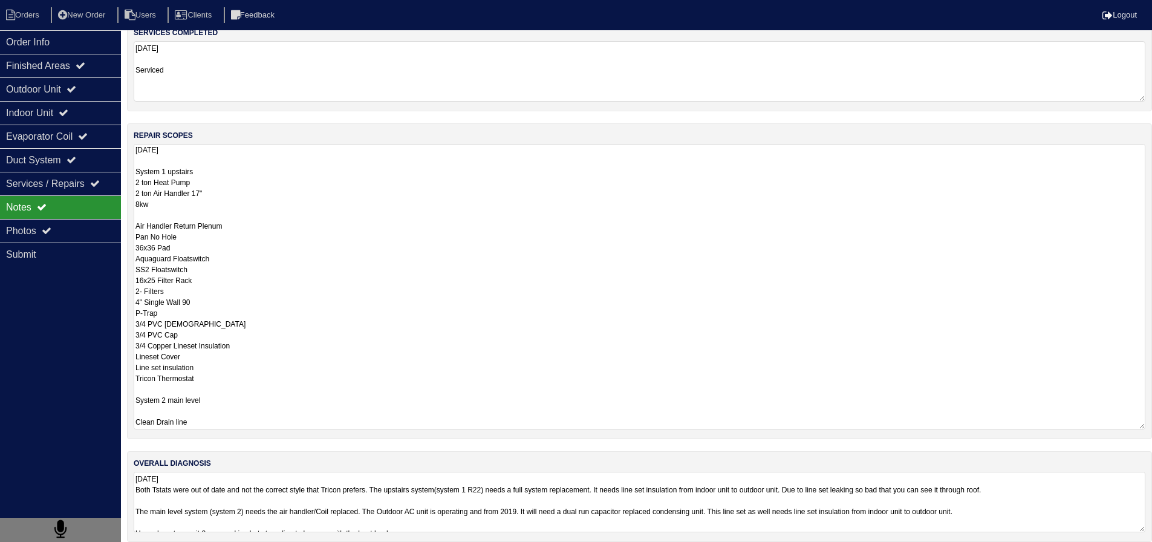
click at [242, 261] on textarea "07/29/2025 System 1 upstairs 2 ton Heat Pump 2 ton Air Handler 17" 8kw Air Hand…" at bounding box center [640, 287] width 1012 height 286
drag, startPoint x: 204, startPoint y: 280, endPoint x: 118, endPoint y: 282, distance: 85.9
click at [116, 284] on div "Order Info Finished Areas Outdoor Unit Indoor Unit Evaporator Coil Duct System …" at bounding box center [576, 236] width 1152 height 636
drag, startPoint x: 195, startPoint y: 271, endPoint x: 114, endPoint y: 268, distance: 81.7
click at [114, 268] on div "Order Info Finished Areas Outdoor Unit Indoor Unit Evaporator Coil Duct System …" at bounding box center [576, 236] width 1152 height 636
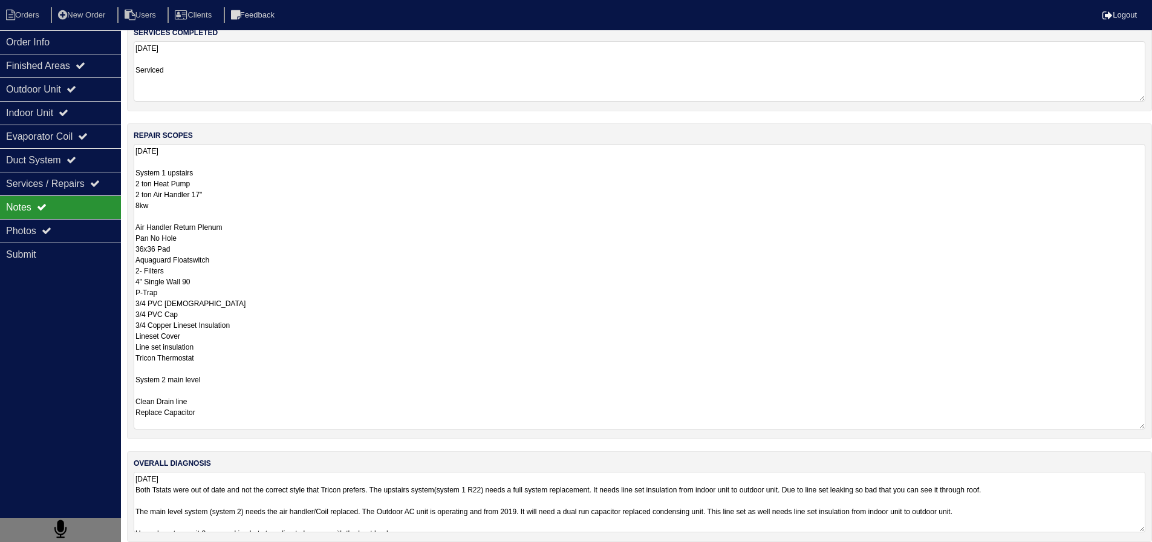
drag, startPoint x: 197, startPoint y: 308, endPoint x: 123, endPoint y: 311, distance: 73.3
click at [123, 311] on div "Order Info Finished Areas Outdoor Unit Indoor Unit Evaporator Coil Duct System …" at bounding box center [576, 236] width 1152 height 636
click at [206, 407] on textarea "07/29/2025 System 1 upstairs 2 ton Heat Pump 2 ton Air Handler 17" 8kw Air Hand…" at bounding box center [640, 287] width 1012 height 286
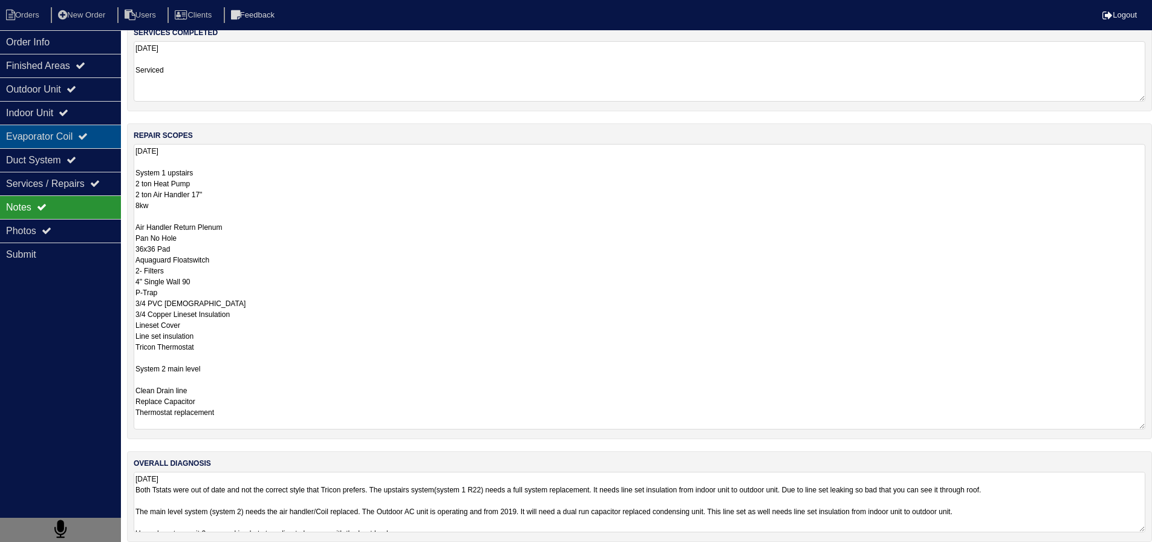
type textarea "07/29/2025 System 1 upstairs 2 ton Heat Pump 2 ton Air Handler 17" 8kw Air Hand…"
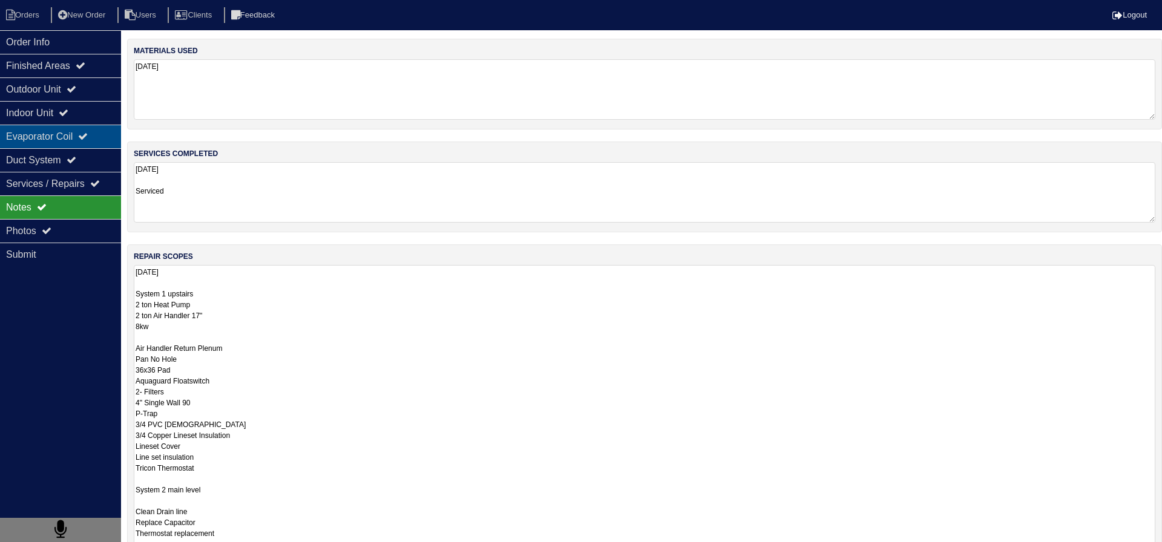
click at [49, 145] on div "Evaporator Coil" at bounding box center [60, 137] width 121 height 24
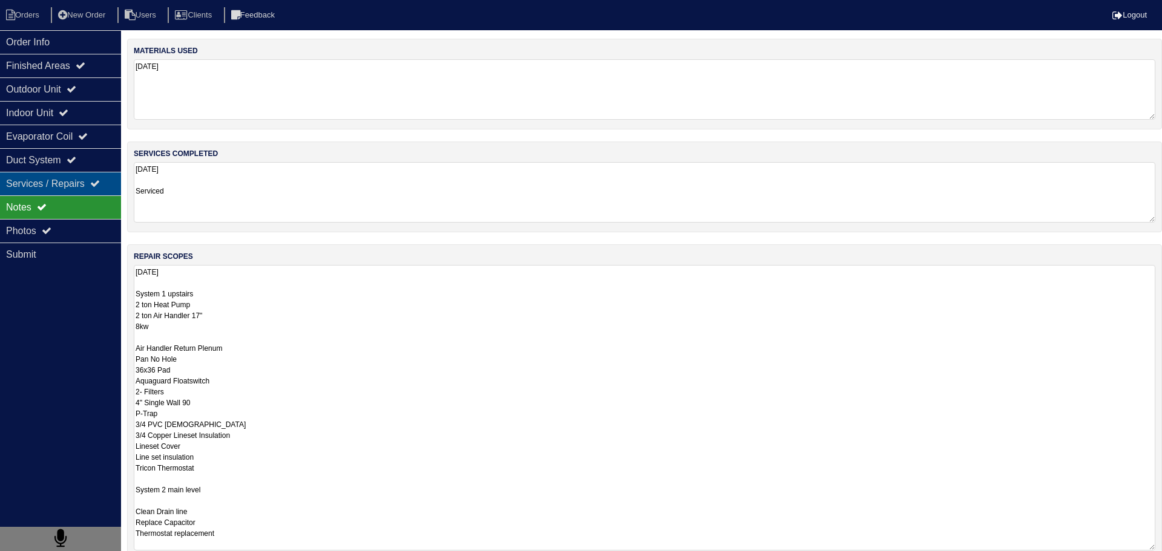
select select "2"
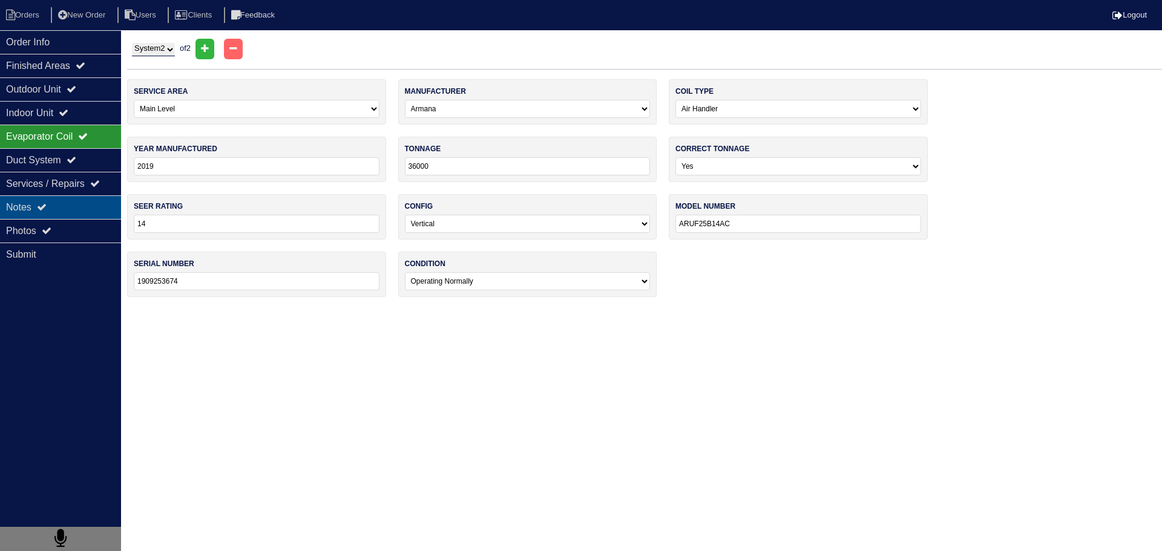
click at [51, 196] on div "Notes" at bounding box center [60, 207] width 121 height 24
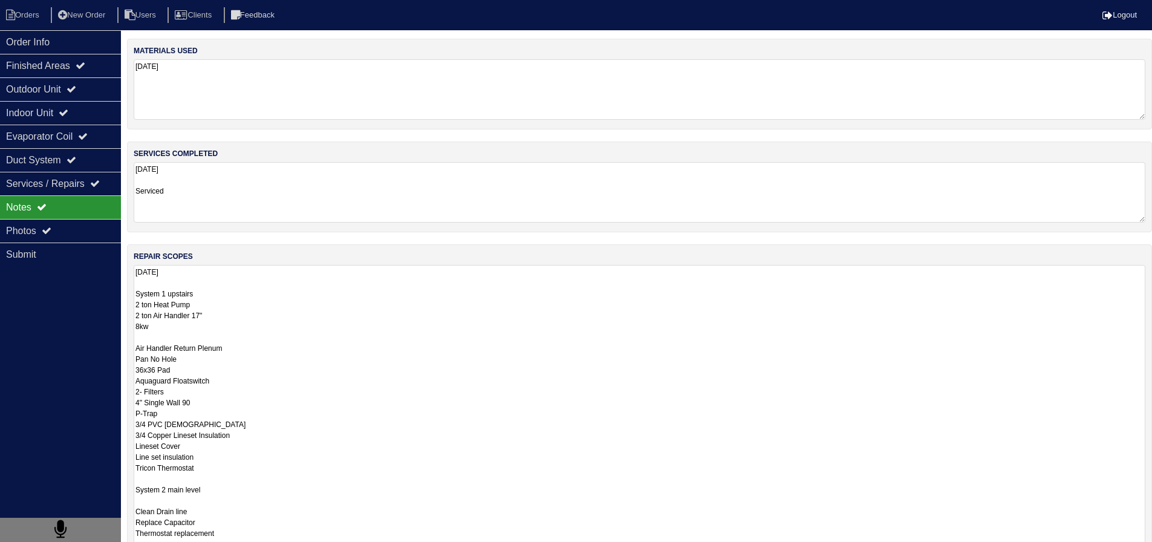
click at [203, 289] on textarea "07/29/2025 System 1 upstairs 2 ton Heat Pump 2 ton Air Handler 17" 8kw Air Hand…" at bounding box center [640, 408] width 1012 height 286
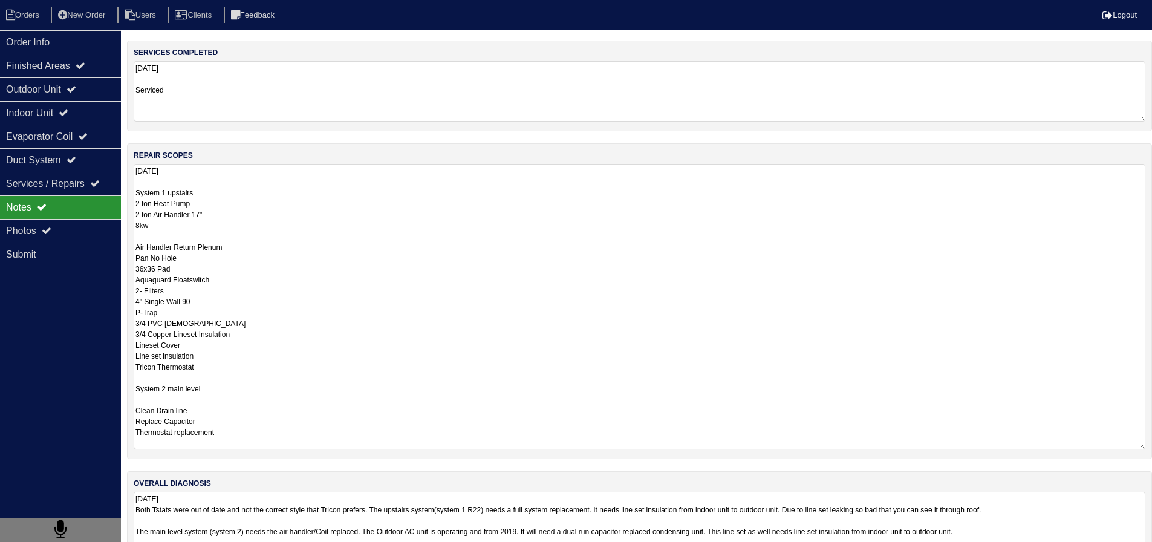
scroll to position [121, 0]
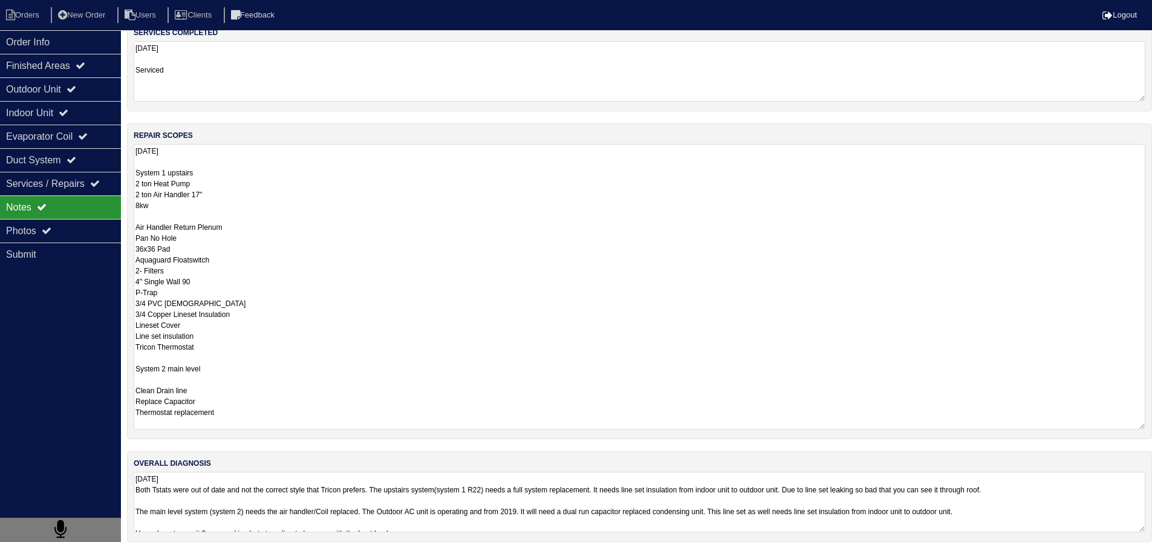
click at [250, 241] on textarea "07/29/2025 System 1 upstairs 2 ton Heat Pump 2 ton Air Handler 17" 8kw Air Hand…" at bounding box center [640, 287] width 1012 height 286
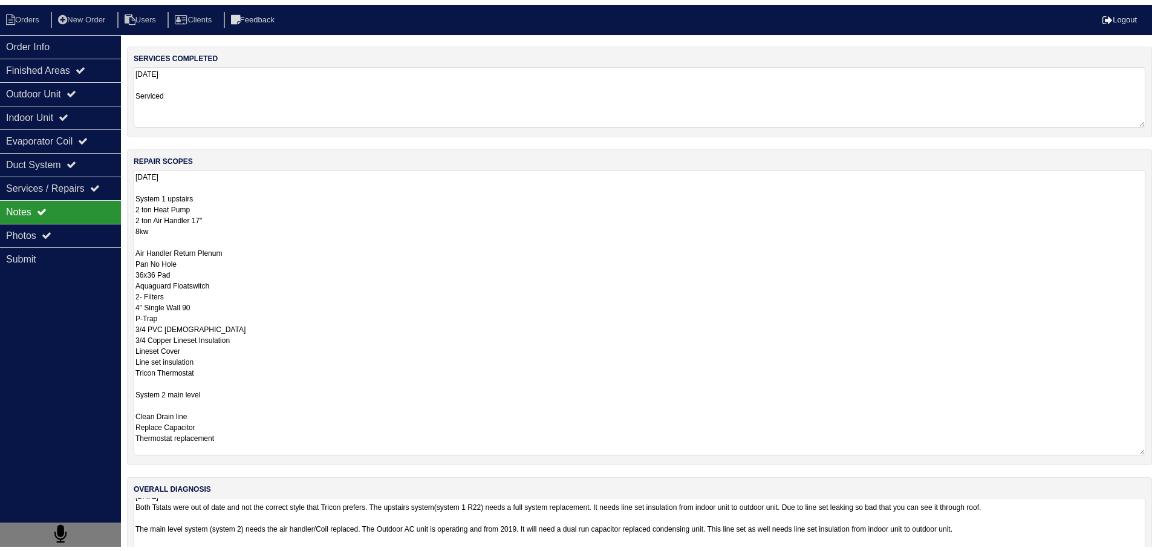
scroll to position [0, 0]
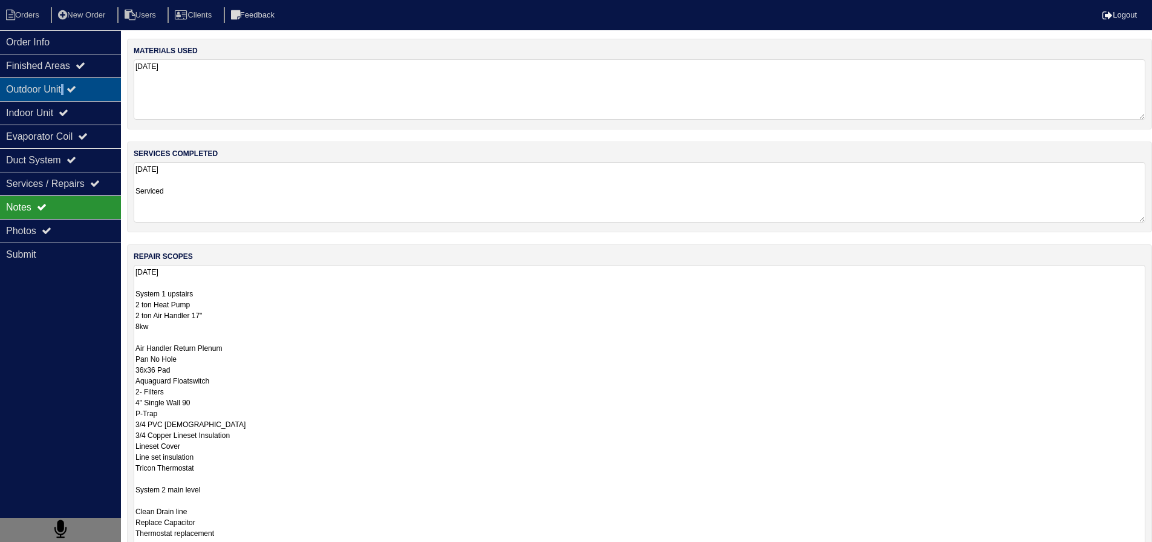
click at [70, 96] on div "Outdoor Unit" at bounding box center [60, 89] width 121 height 24
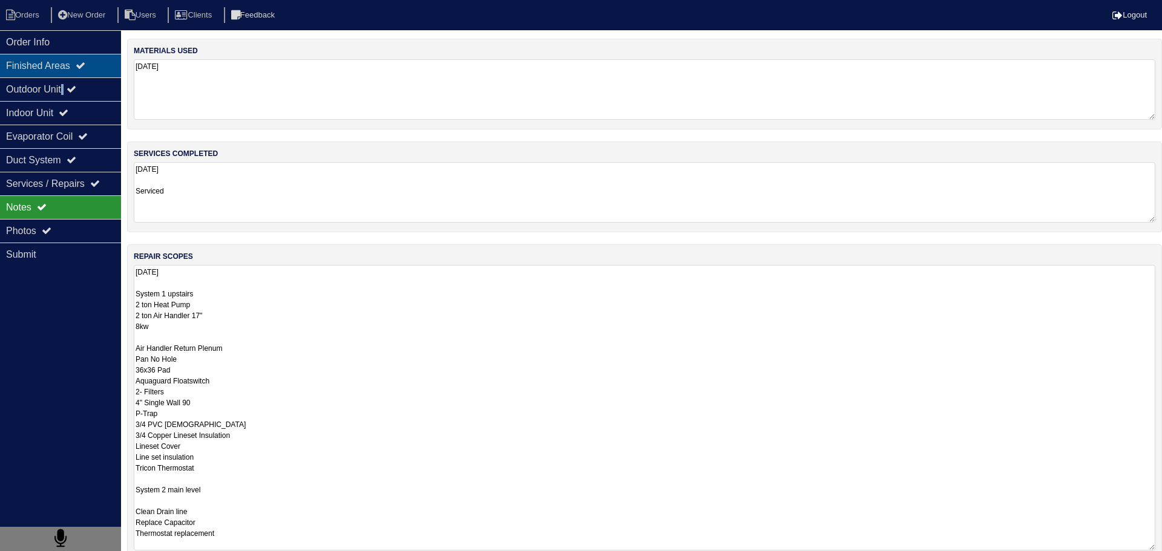
select select "2"
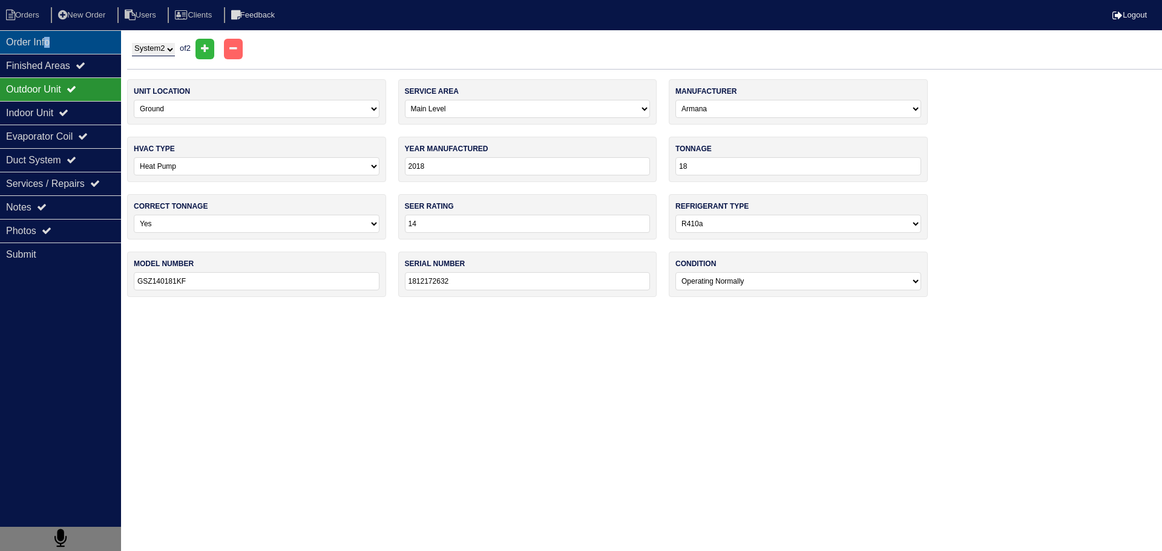
click at [53, 44] on div "Order Info" at bounding box center [60, 42] width 121 height 24
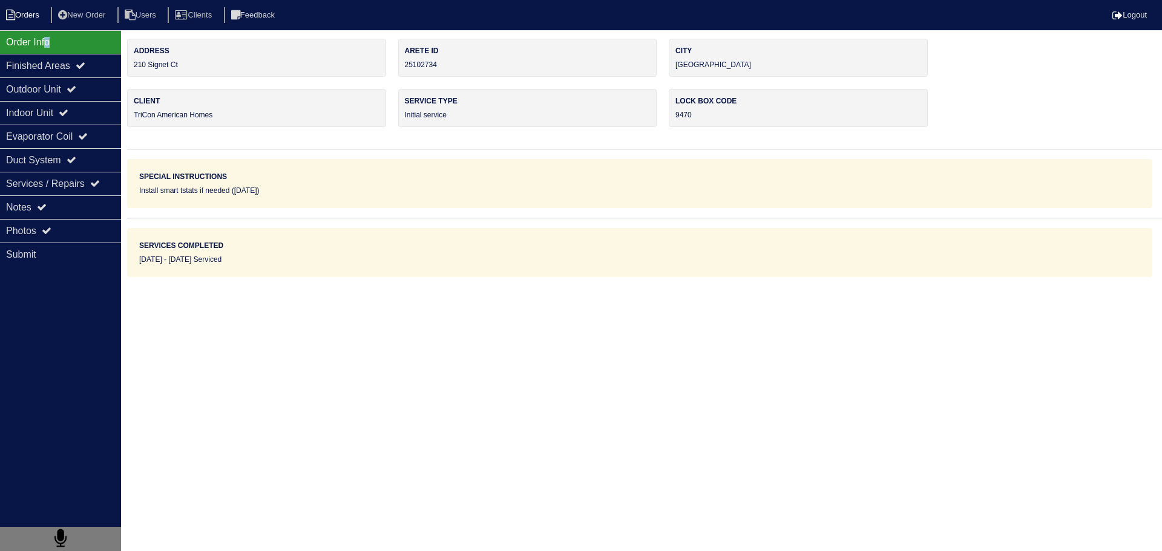
click at [31, 20] on li "Orders" at bounding box center [24, 15] width 49 height 16
select select "15"
